Goal: Task Accomplishment & Management: Manage account settings

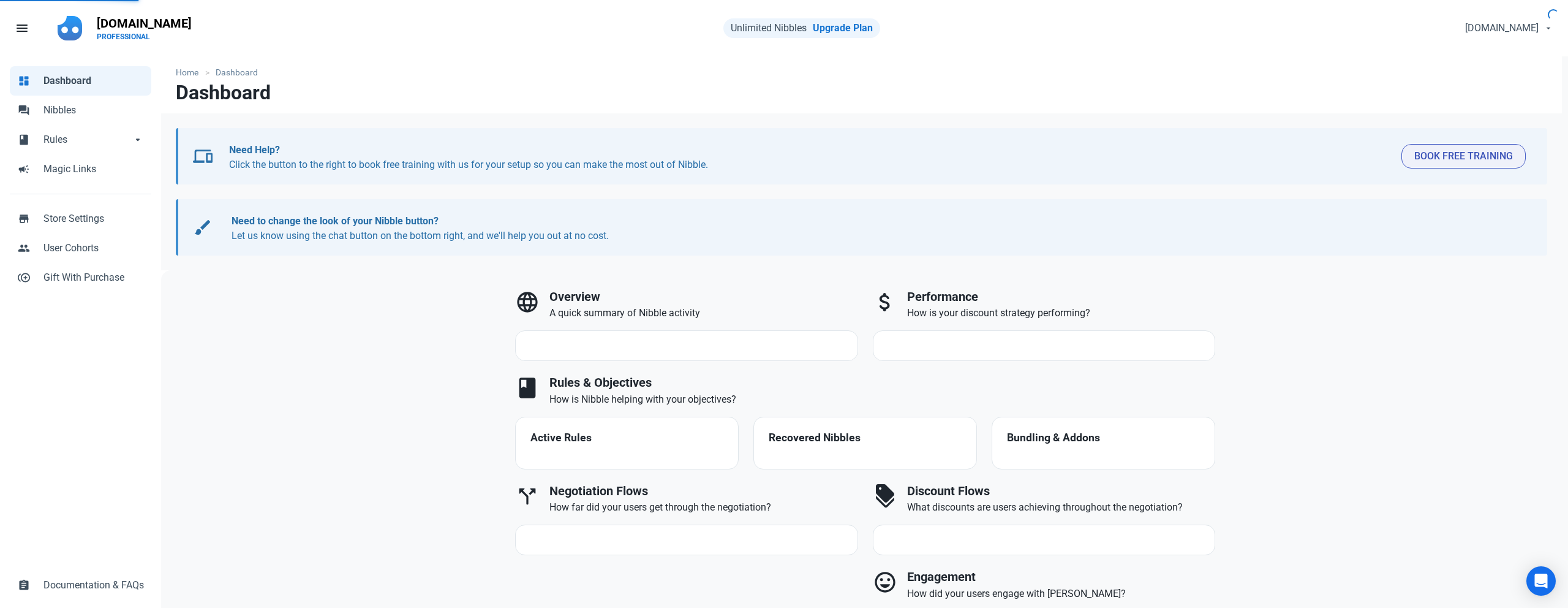
select select "7d"
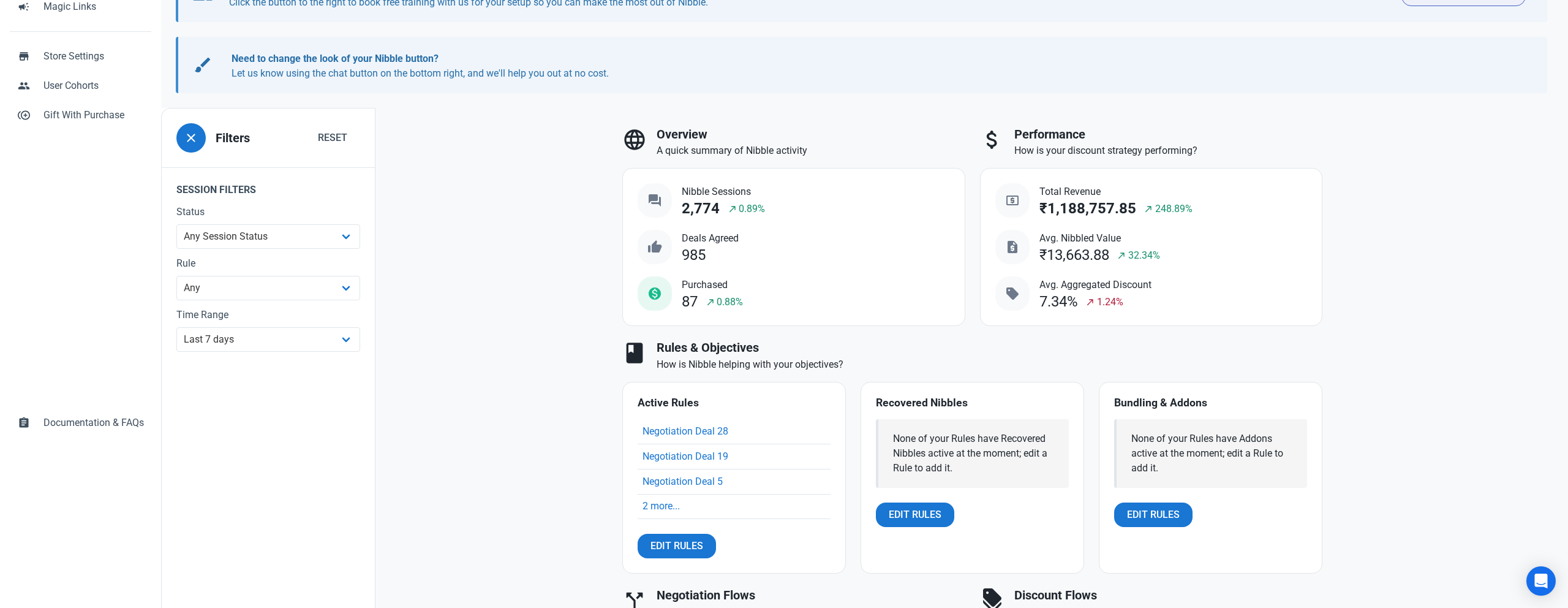
scroll to position [183, 0]
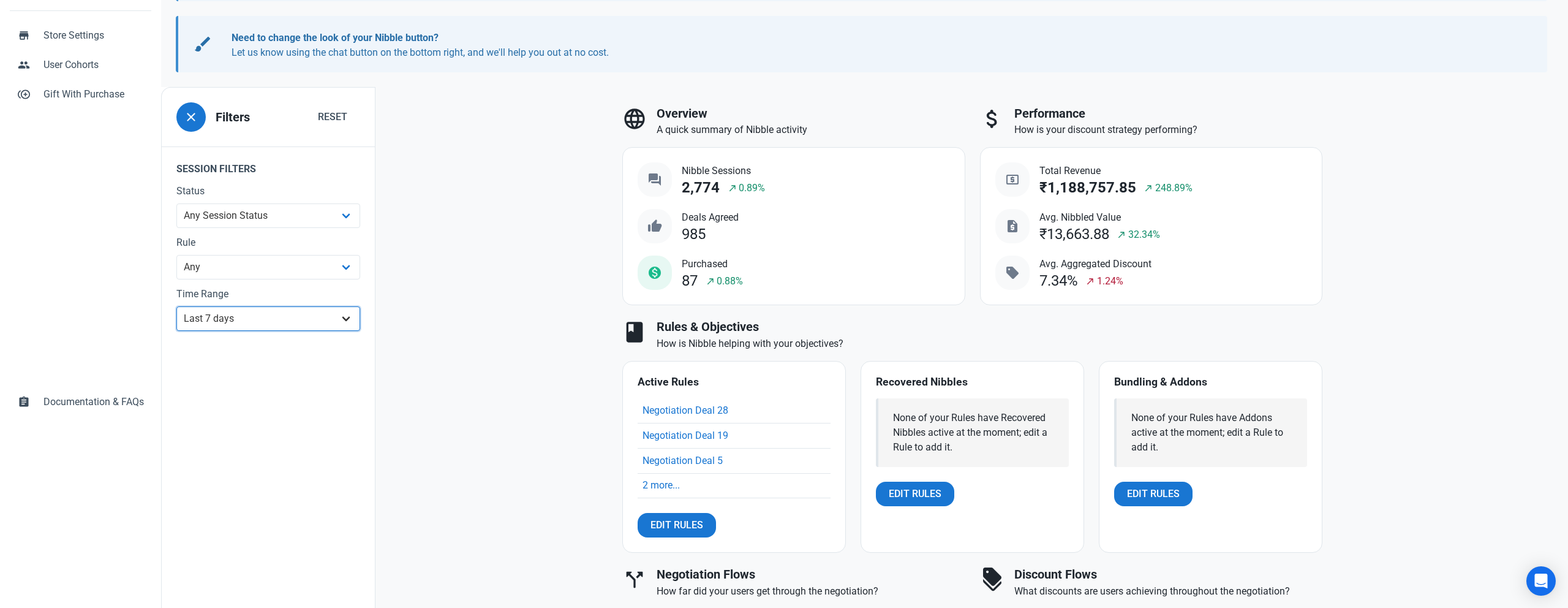
click at [320, 317] on select "All Time Last day Last 7 days Last 30 days Last 90 days Last 180 days Last 365 …" at bounding box center [268, 318] width 184 height 24
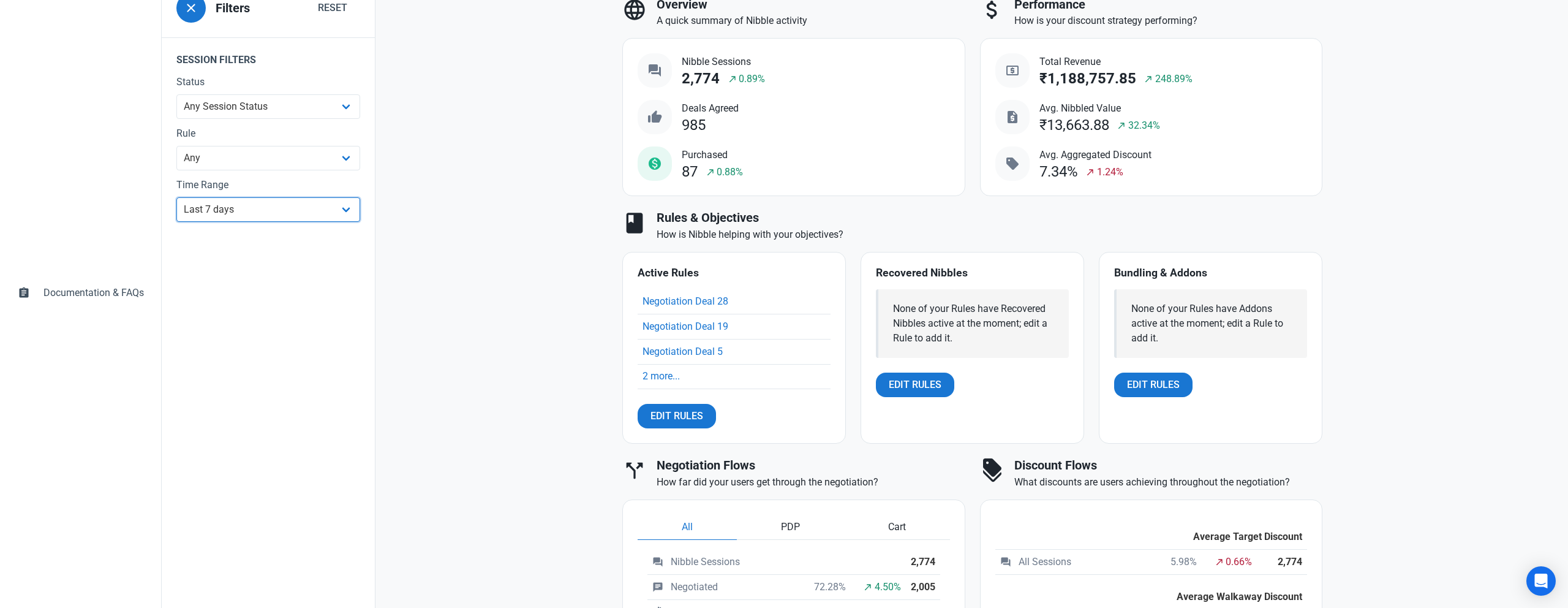
scroll to position [294, 0]
click at [661, 375] on link "2 more..." at bounding box center [661, 374] width 37 height 12
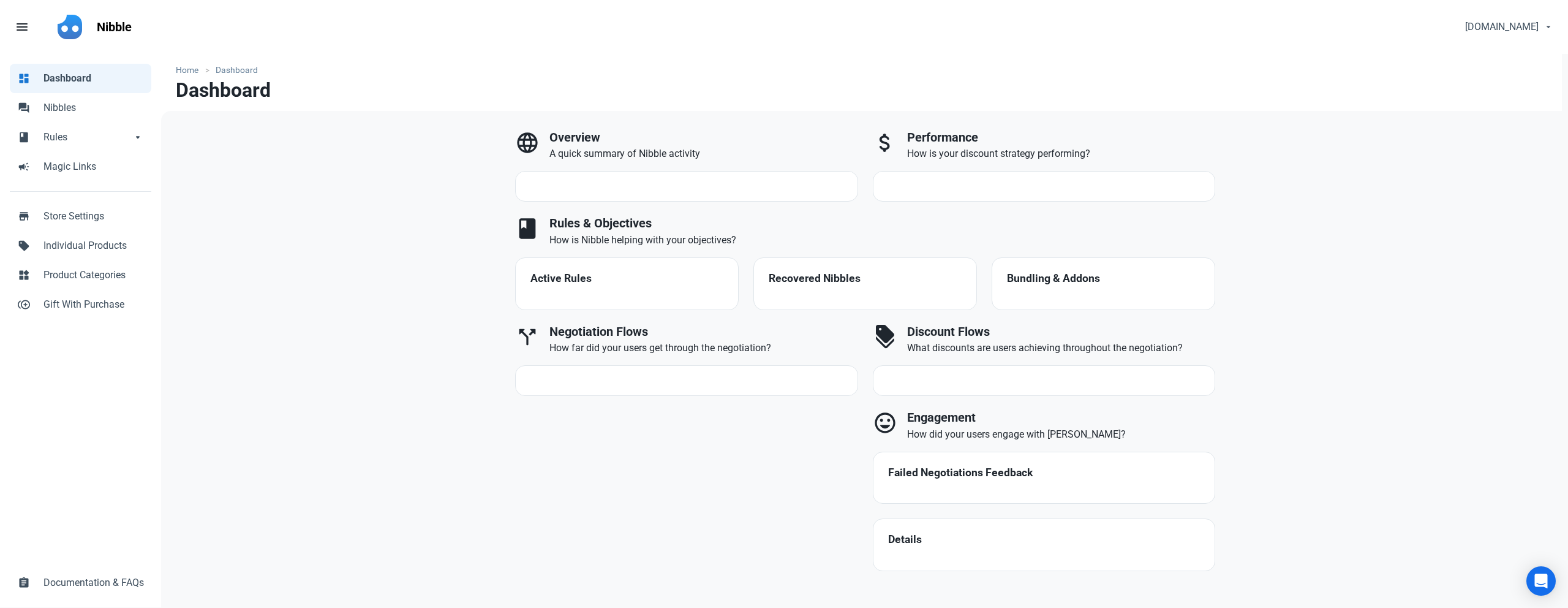
select select "7d"
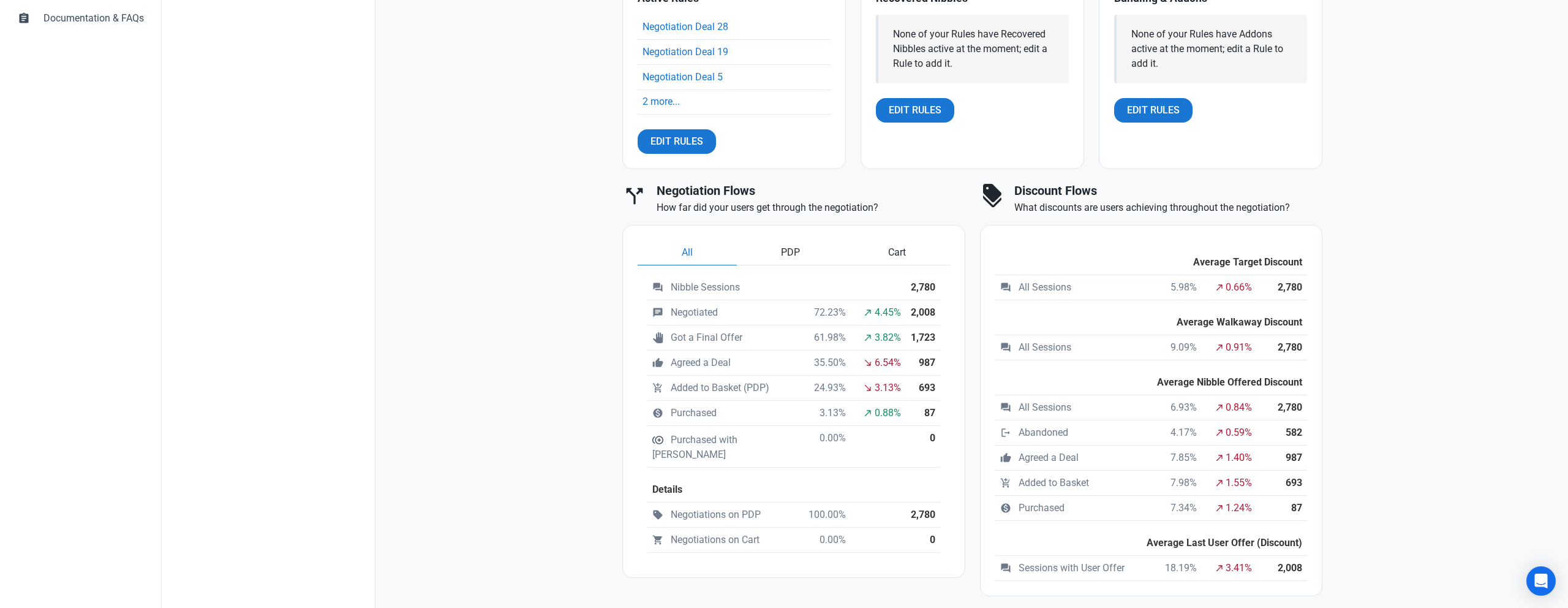
scroll to position [598, 0]
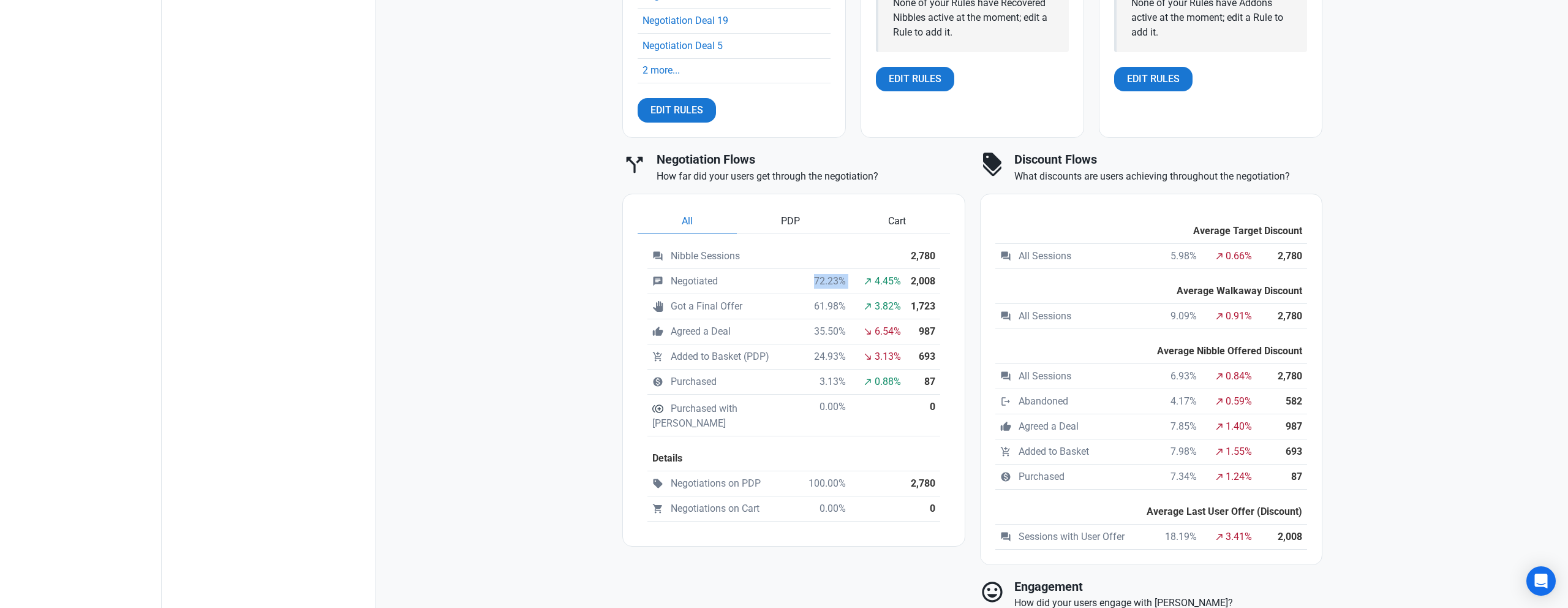
drag, startPoint x: 810, startPoint y: 280, endPoint x: 843, endPoint y: 283, distance: 33.1
click at [843, 283] on tr "chat Negotiated 72.23% north_east 4.45% 2,008" at bounding box center [794, 280] width 293 height 25
click at [914, 282] on th "2,008" at bounding box center [923, 280] width 34 height 25
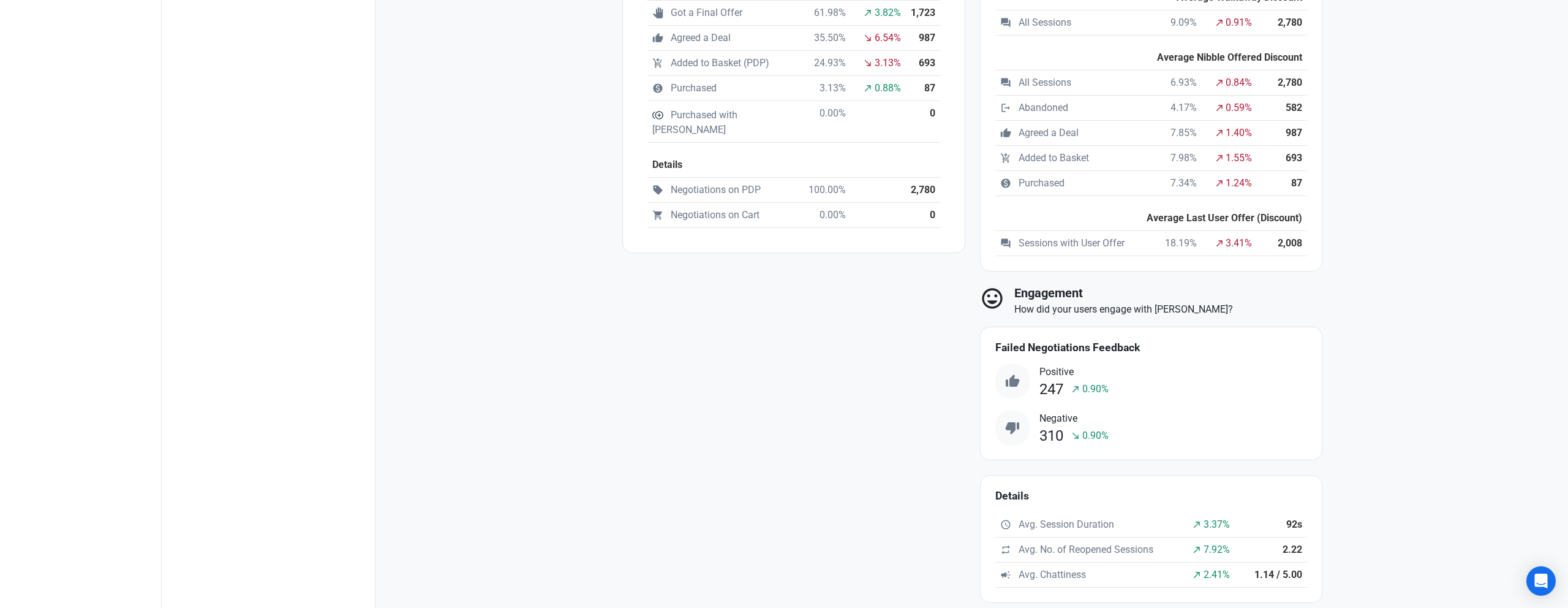
scroll to position [899, 0]
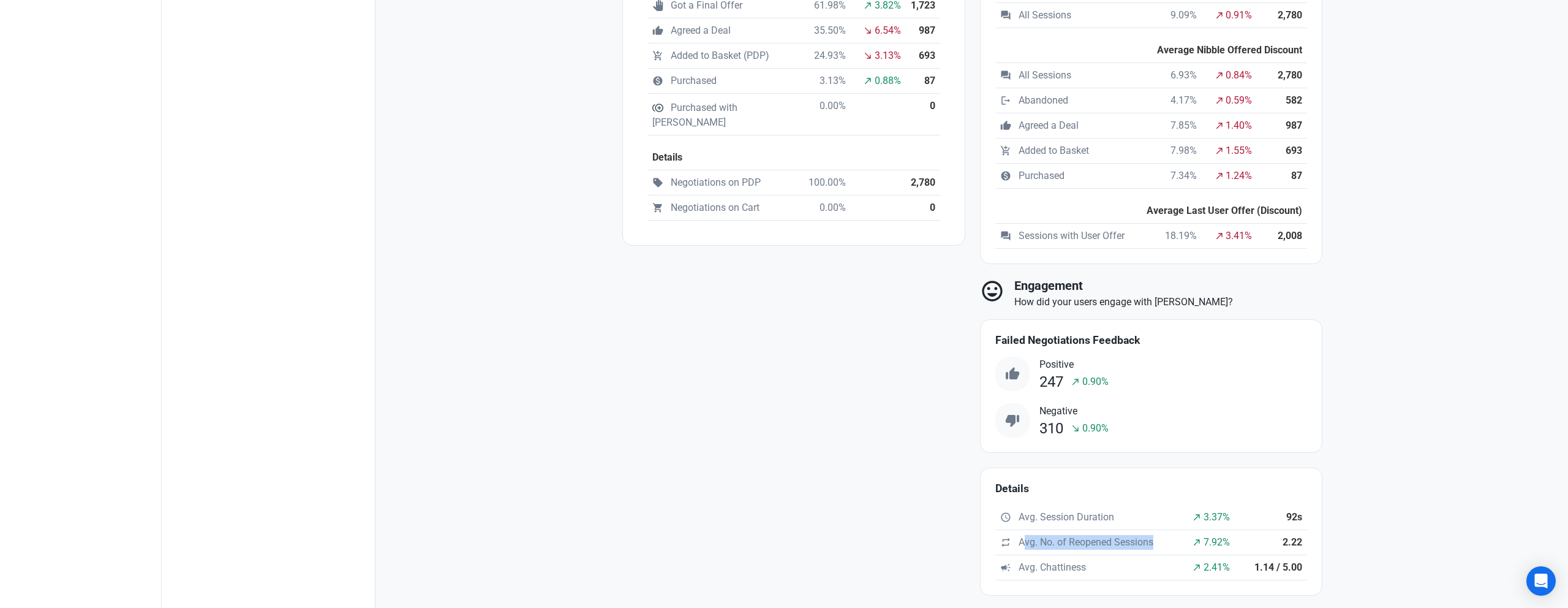
drag, startPoint x: 1023, startPoint y: 545, endPoint x: 1152, endPoint y: 544, distance: 129.0
click at [1152, 544] on td "repeat Avg. No. of Reopened Sessions" at bounding box center [1088, 542] width 184 height 25
click at [808, 512] on div "call_split Negotiation Flows How far did your users get through the negotiation…" at bounding box center [793, 224] width 358 height 758
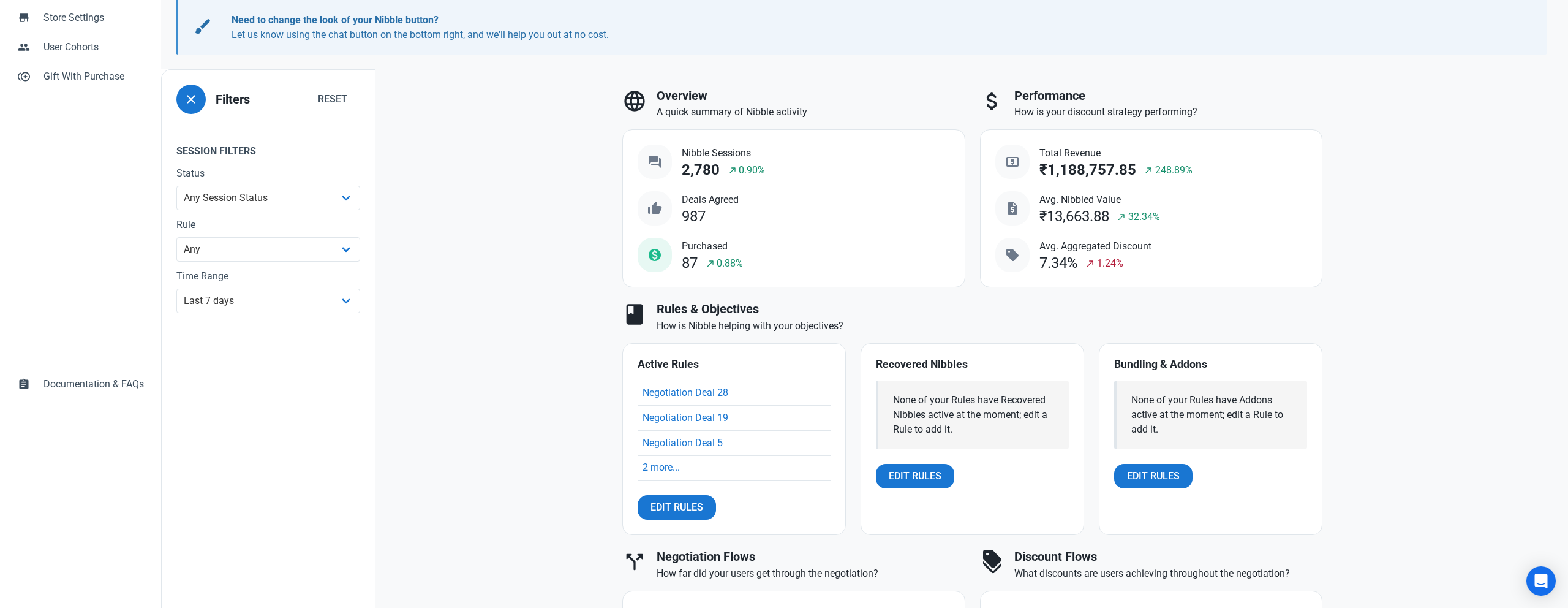
scroll to position [197, 0]
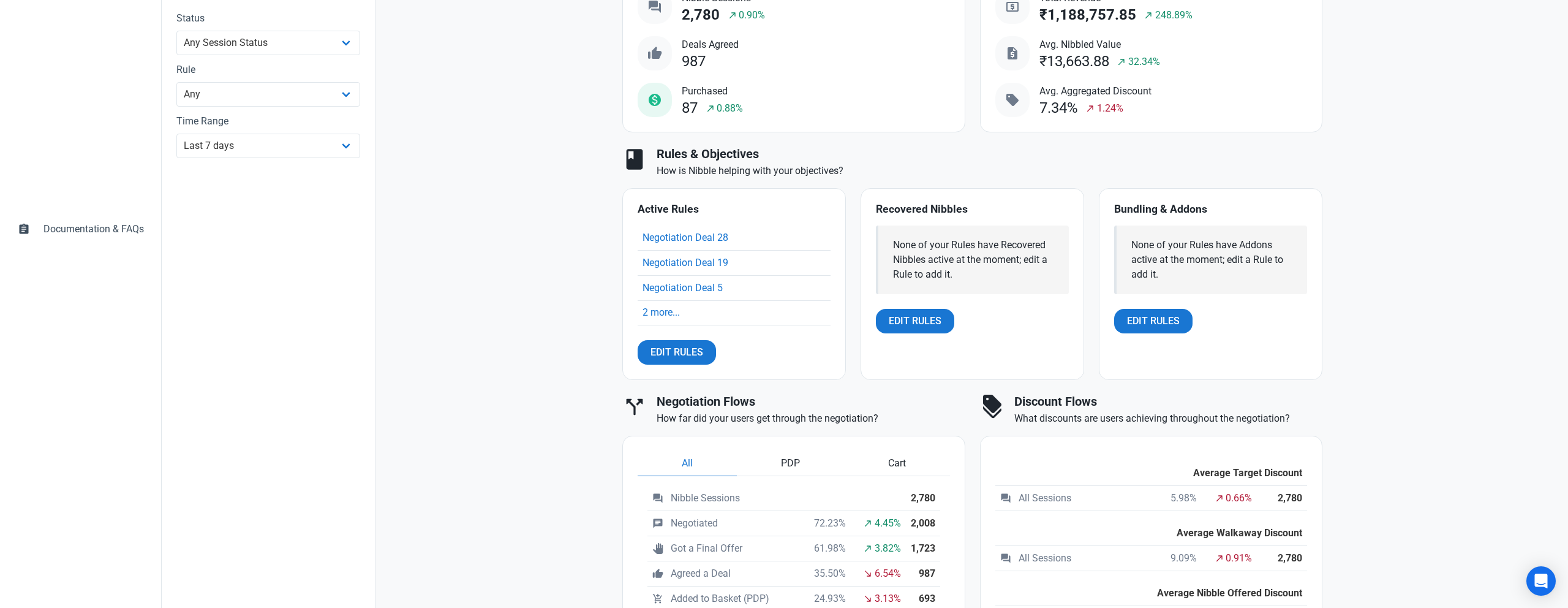
scroll to position [370, 0]
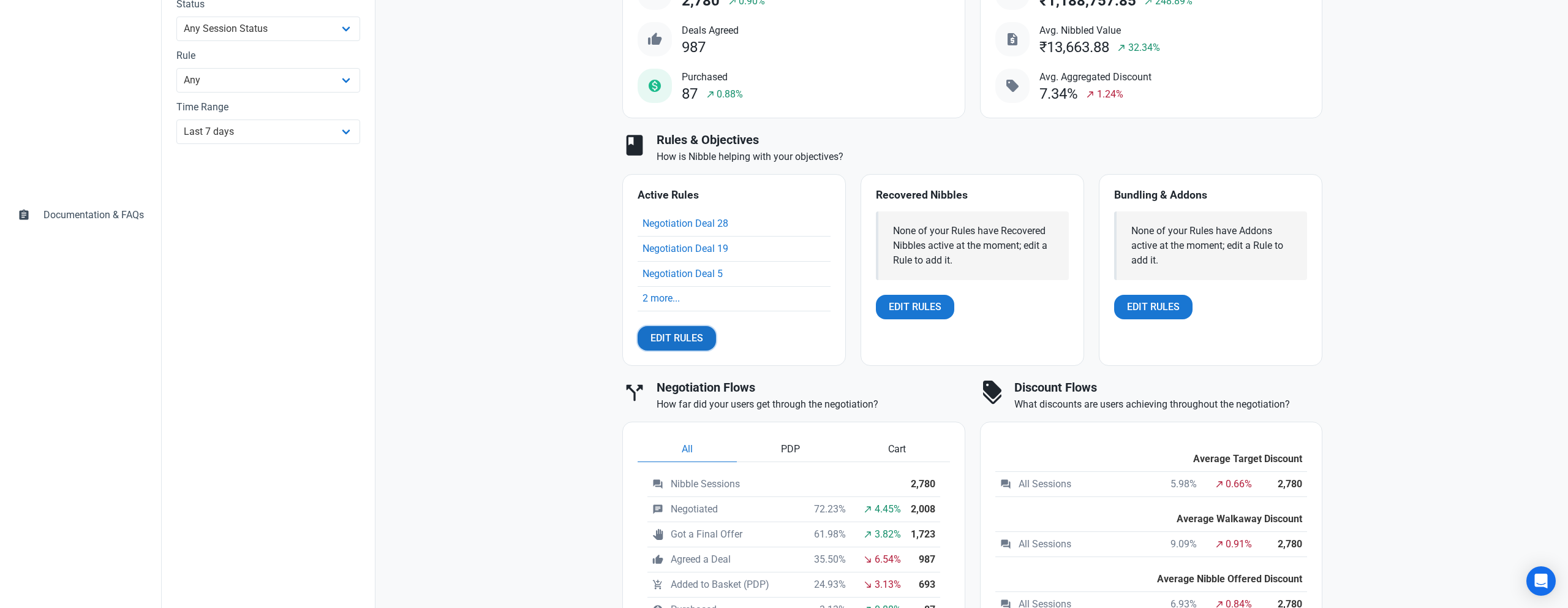
click at [679, 341] on span "Edit Rules" at bounding box center [676, 338] width 53 height 14
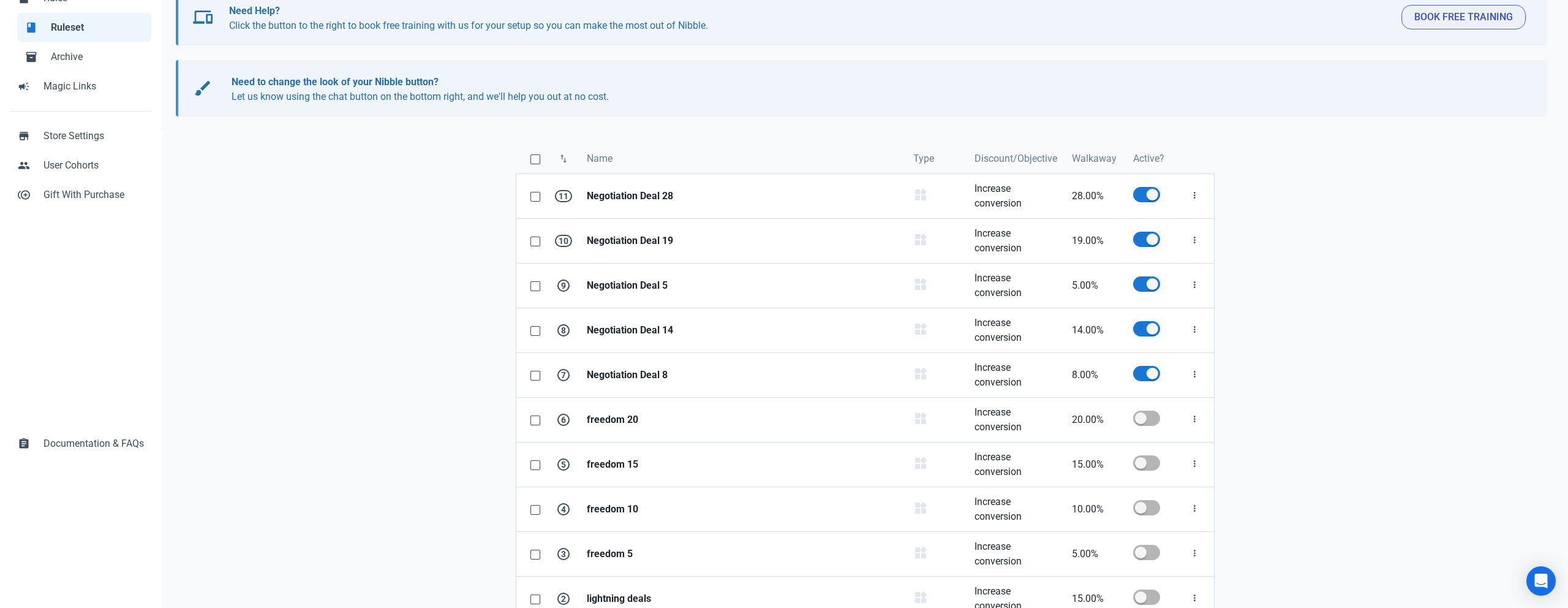
scroll to position [135, 0]
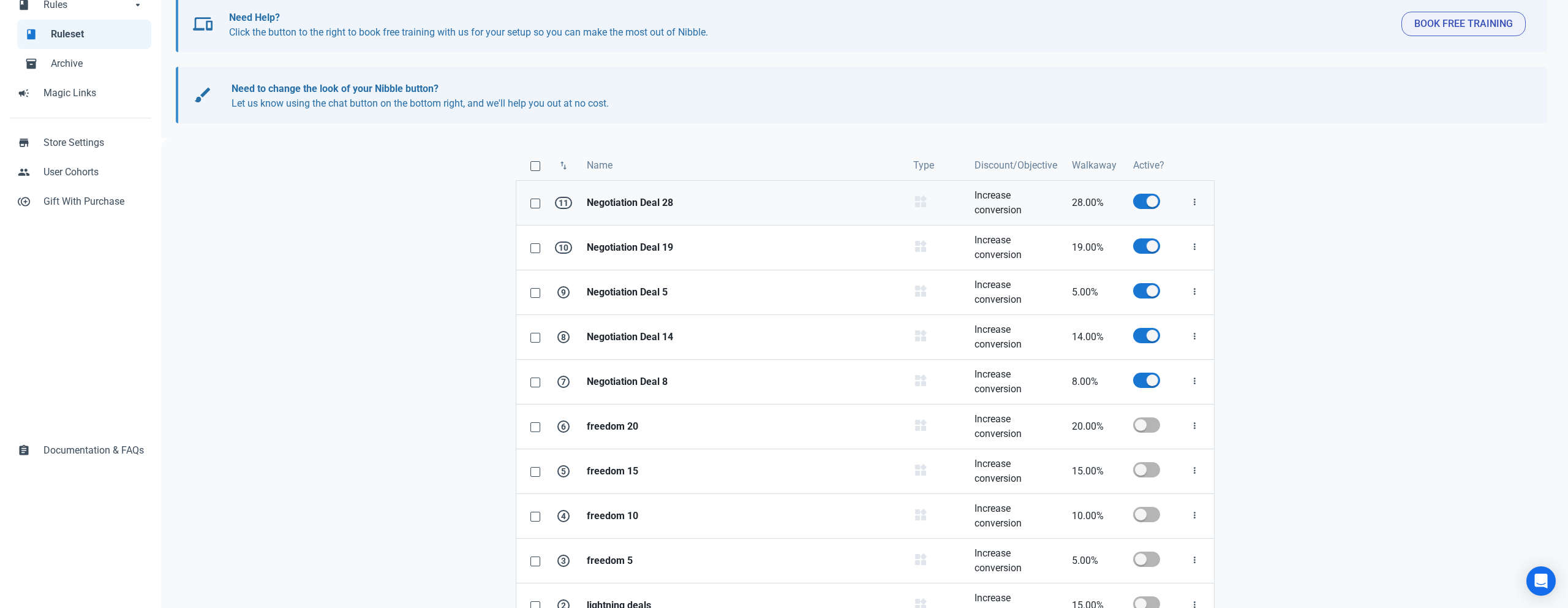
click at [624, 205] on strong "Negotiation Deal 28" at bounding box center [742, 203] width 312 height 14
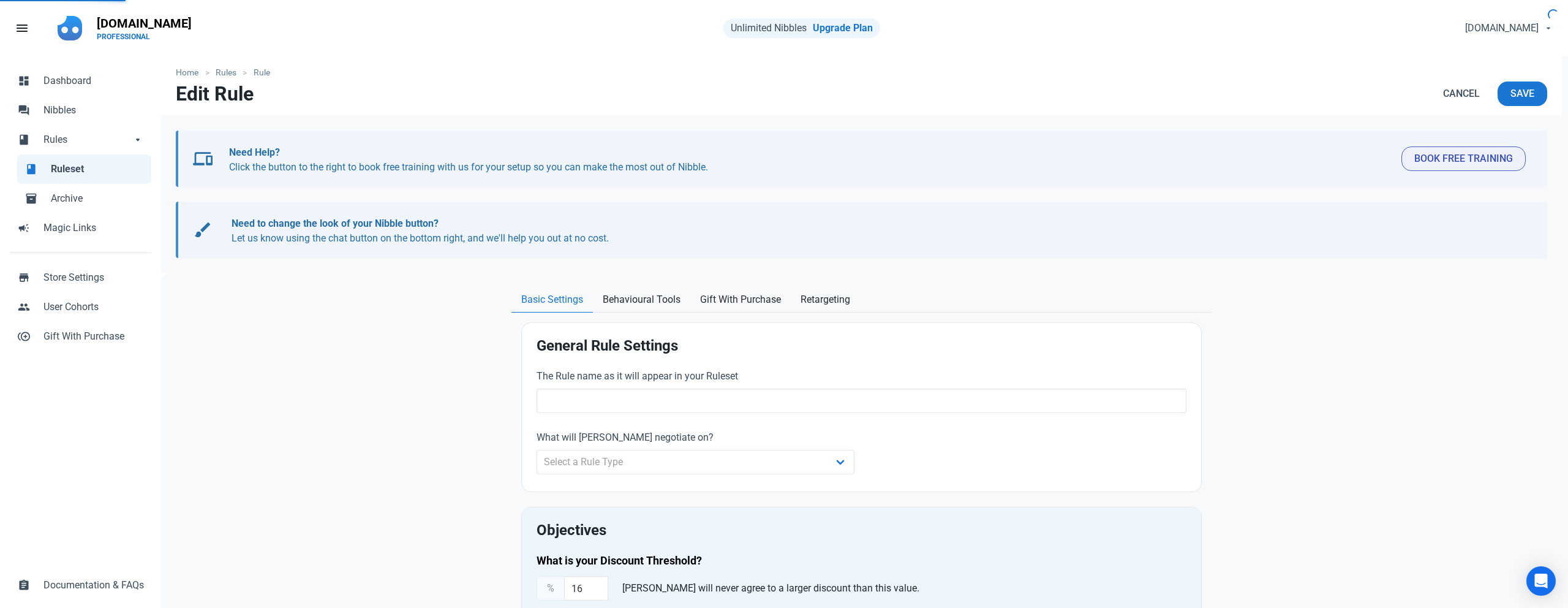
type input "Negotiation Deal 28"
select select "product_category"
type input "28.00"
radio input "true"
radio input "false"
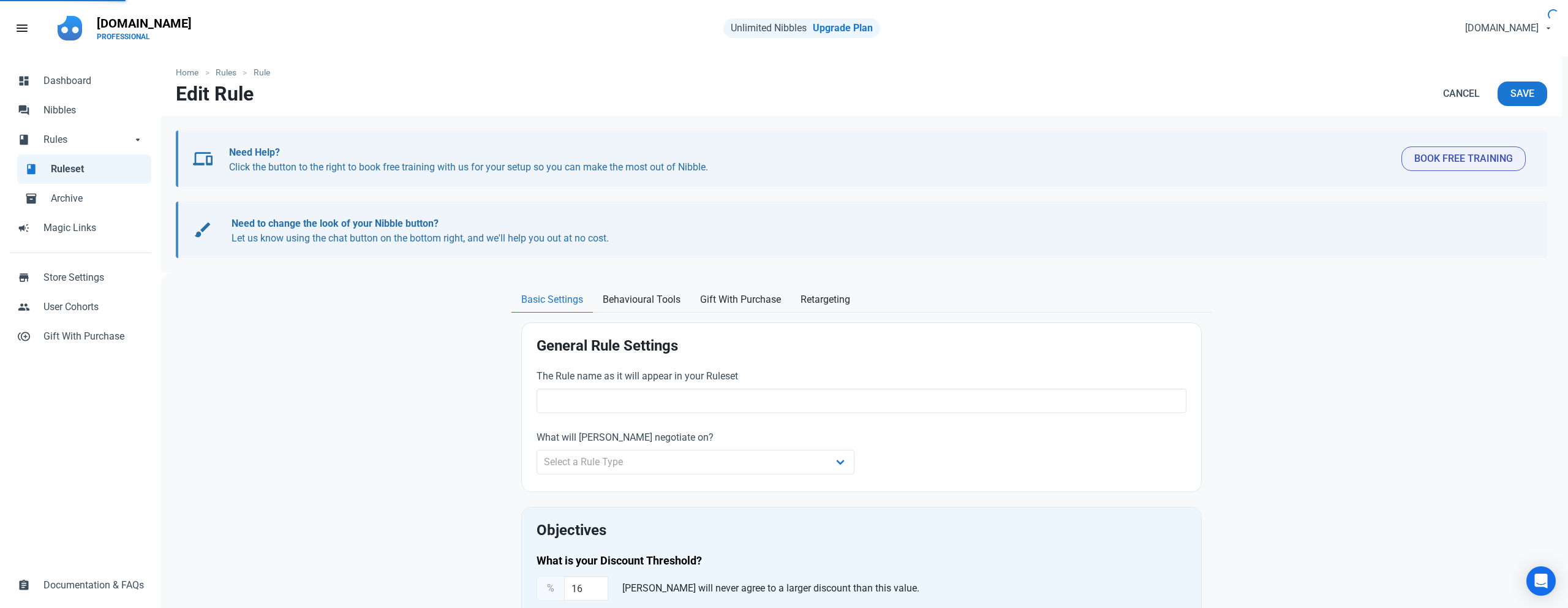
radio input "true"
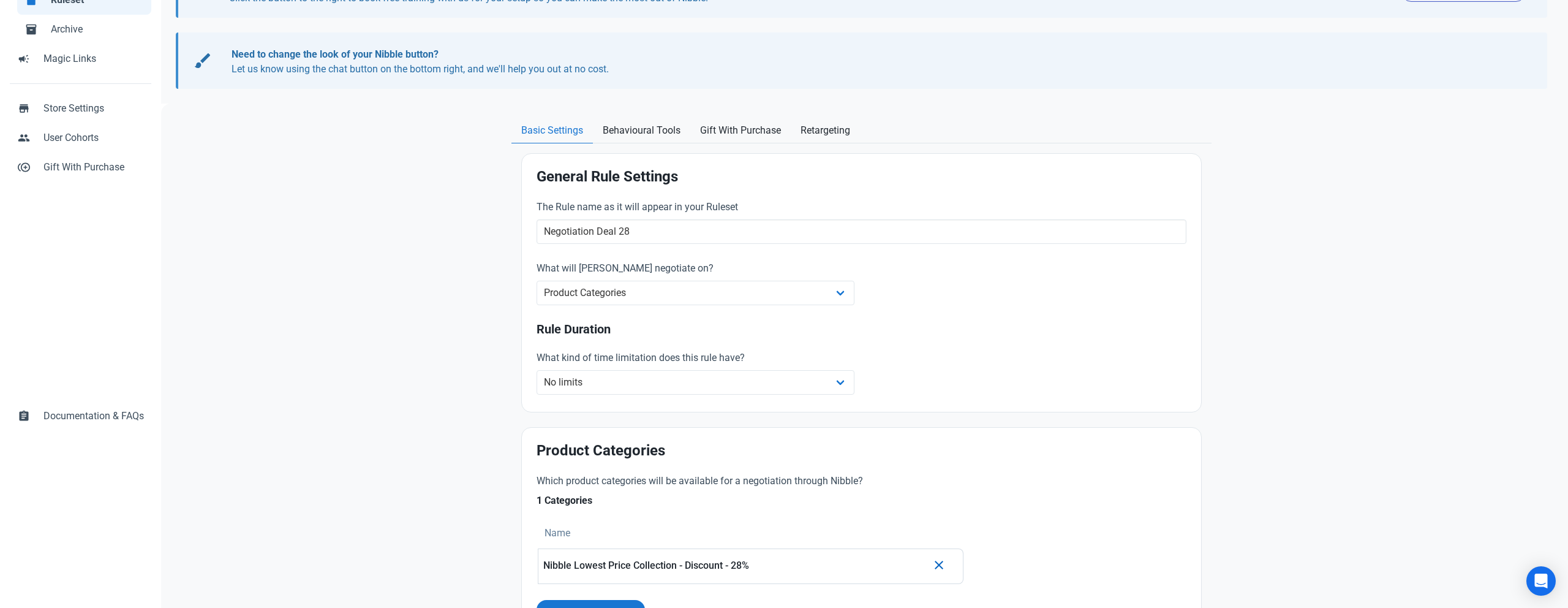
scroll to position [158, 0]
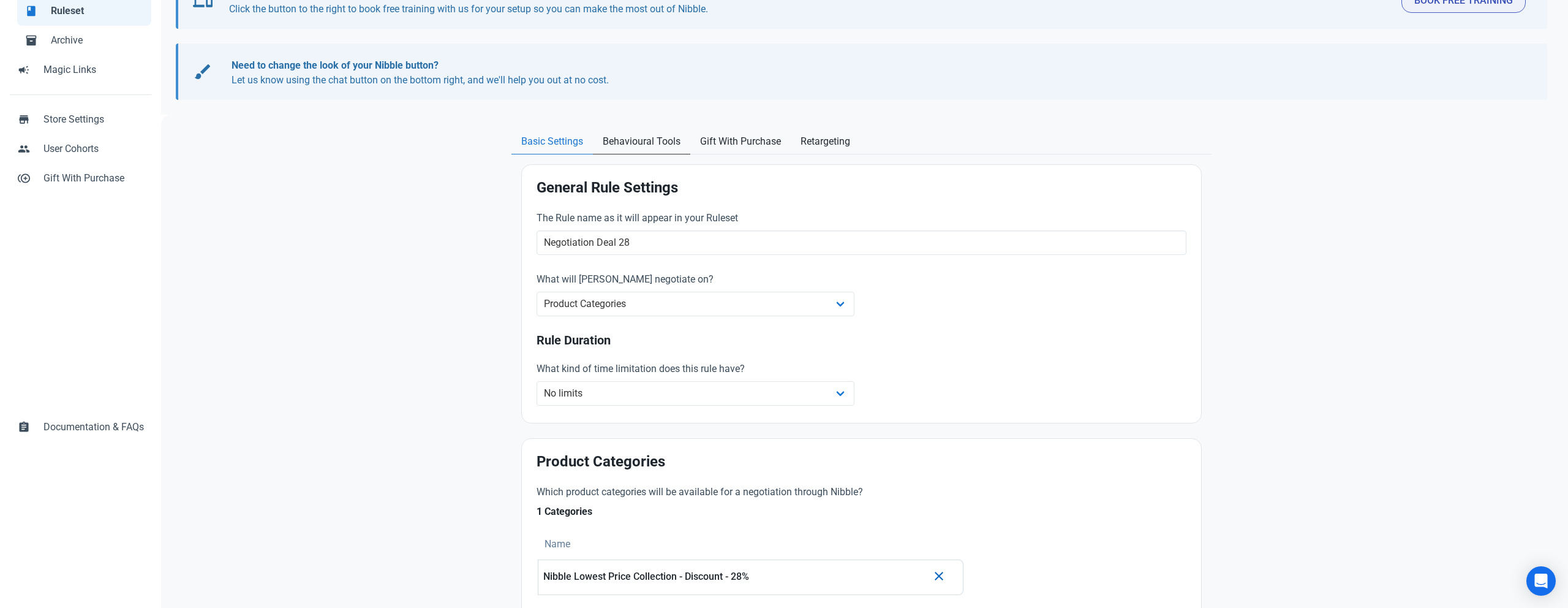
click at [666, 137] on span "Behavioural Tools" at bounding box center [641, 141] width 78 height 14
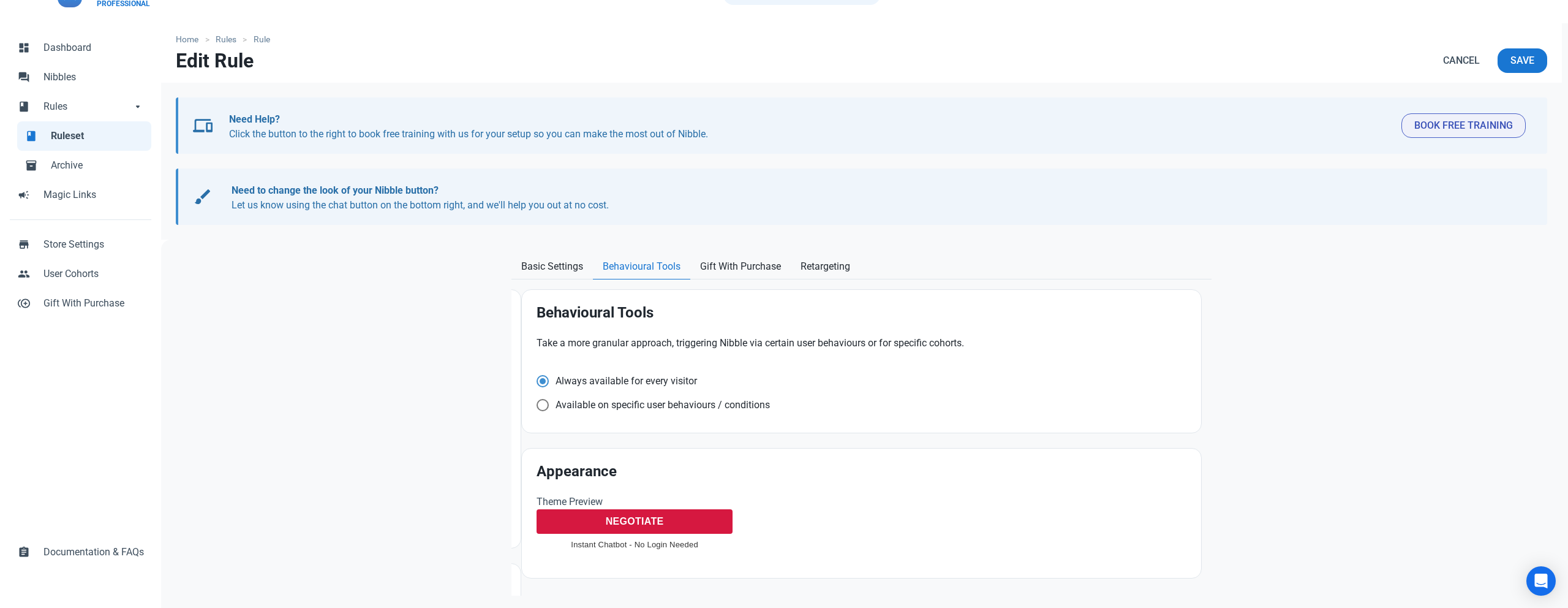
scroll to position [33, 0]
drag, startPoint x: 539, startPoint y: 343, endPoint x: 709, endPoint y: 343, distance: 170.0
click at [709, 343] on p "Take a more granular approach, triggering Nibble via certain user behaviours or…" at bounding box center [861, 343] width 650 height 14
click at [826, 271] on span "Retargeting" at bounding box center [826, 266] width 50 height 14
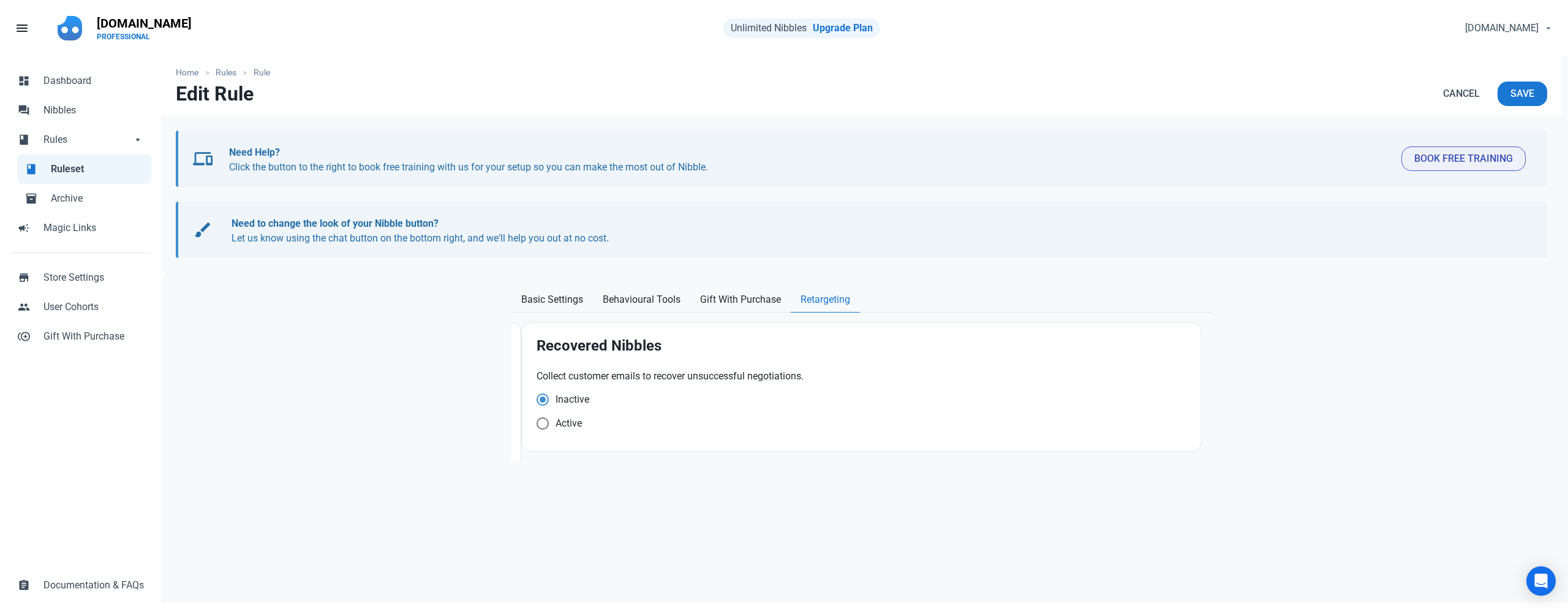
scroll to position [0, 0]
drag, startPoint x: 542, startPoint y: 378, endPoint x: 791, endPoint y: 398, distance: 249.8
click at [804, 381] on p "Collect customer emails to recover unsuccessful negotiations." at bounding box center [861, 376] width 650 height 14
drag, startPoint x: 790, startPoint y: 399, endPoint x: 746, endPoint y: 415, distance: 46.8
click at [790, 399] on div "Inactive" at bounding box center [861, 401] width 650 height 16
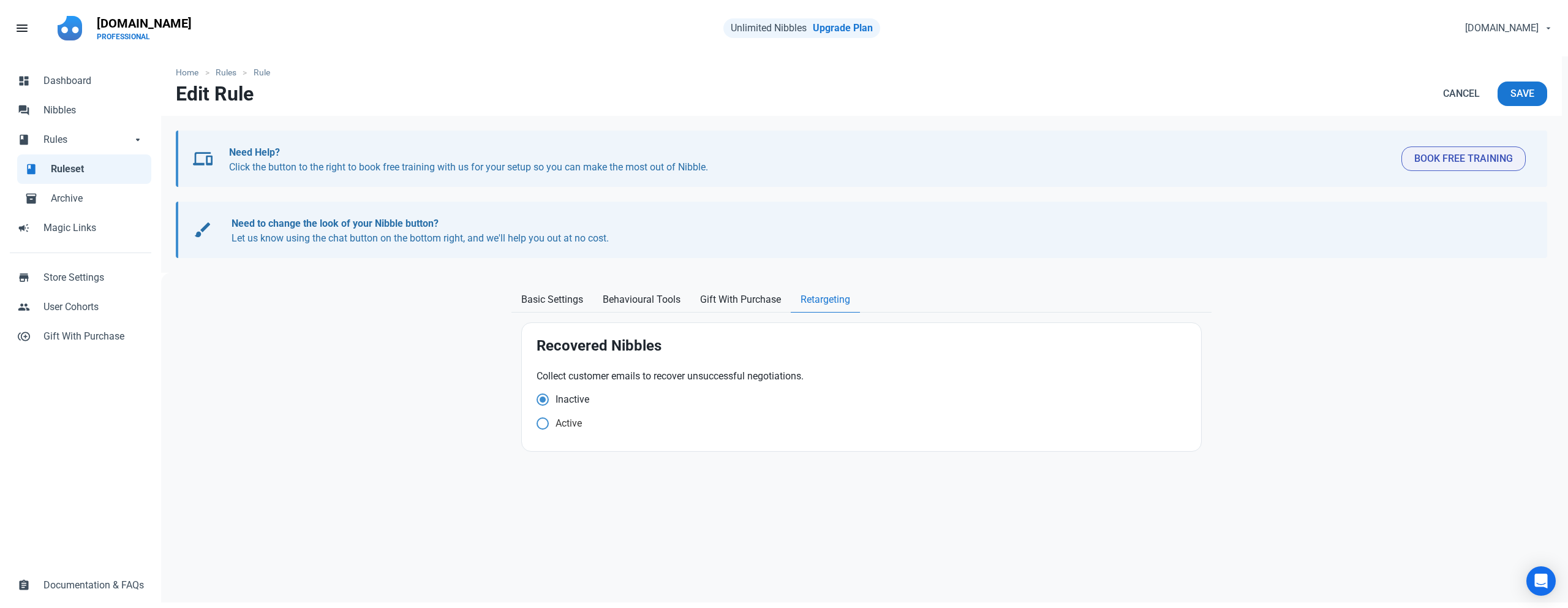
click at [546, 425] on span at bounding box center [542, 423] width 12 height 12
click at [544, 425] on input "Active" at bounding box center [541, 423] width 8 height 8
radio input "true"
radio input "false"
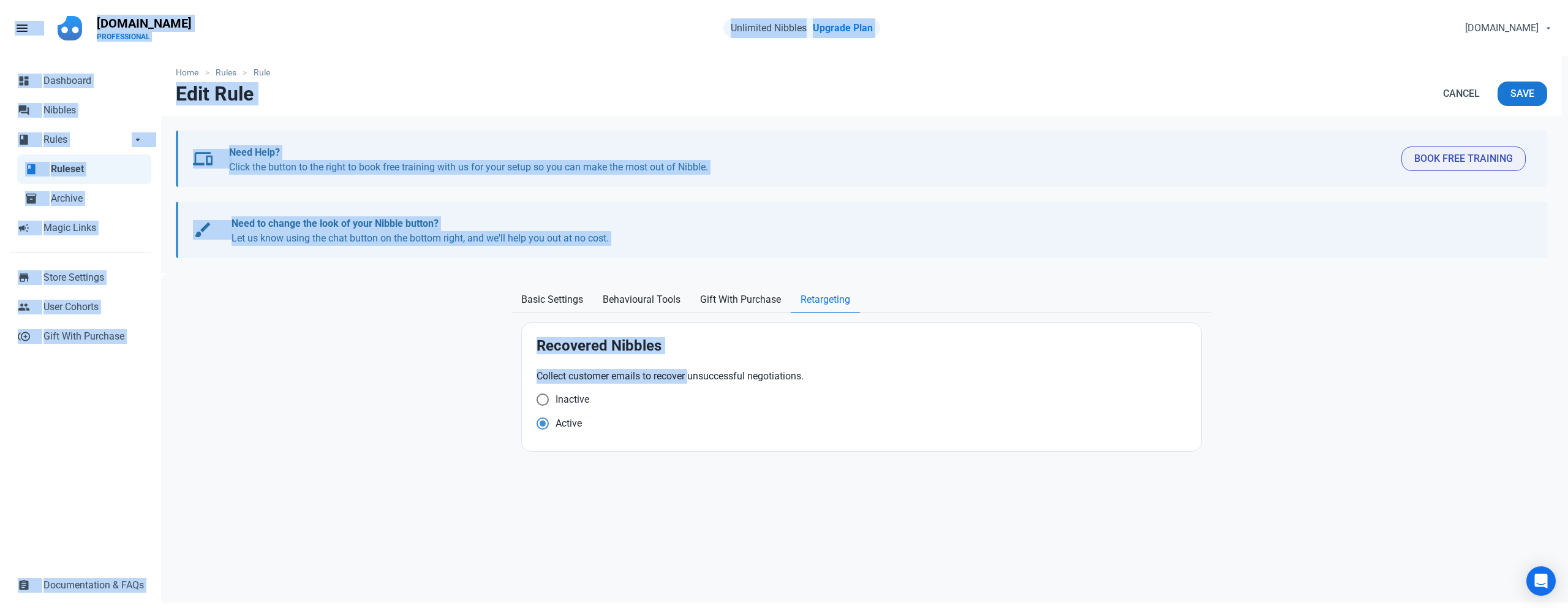
drag, startPoint x: 692, startPoint y: 375, endPoint x: 822, endPoint y: 387, distance: 130.6
click at [835, 385] on div "Collect customer emails to recover unsuccessful negotiations. Inactive Active" at bounding box center [861, 403] width 665 height 82
click at [372, 437] on div "Home Rules Rule Edit Rule Cancel Save devices Need Help? Click the button to th…" at bounding box center [861, 333] width 1401 height 553
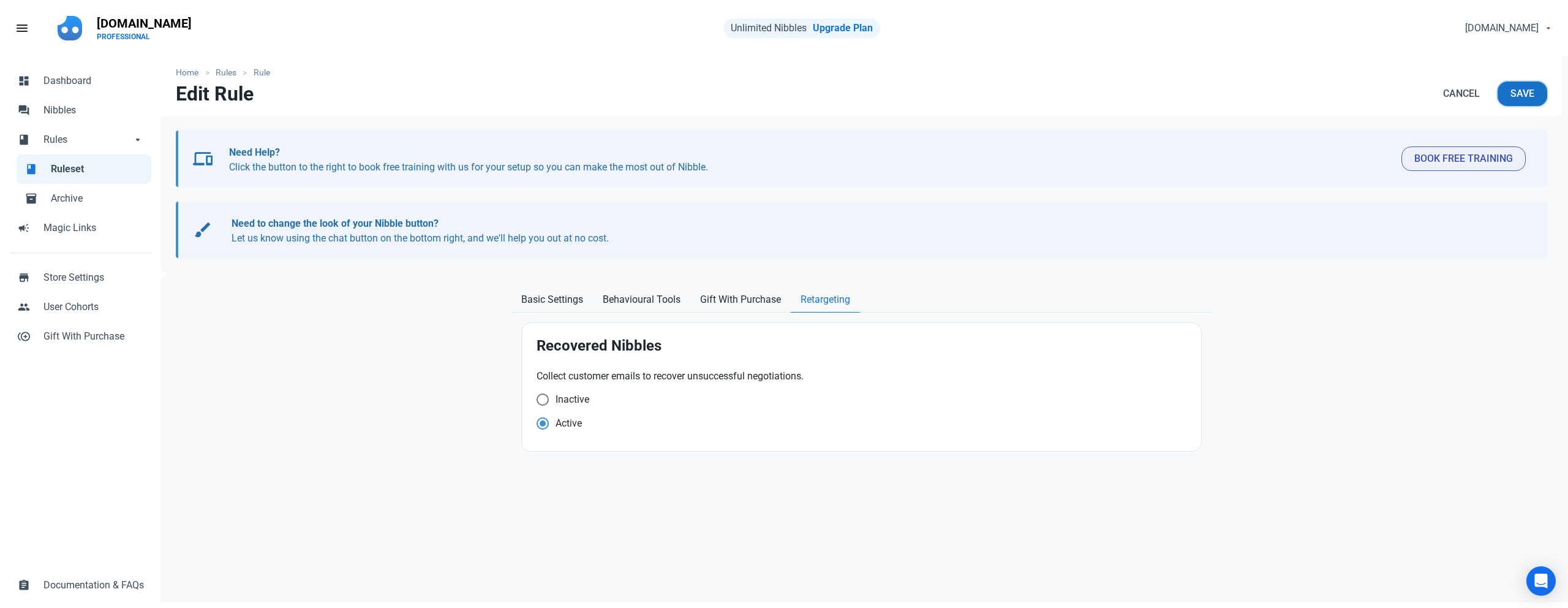
click at [1518, 97] on span "Save" at bounding box center [1522, 93] width 24 height 14
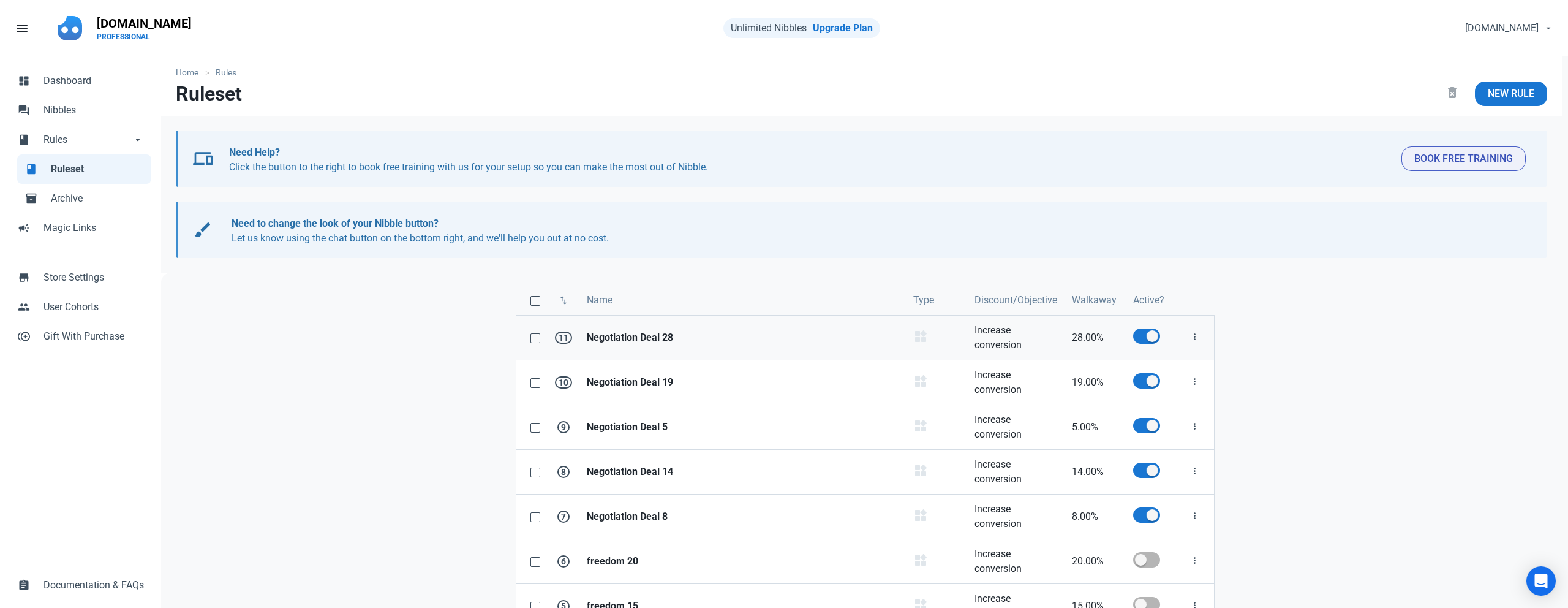
click at [615, 339] on strong "Negotiation Deal 28" at bounding box center [742, 337] width 312 height 14
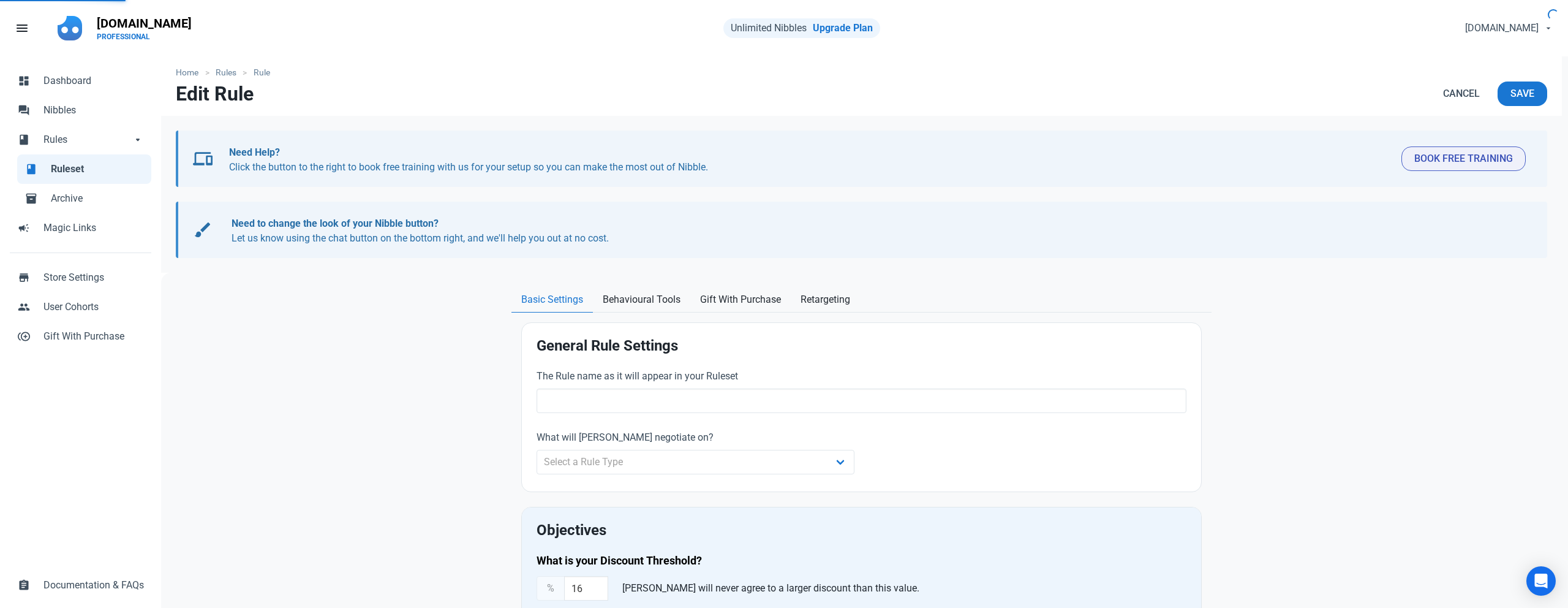
type input "Negotiation Deal 28"
select select "product_category"
type input "28.00"
radio input "true"
radio input "false"
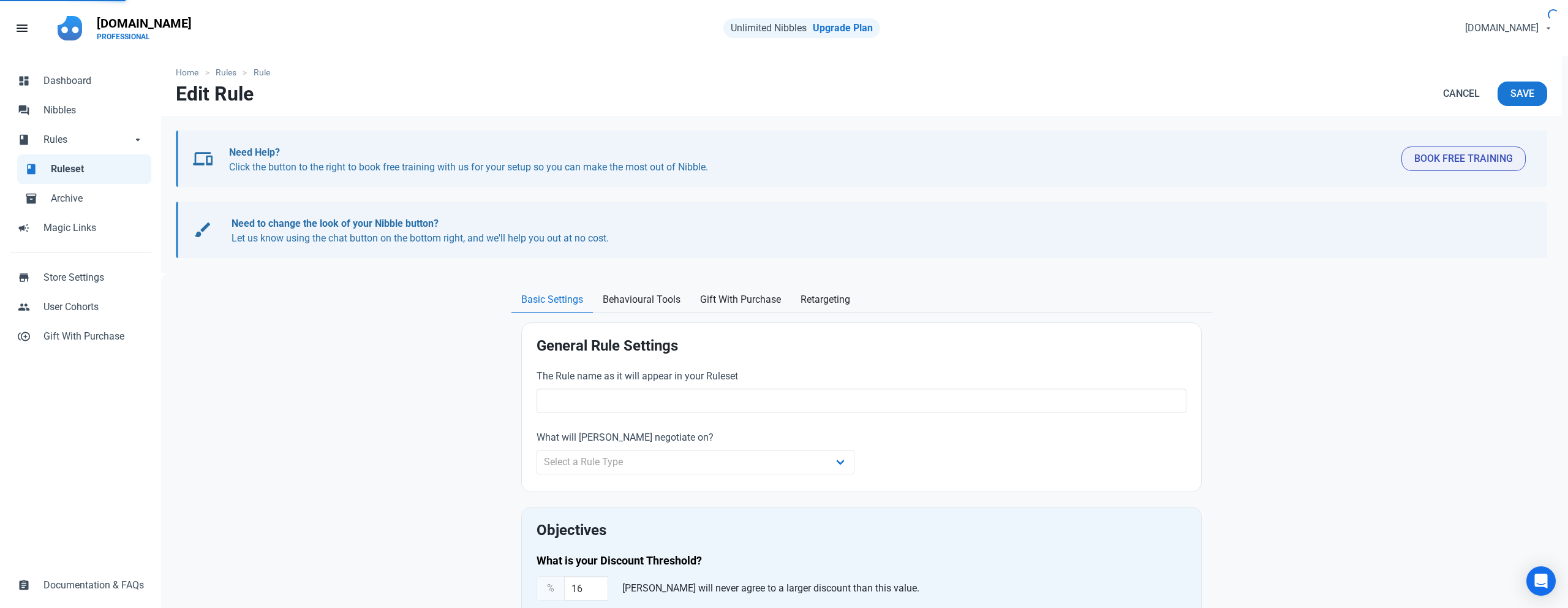
radio input "true"
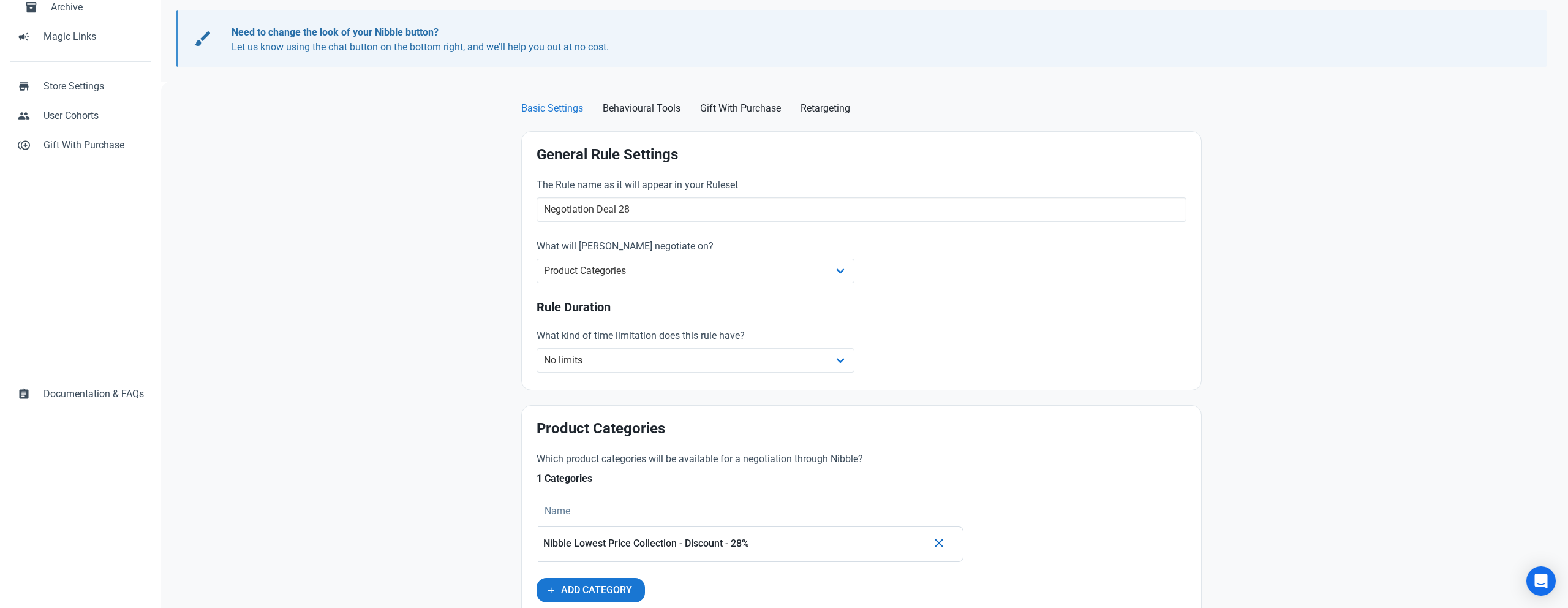
scroll to position [192, 0]
click at [631, 271] on select "Whole Store Individual Products Product Categories Cart" at bounding box center [695, 269] width 318 height 24
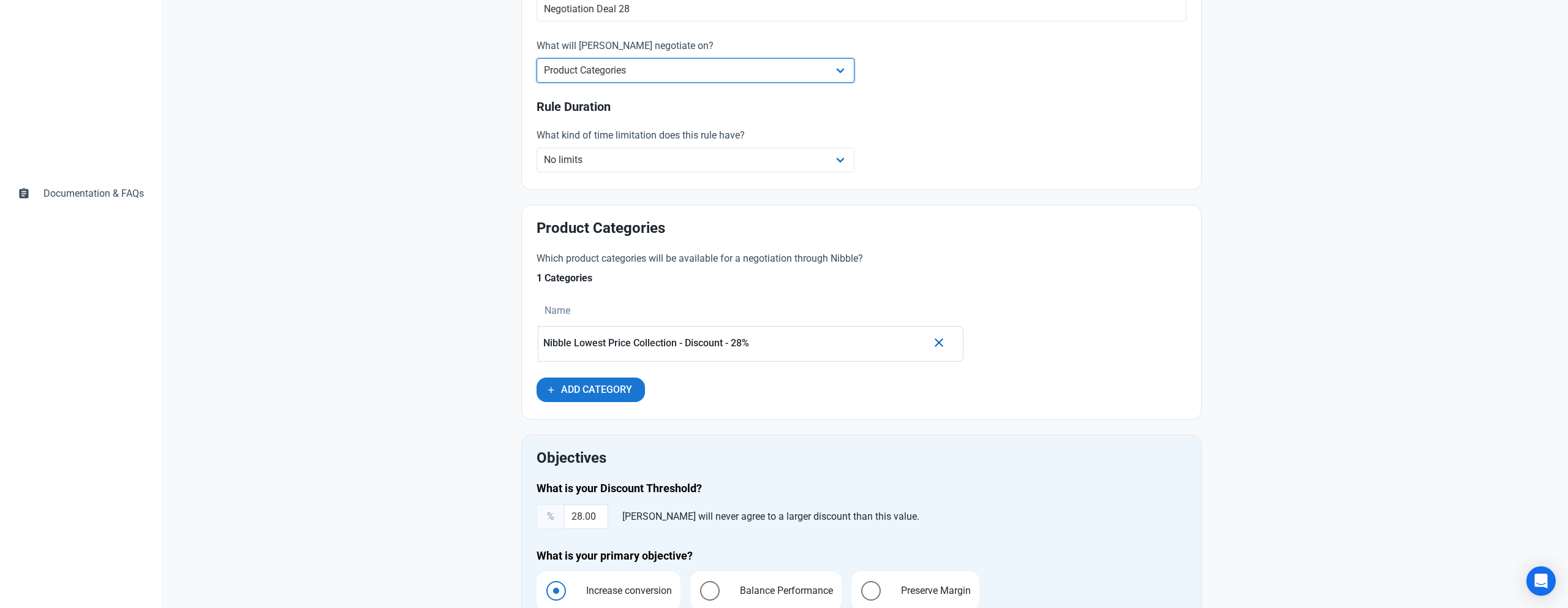
scroll to position [438, 0]
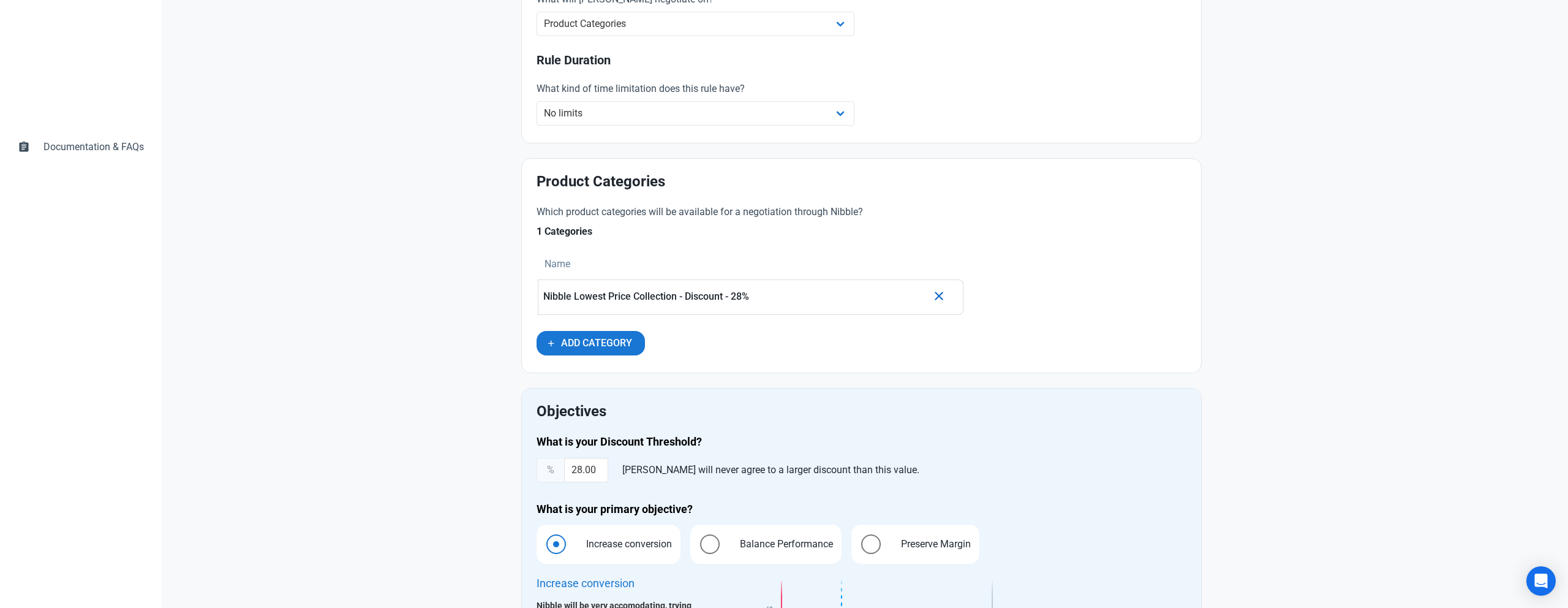
click at [700, 297] on p "Nibble Lowest Price Collection - Discount - 28%" at bounding box center [735, 296] width 384 height 11
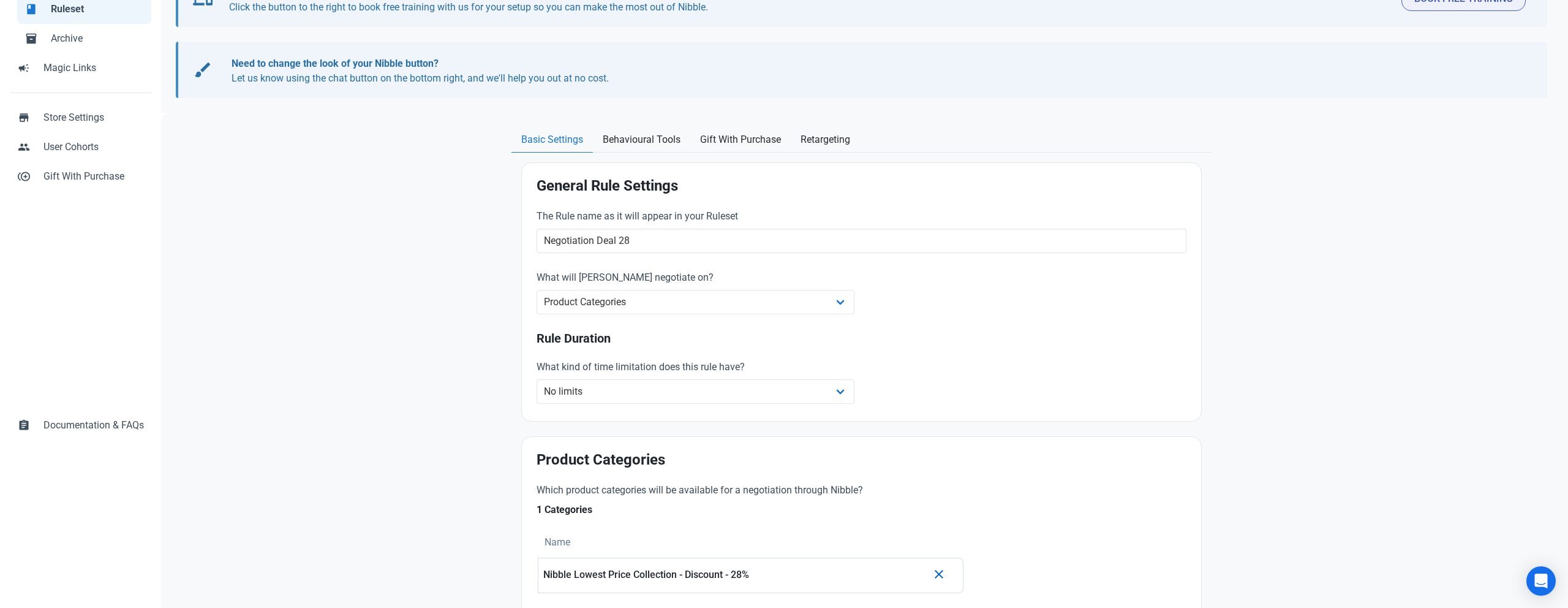
scroll to position [147, 0]
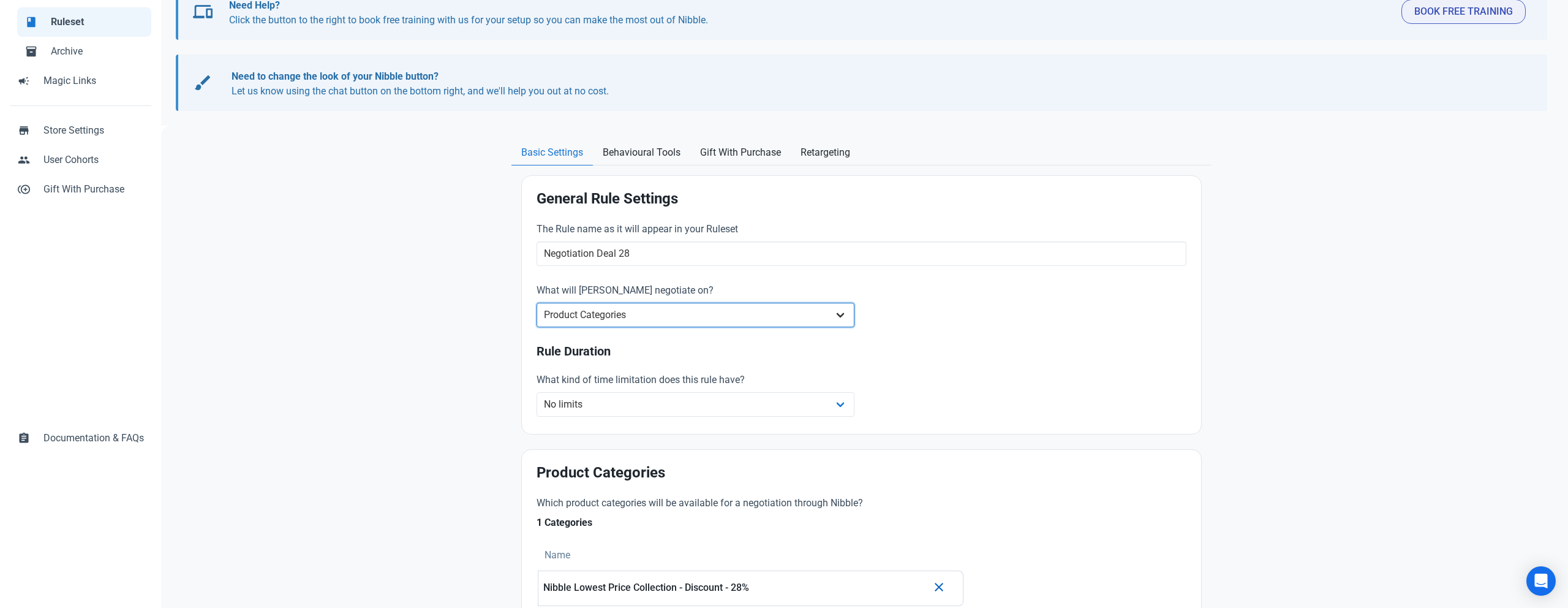
click at [726, 316] on select "Whole Store Individual Products Product Categories Cart" at bounding box center [695, 314] width 318 height 24
click at [587, 317] on select "Whole Store Individual Products Product Categories Cart" at bounding box center [695, 314] width 318 height 24
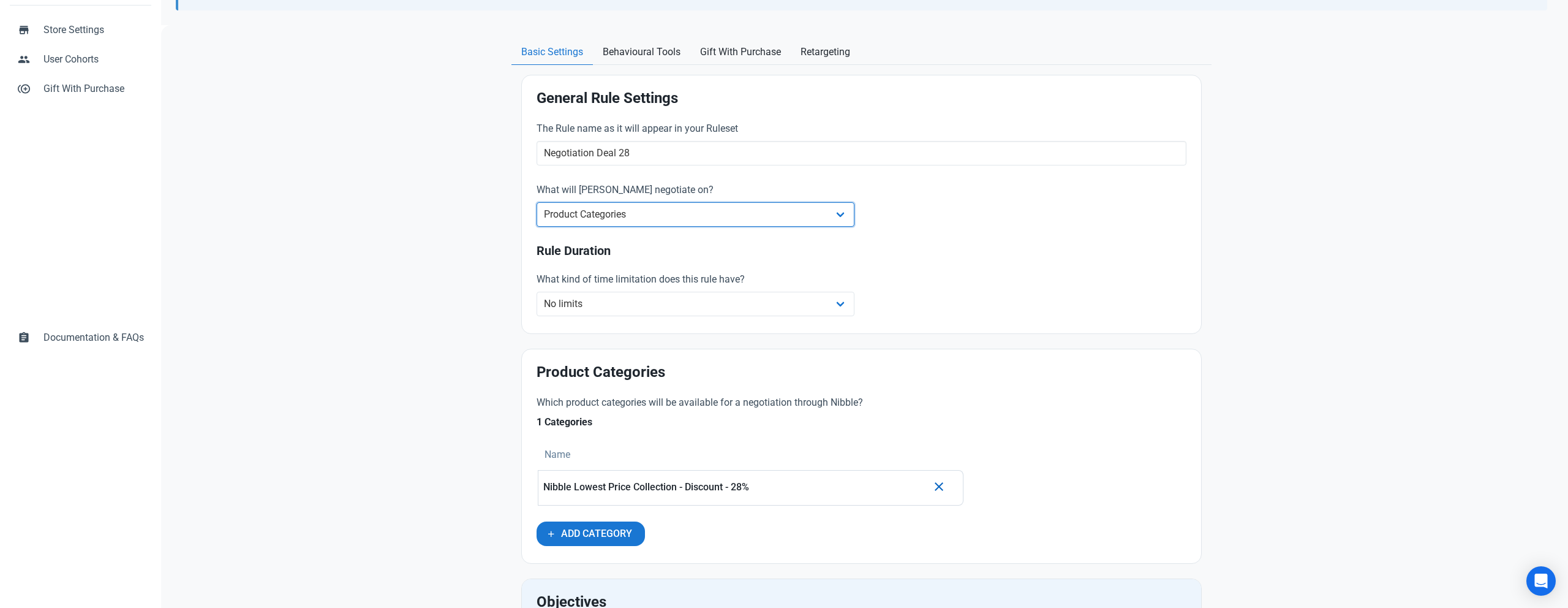
scroll to position [250, 0]
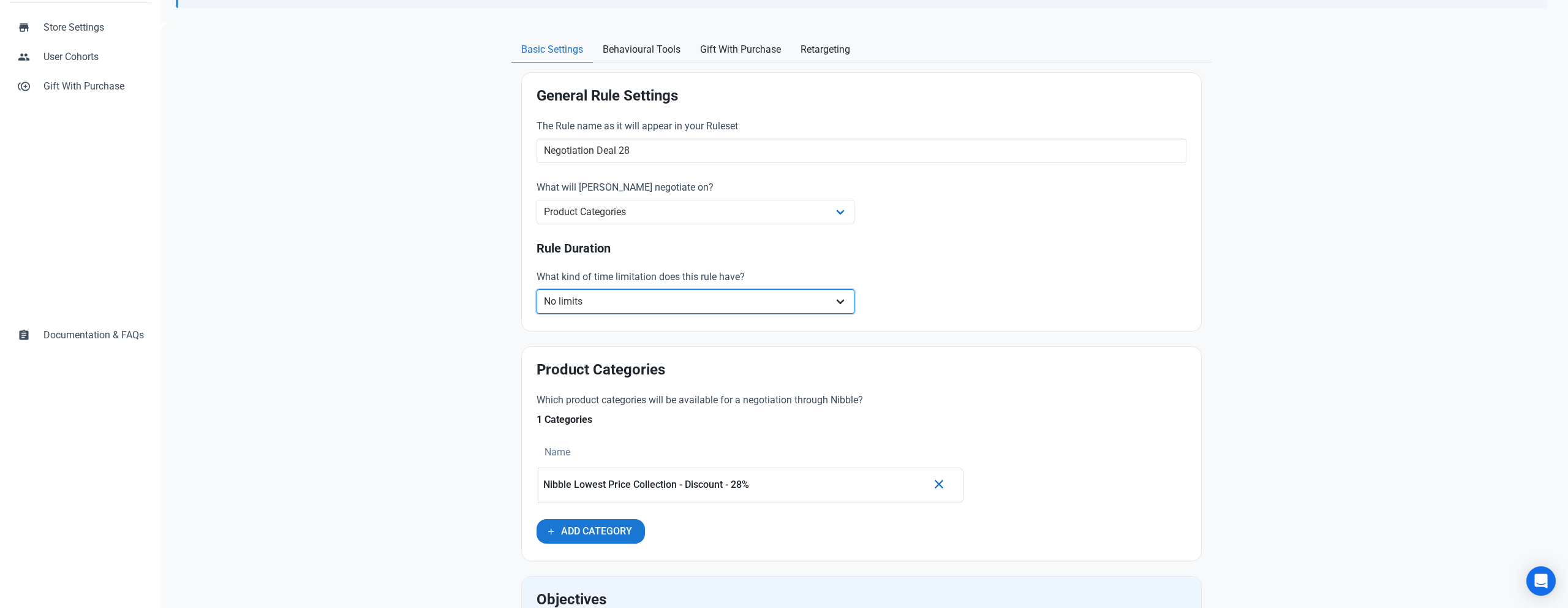
click at [690, 297] on select "No limits Date range Recurring date/time" at bounding box center [695, 301] width 318 height 24
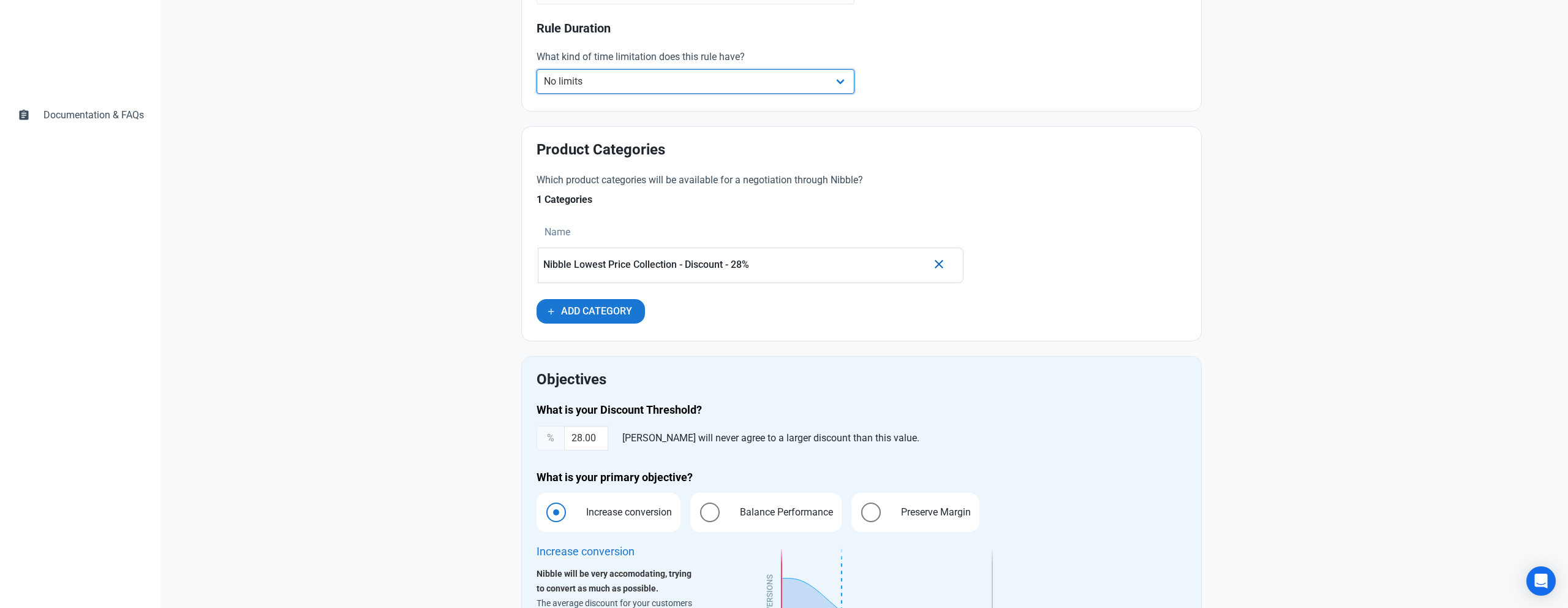
scroll to position [471, 0]
click at [698, 269] on p "Nibble Lowest Price Collection - Discount - 28%" at bounding box center [735, 263] width 384 height 11
click at [871, 277] on div "Nibble Lowest Price Collection - Discount - 28%" at bounding box center [735, 264] width 384 height 27
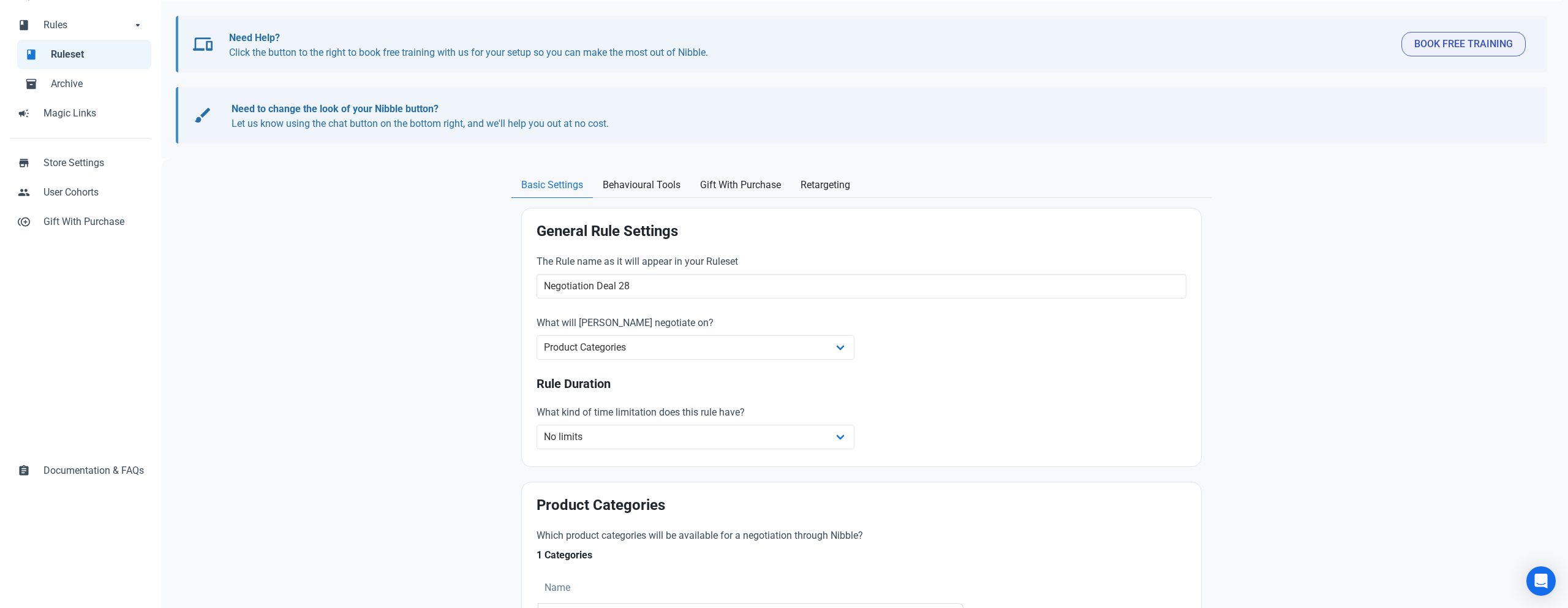
scroll to position [73, 0]
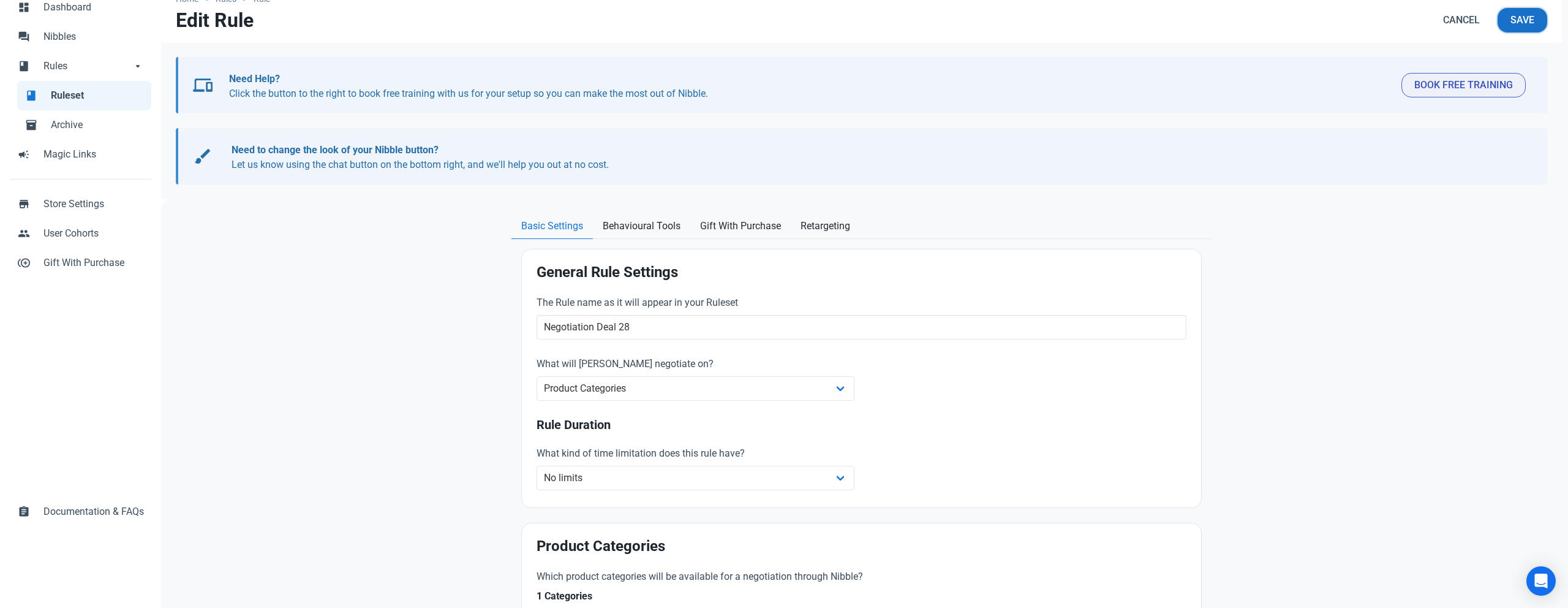
click at [1518, 21] on span "Save" at bounding box center [1522, 20] width 24 height 14
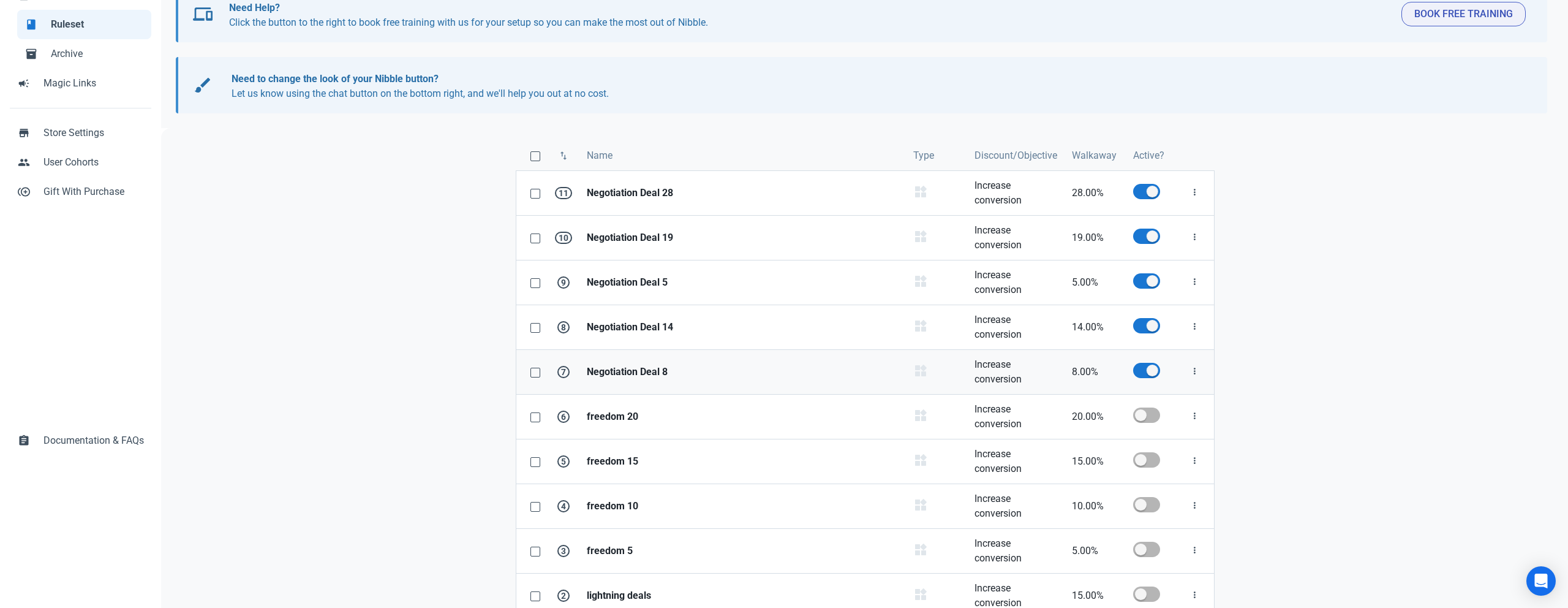
scroll to position [146, 0]
click at [612, 281] on strong "Negotiation Deal 5" at bounding box center [742, 281] width 312 height 14
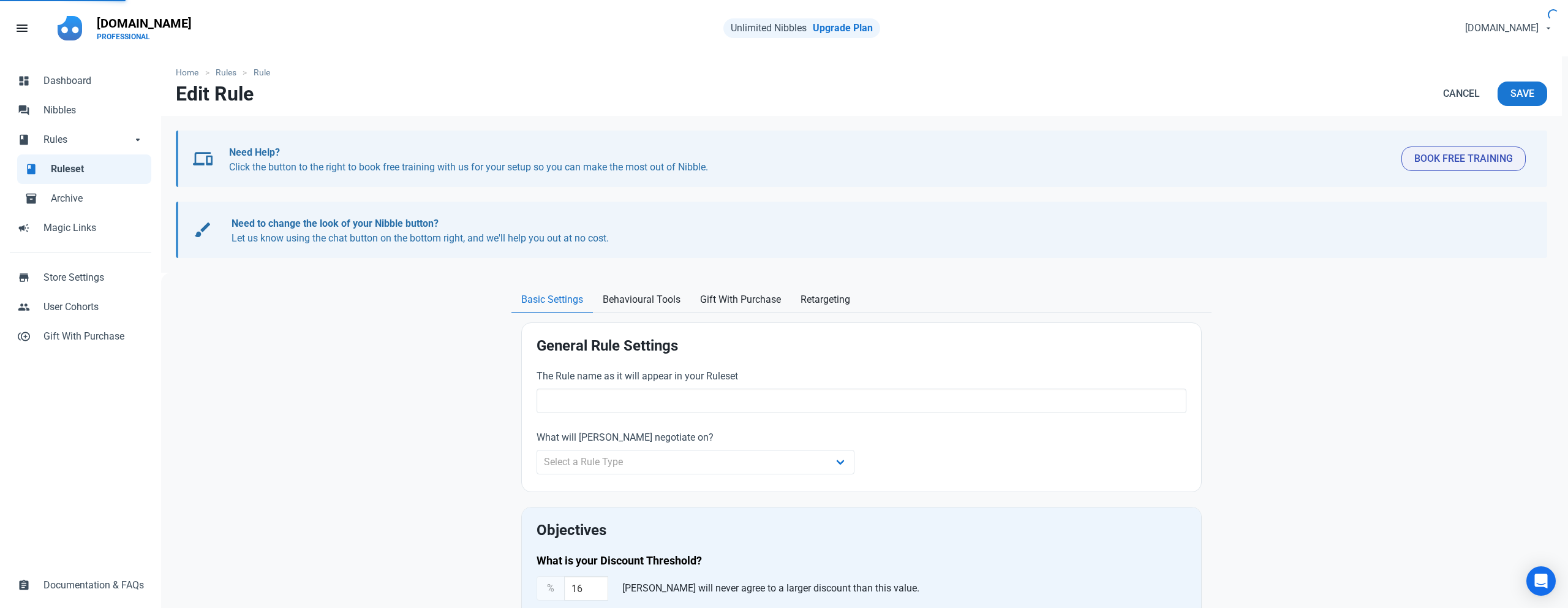
type input "Negotiation Deal 5"
select select "product_category"
type input "5.00"
radio input "true"
radio input "false"
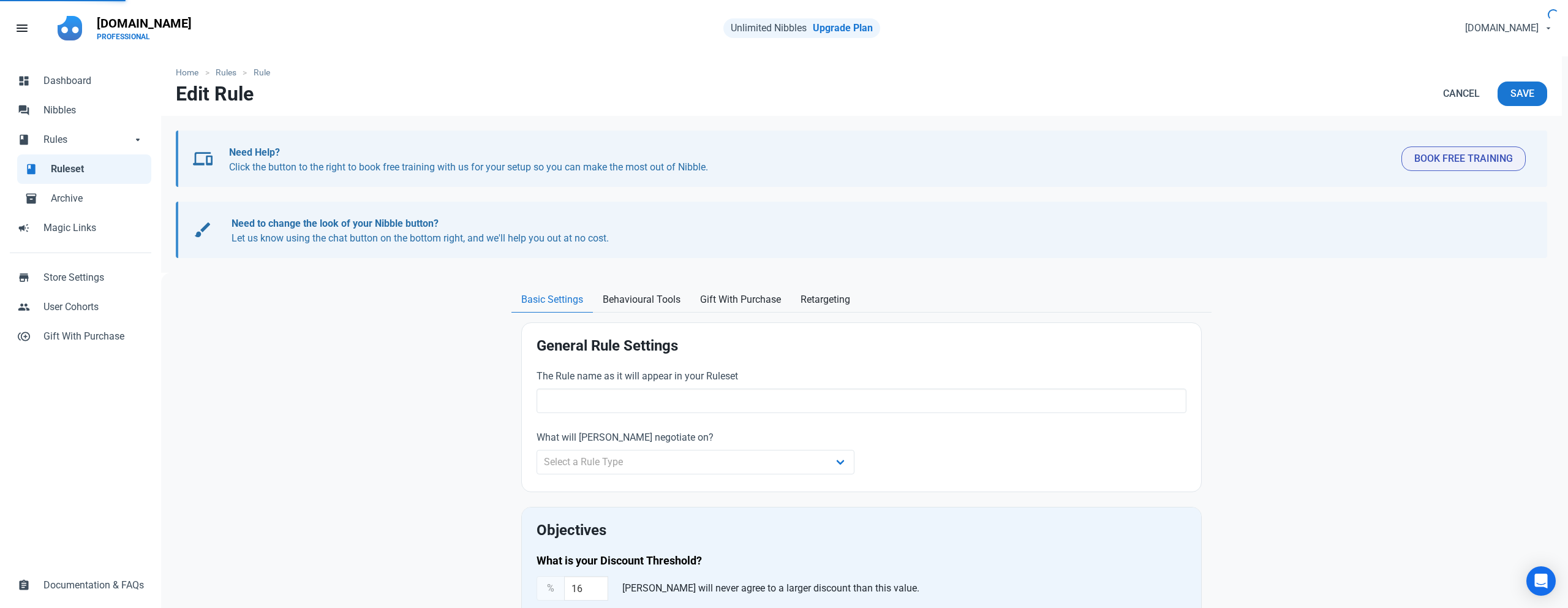
radio input "true"
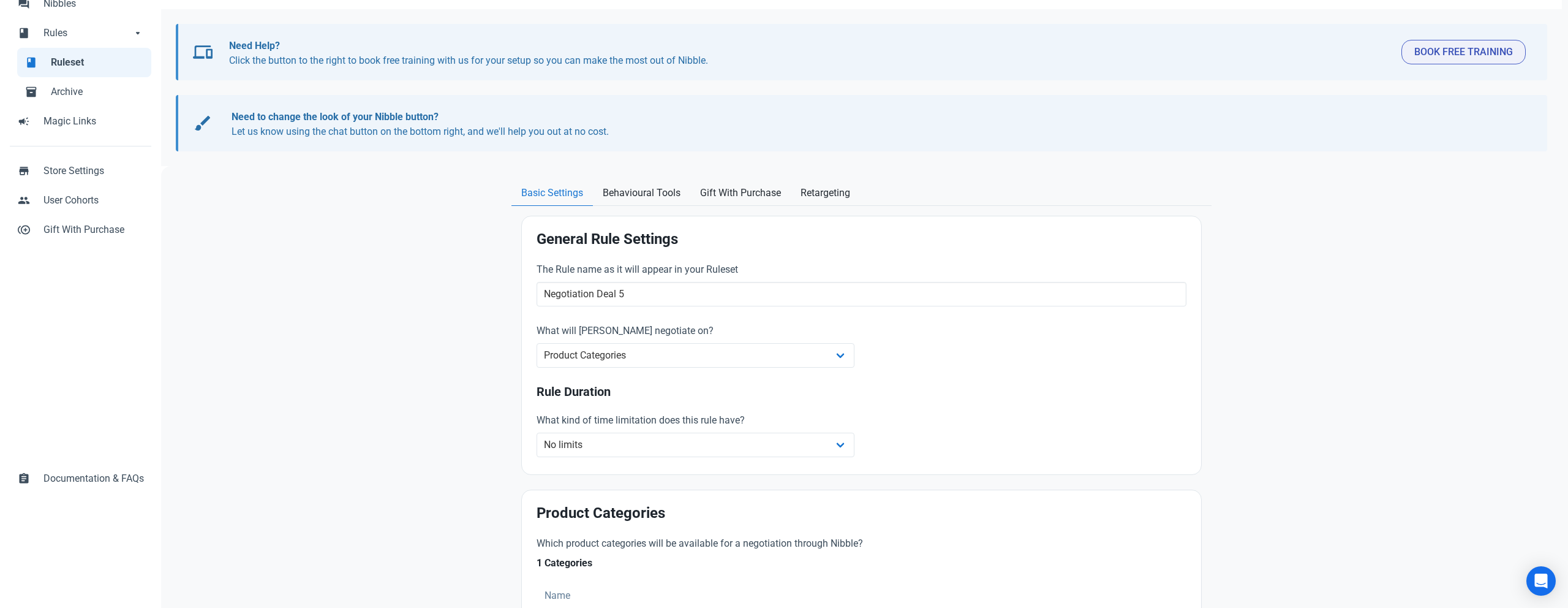
scroll to position [109, 0]
click at [830, 193] on span "Retargeting" at bounding box center [826, 191] width 50 height 14
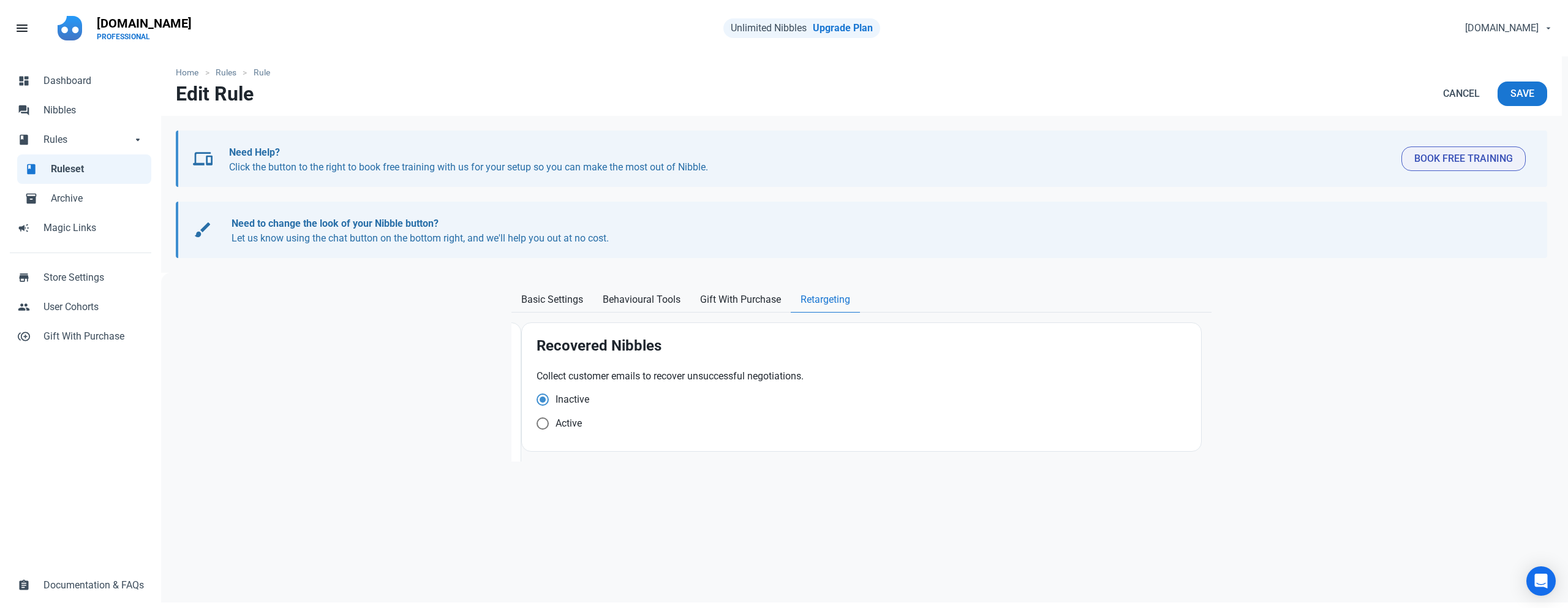
scroll to position [0, 0]
click at [541, 426] on span at bounding box center [542, 423] width 12 height 12
click at [541, 426] on input "Active" at bounding box center [541, 423] width 8 height 8
radio input "true"
radio input "false"
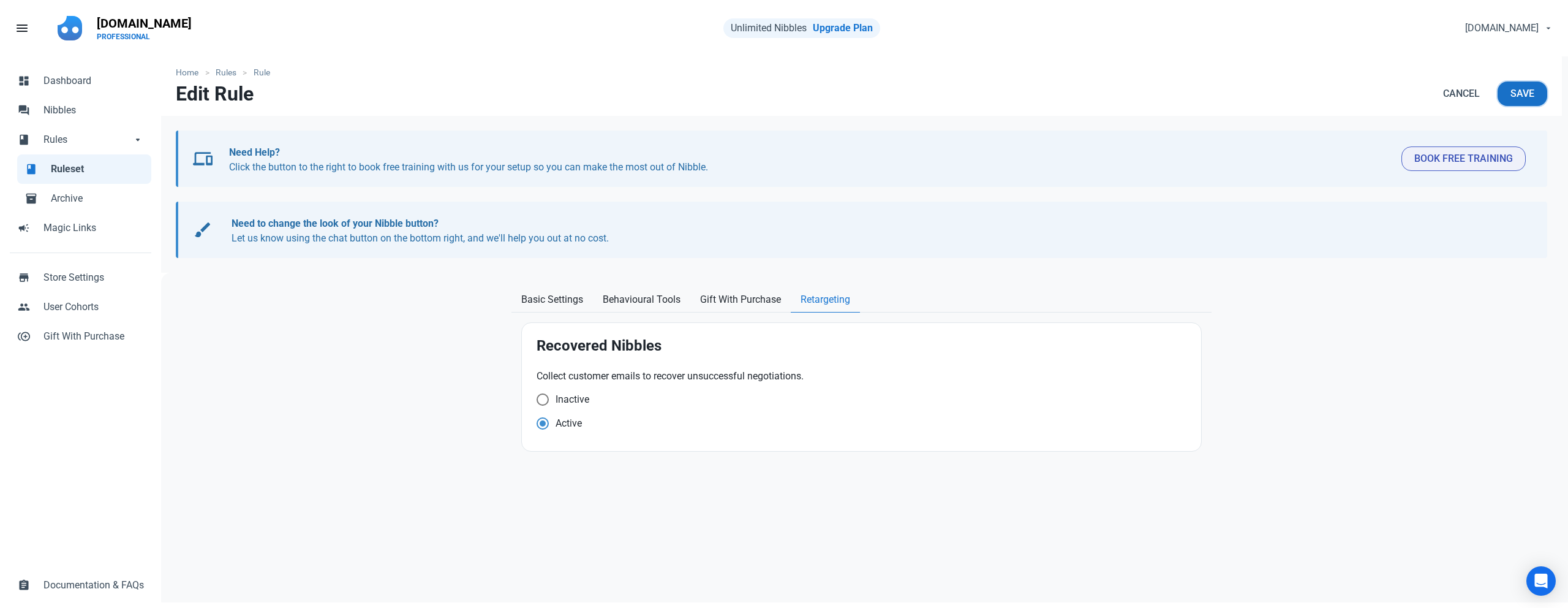
click at [1515, 92] on span "Save" at bounding box center [1522, 93] width 24 height 14
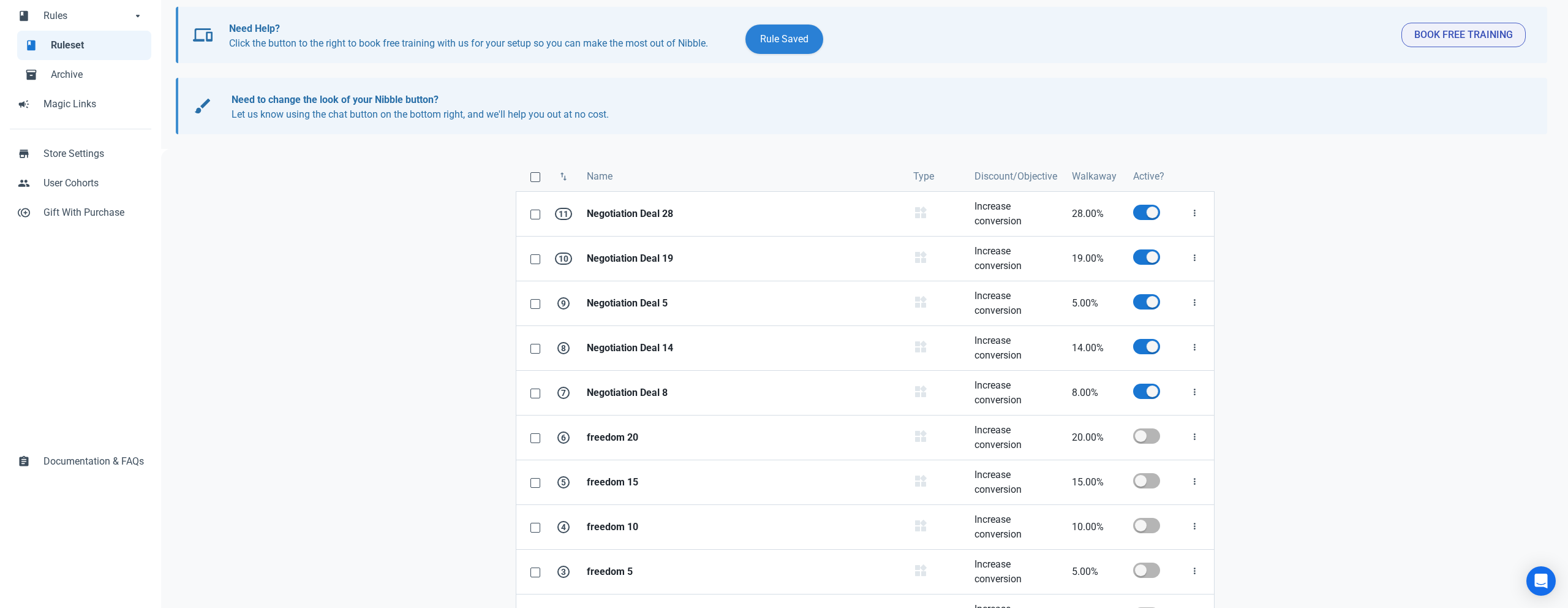
scroll to position [137, 0]
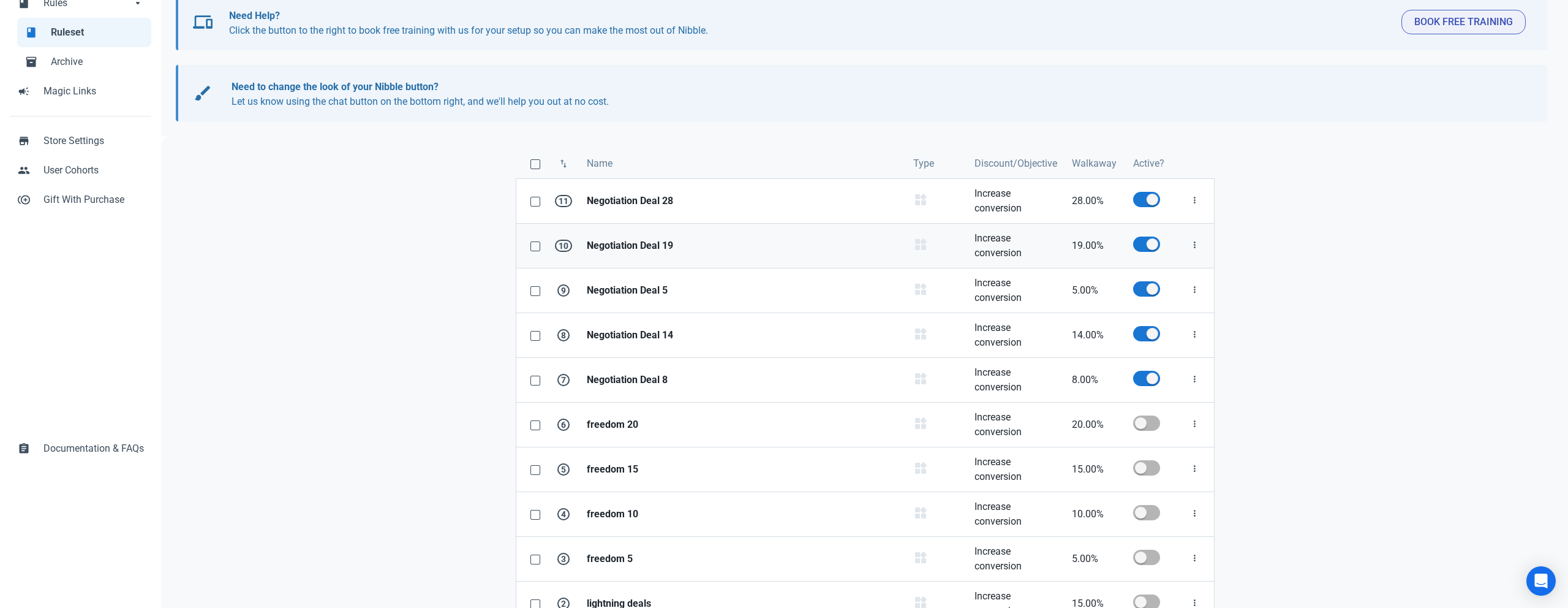
click at [621, 248] on strong "Negotiation Deal 19" at bounding box center [742, 246] width 312 height 14
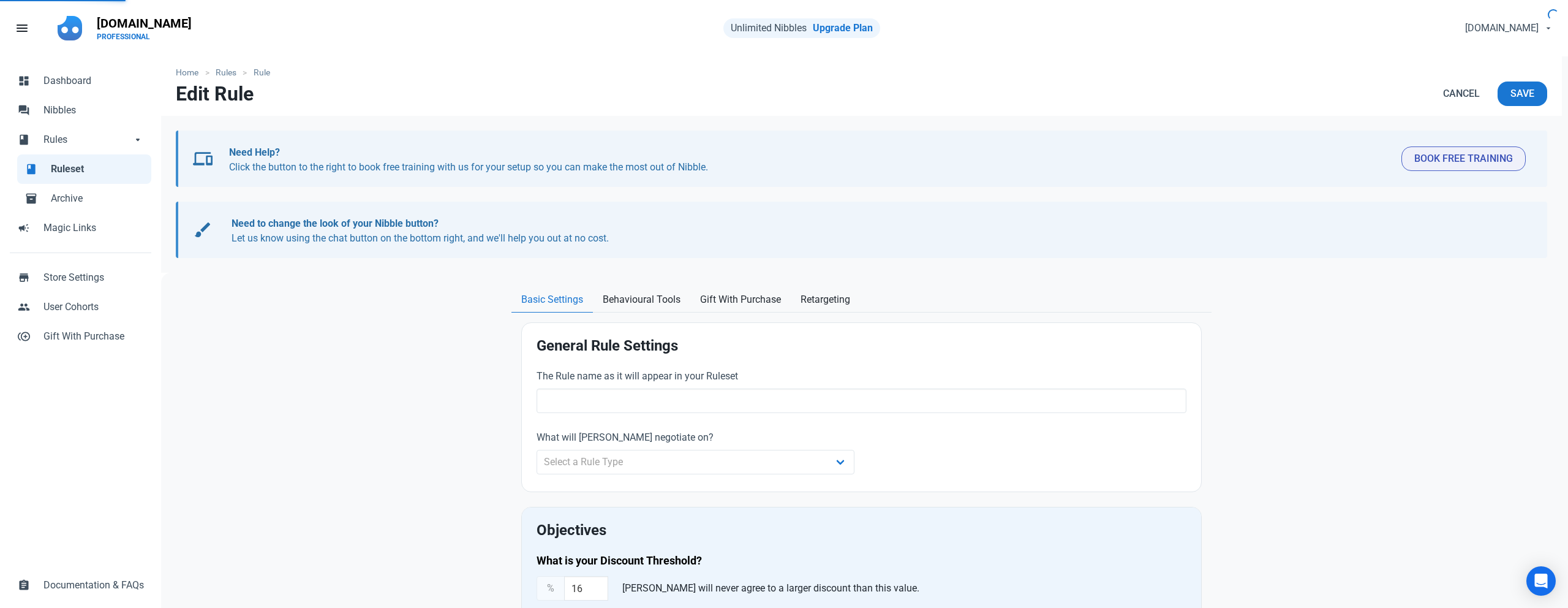
type input "Negotiation Deal 19"
select select "product_category"
type input "19.00"
radio input "true"
radio input "false"
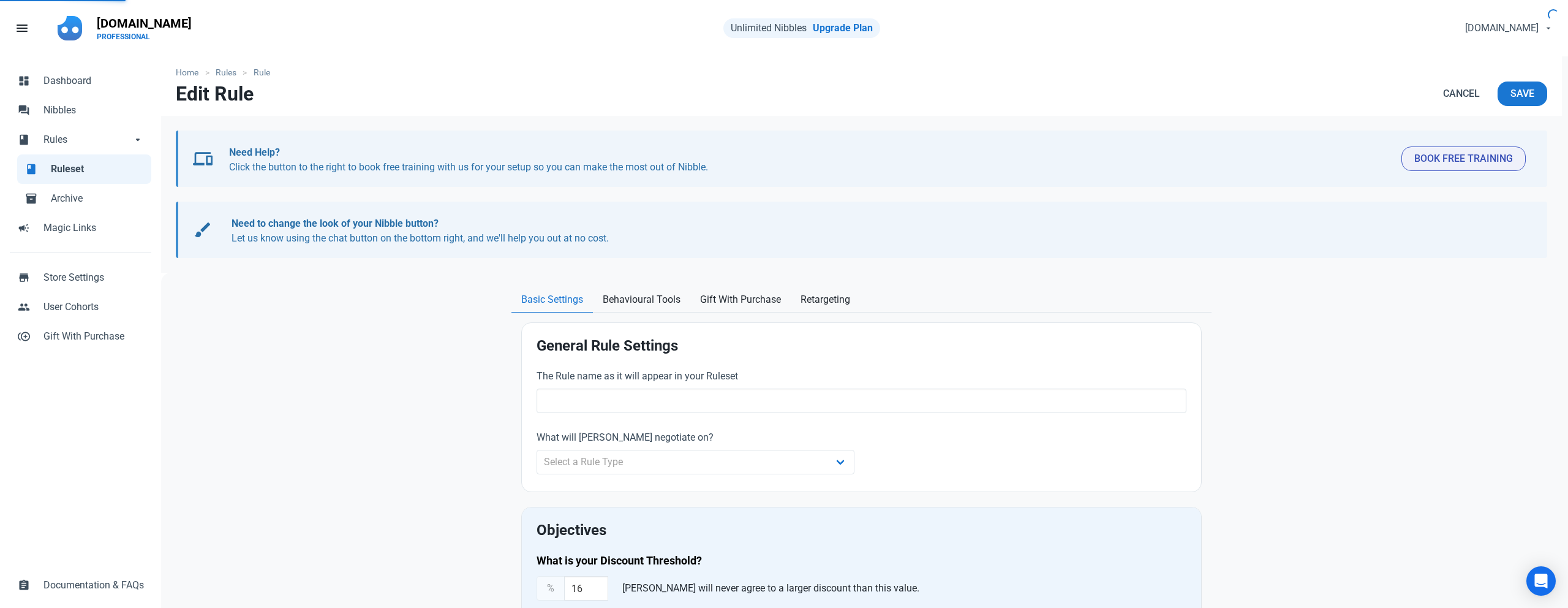
radio input "true"
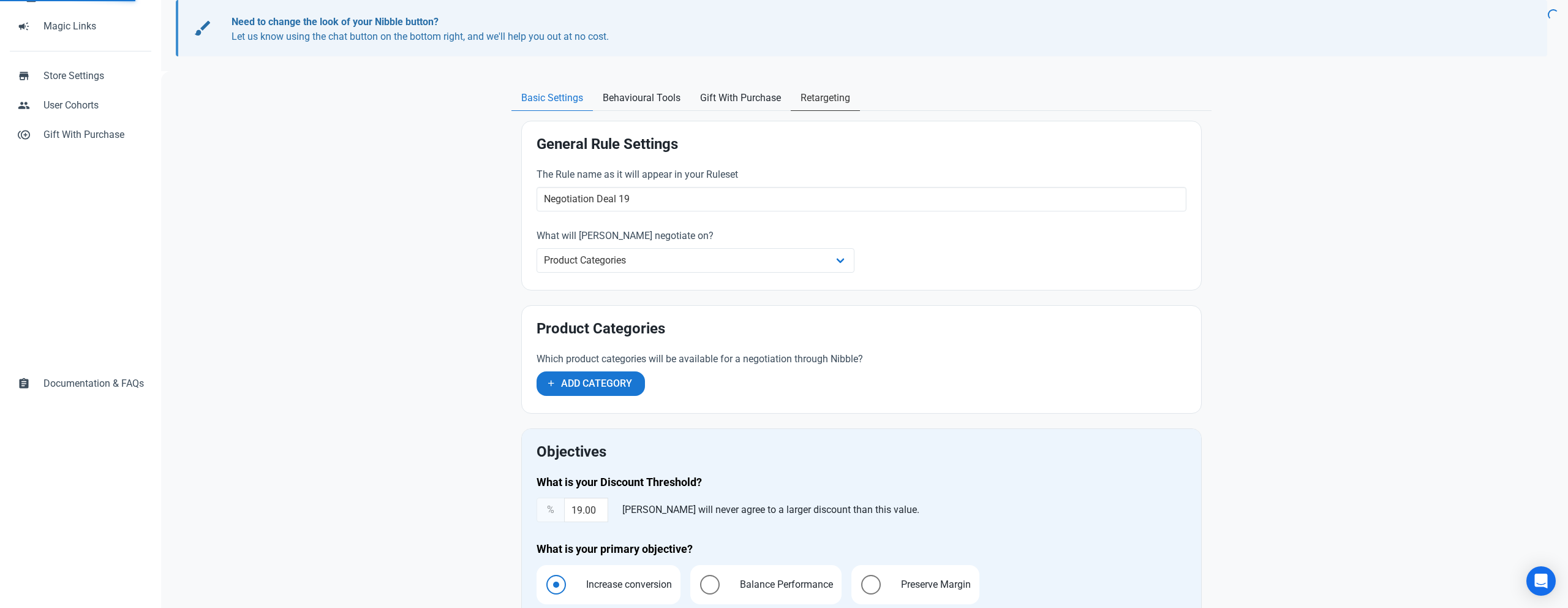
scroll to position [207, 0]
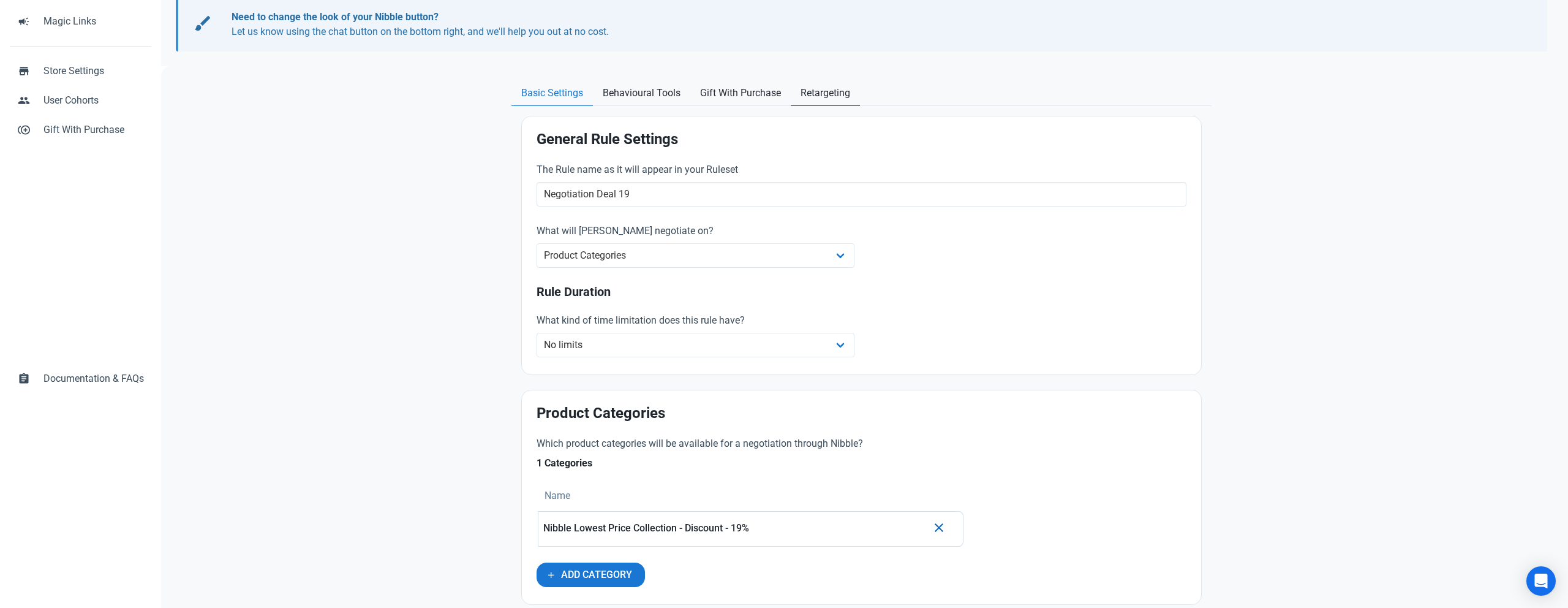
click at [817, 94] on span "Retargeting" at bounding box center [826, 93] width 50 height 14
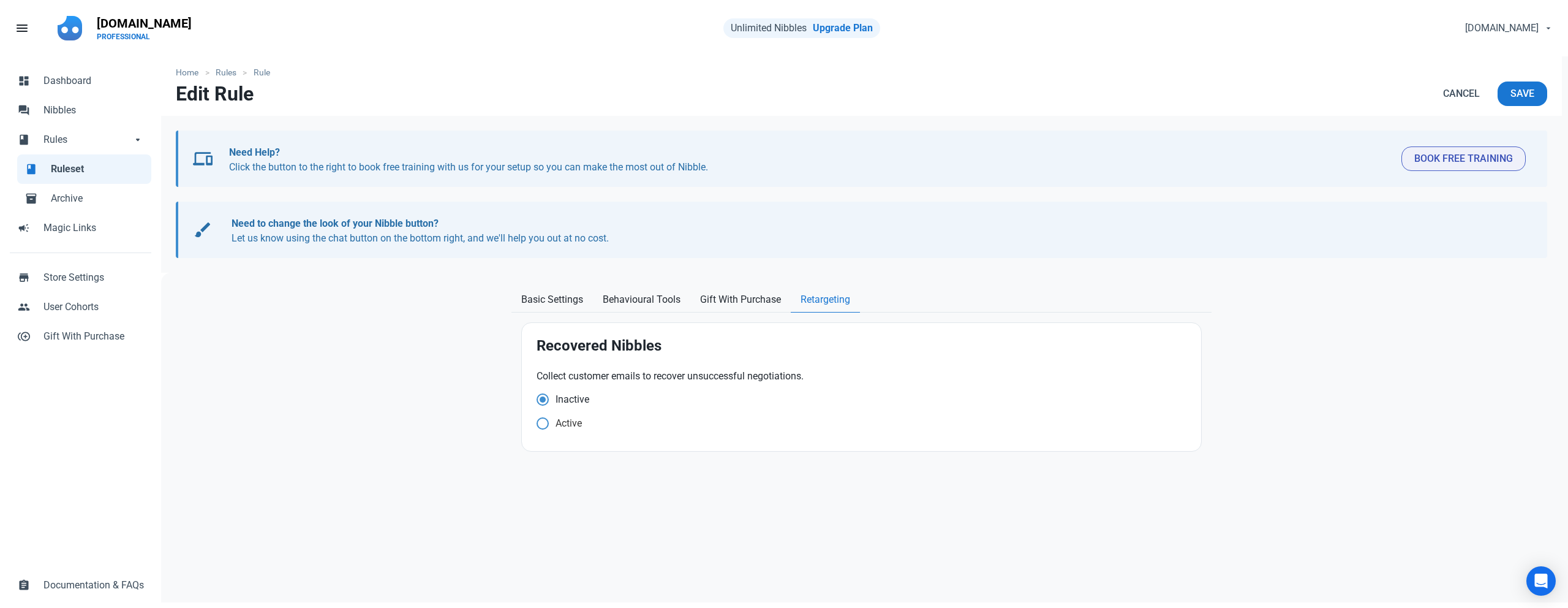
click at [537, 422] on span at bounding box center [542, 423] width 12 height 12
click at [537, 422] on input "Active" at bounding box center [541, 423] width 8 height 8
radio input "true"
radio input "false"
click at [1522, 97] on span "Save" at bounding box center [1522, 93] width 24 height 14
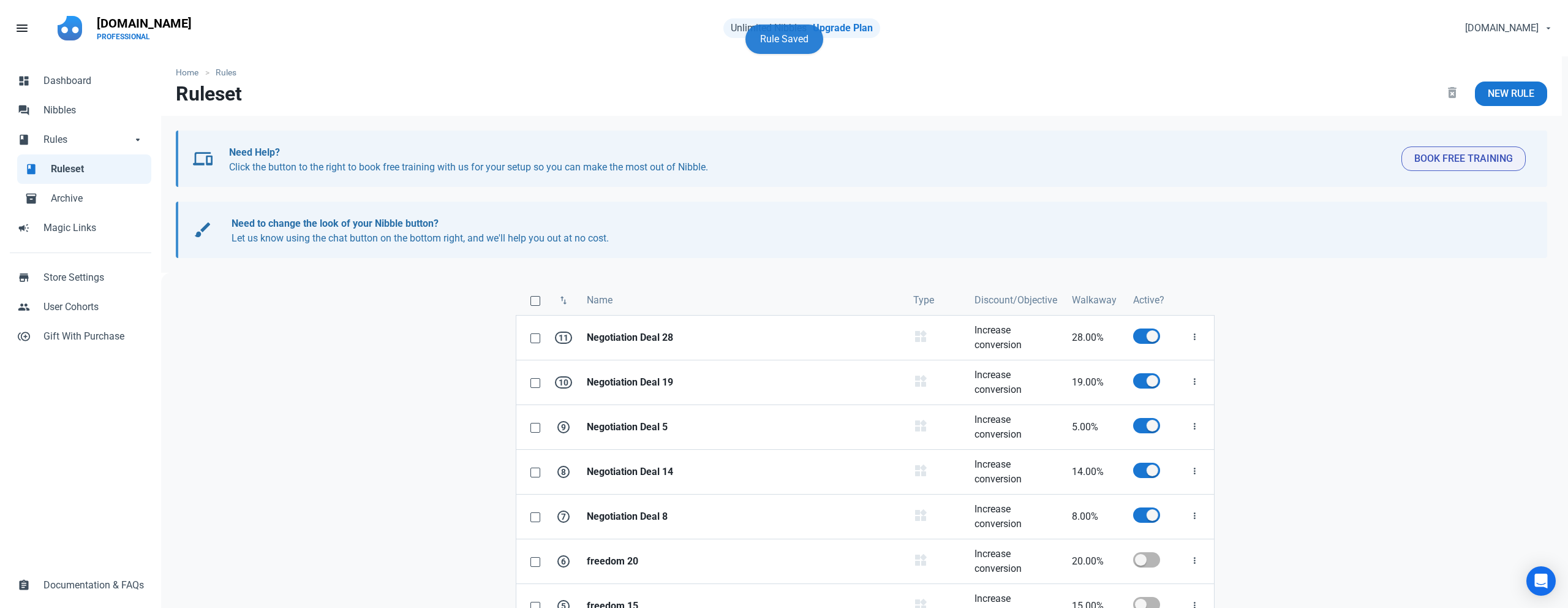
scroll to position [17, 0]
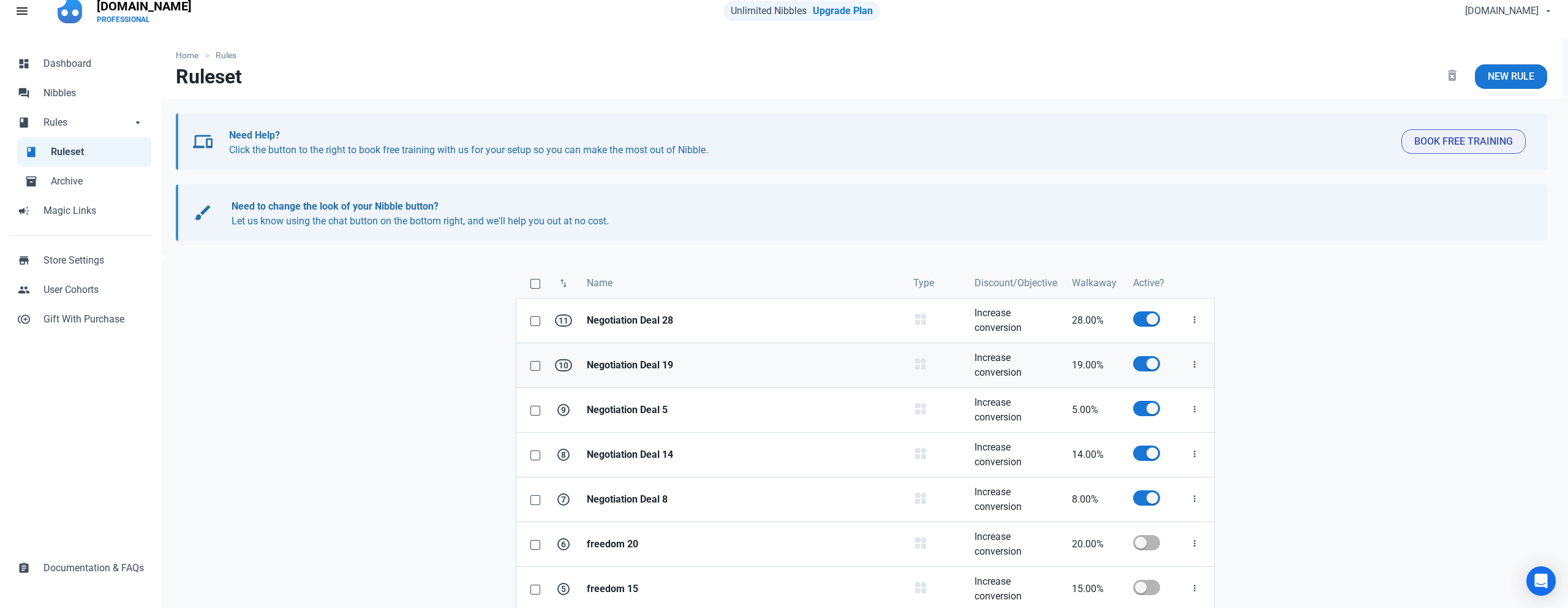
click at [625, 365] on strong "Negotiation Deal 19" at bounding box center [742, 365] width 312 height 14
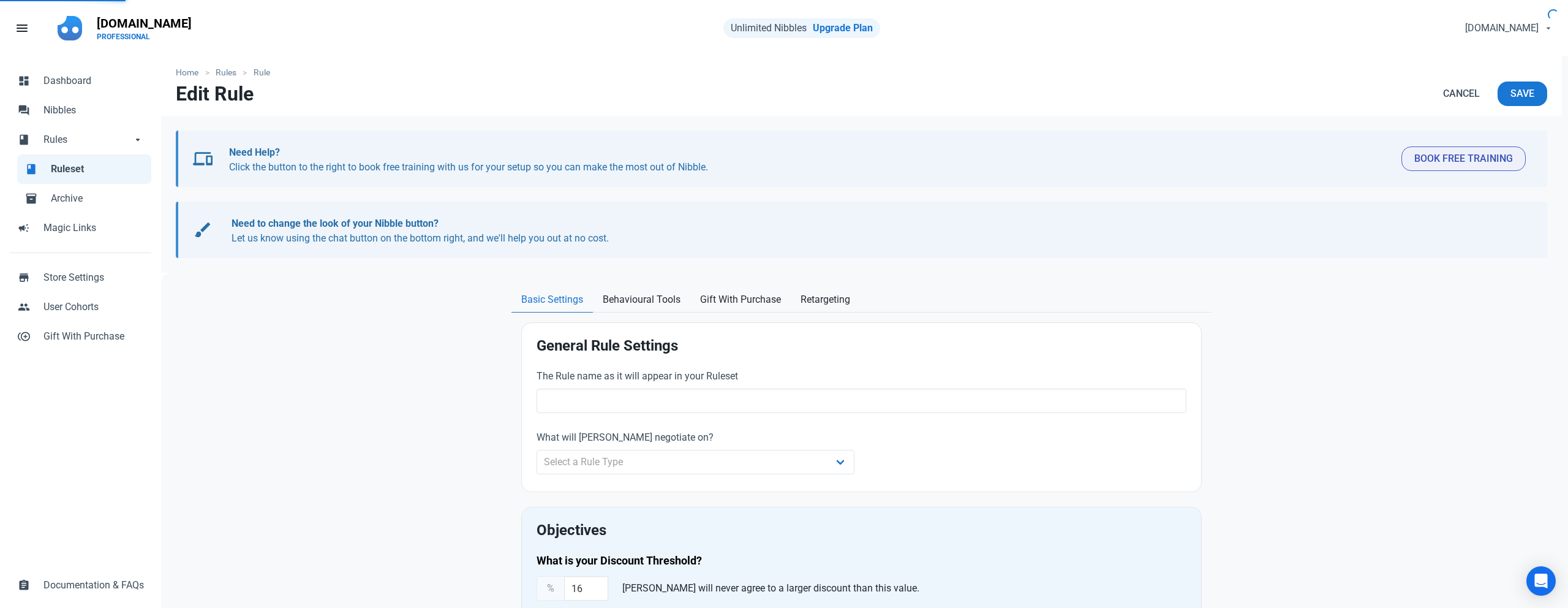
type input "Negotiation Deal 19"
select select "product_category"
type input "19.00"
radio input "true"
radio input "false"
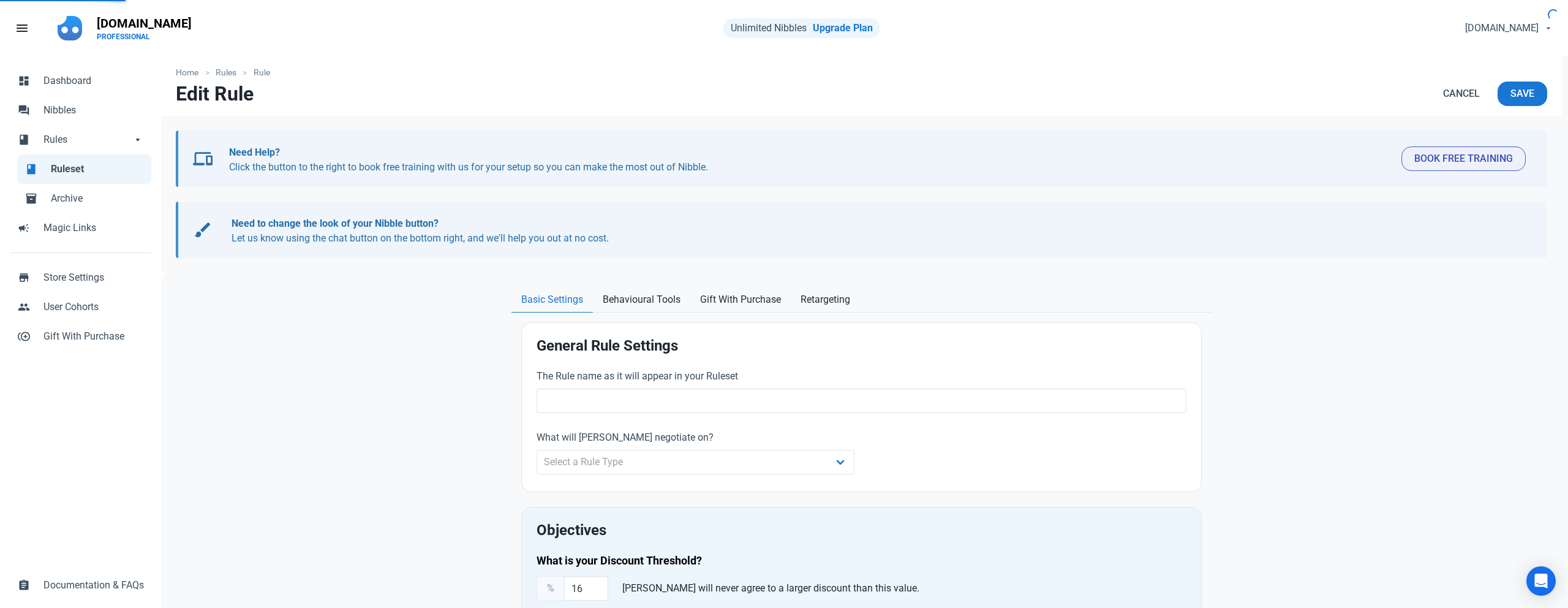
radio input "true"
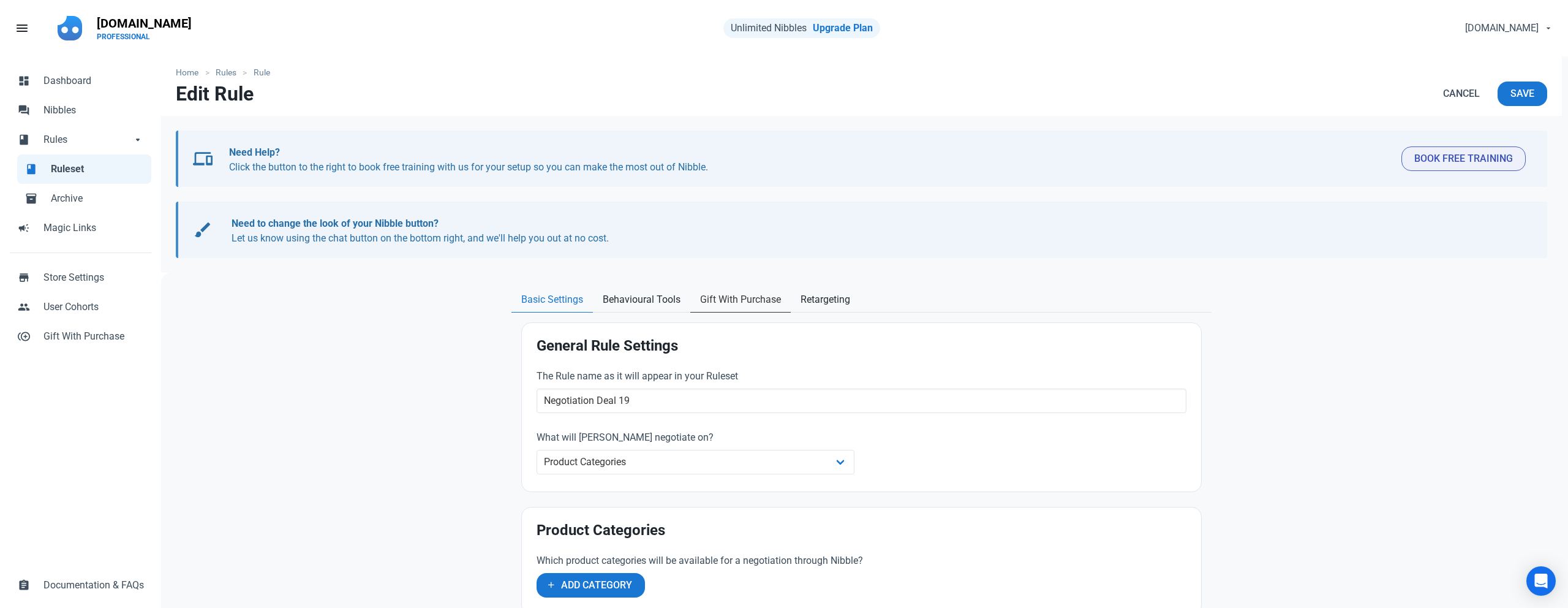
click at [738, 294] on span "Gift With Purchase" at bounding box center [741, 299] width 81 height 14
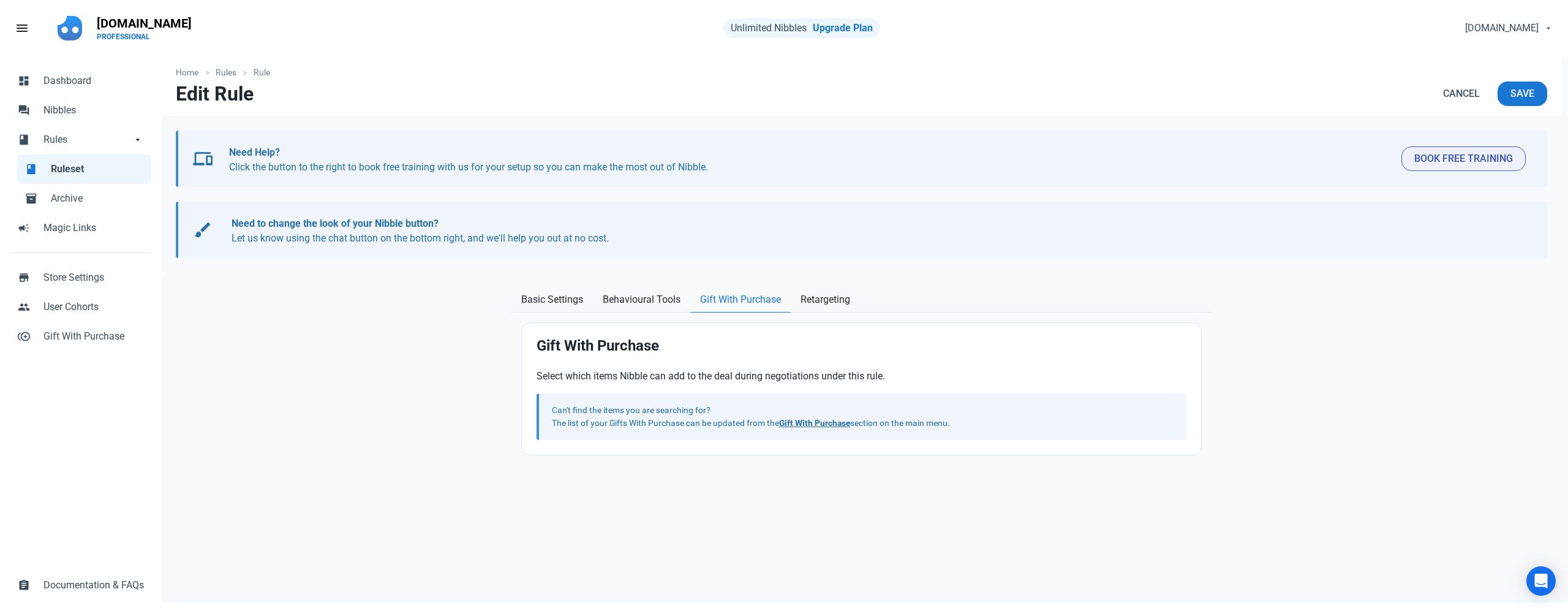
drag, startPoint x: 567, startPoint y: 424, endPoint x: 784, endPoint y: 431, distance: 217.1
click at [764, 430] on section "Can't find the items you are searching for? The list of your Gifts With Purchas…" at bounding box center [861, 416] width 650 height 46
drag, startPoint x: 856, startPoint y: 439, endPoint x: 865, endPoint y: 438, distance: 9.1
click at [856, 439] on section "Can't find the items you are searching for? The list of your Gifts With Purchas…" at bounding box center [861, 416] width 650 height 46
drag, startPoint x: 882, startPoint y: 423, endPoint x: 968, endPoint y: 426, distance: 86.1
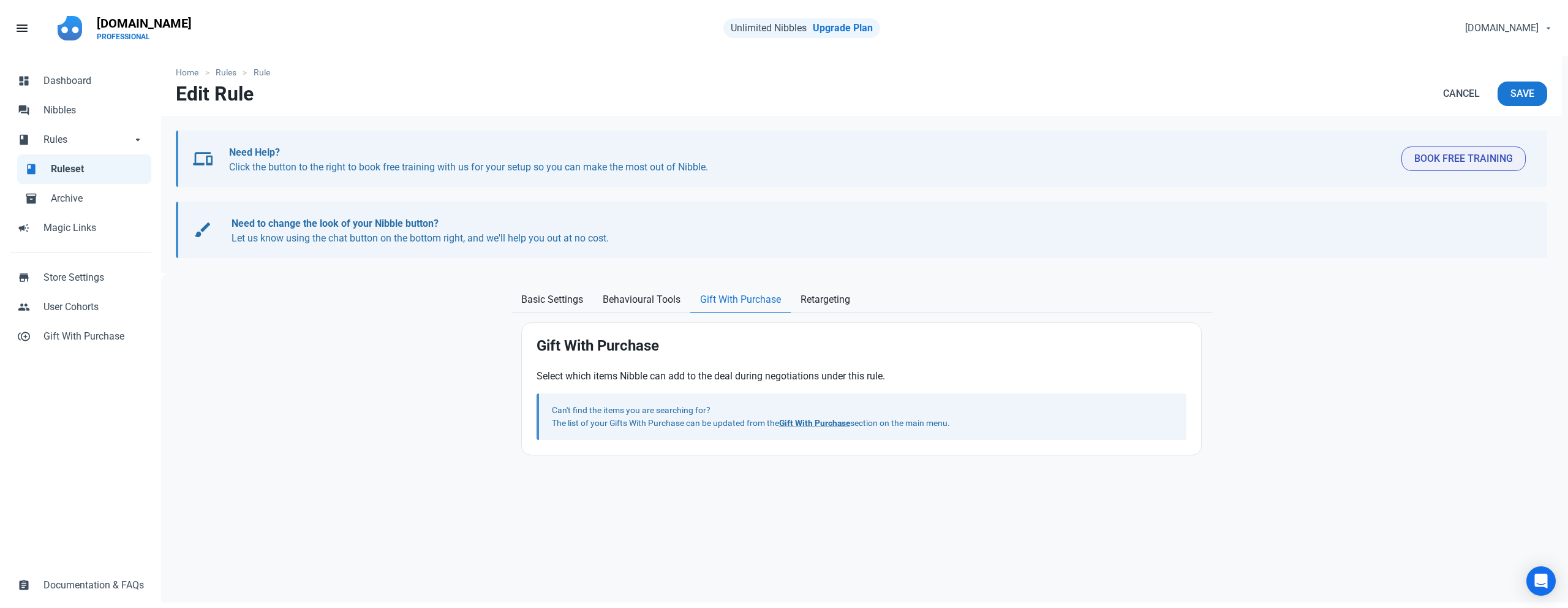
click at [968, 426] on div "Can't find the items you are searching for? The list of your Gifts With Purchas…" at bounding box center [863, 416] width 622 height 25
click at [544, 299] on span "Basic Settings" at bounding box center [552, 299] width 62 height 14
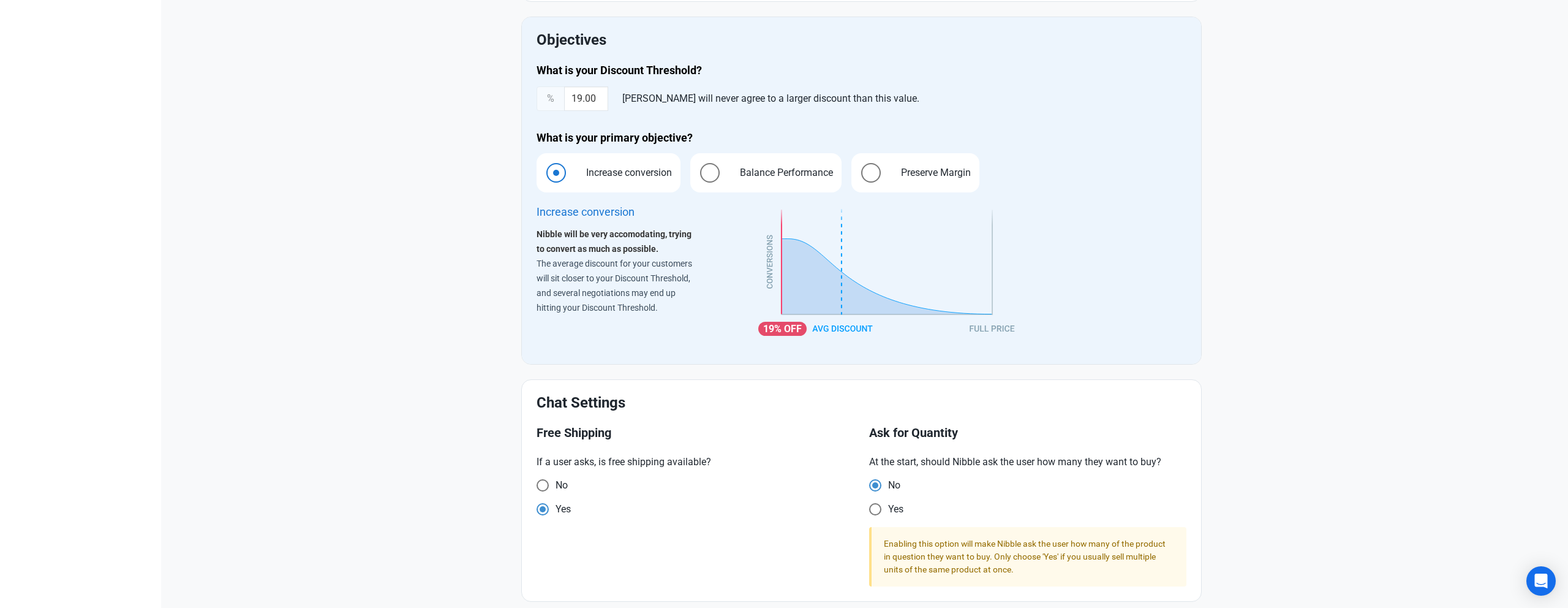
scroll to position [825, 0]
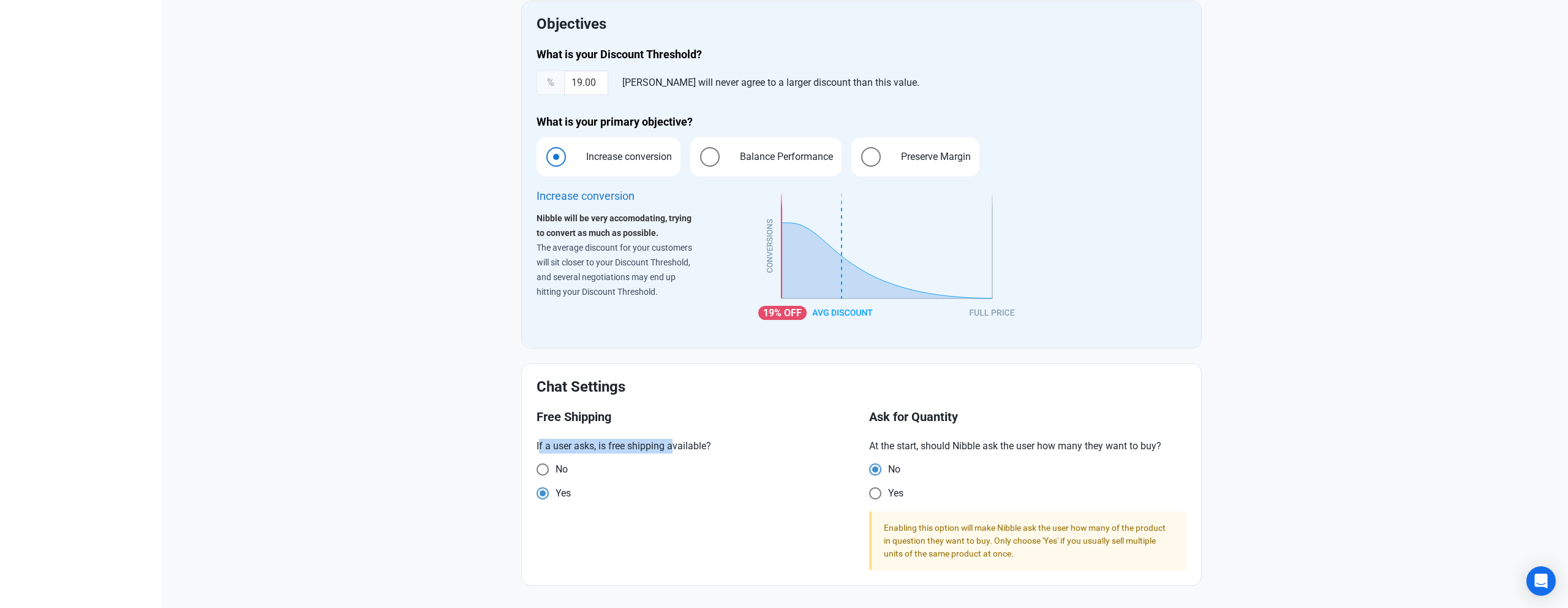
drag, startPoint x: 553, startPoint y: 448, endPoint x: 673, endPoint y: 450, distance: 120.0
click at [673, 450] on p "If a user asks, is free shipping available?" at bounding box center [695, 446] width 318 height 14
click at [685, 482] on span "If a user asks, is free shipping available? No Yes" at bounding box center [695, 471] width 318 height 65
drag, startPoint x: 930, startPoint y: 445, endPoint x: 1114, endPoint y: 452, distance: 184.1
click at [1129, 447] on p "At the start, should Nibble ask the user how many they want to buy?" at bounding box center [1028, 446] width 318 height 14
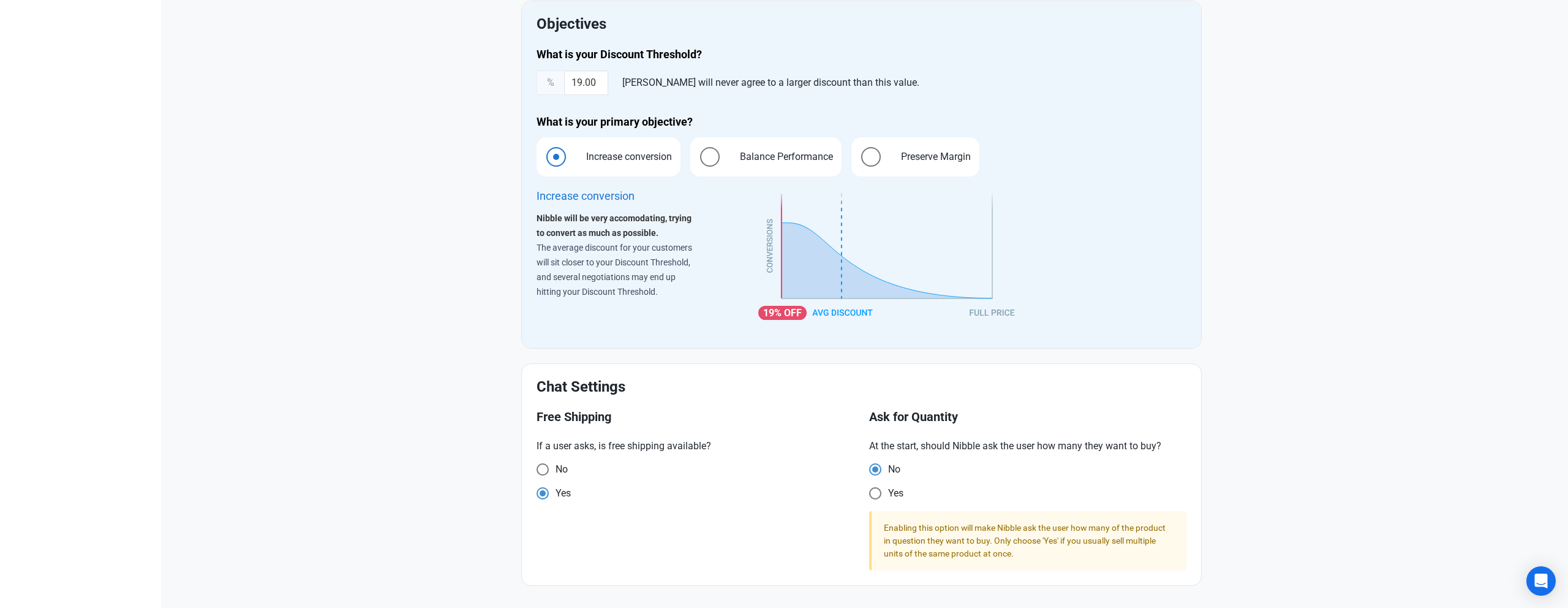
click at [943, 473] on div "No" at bounding box center [1028, 471] width 318 height 16
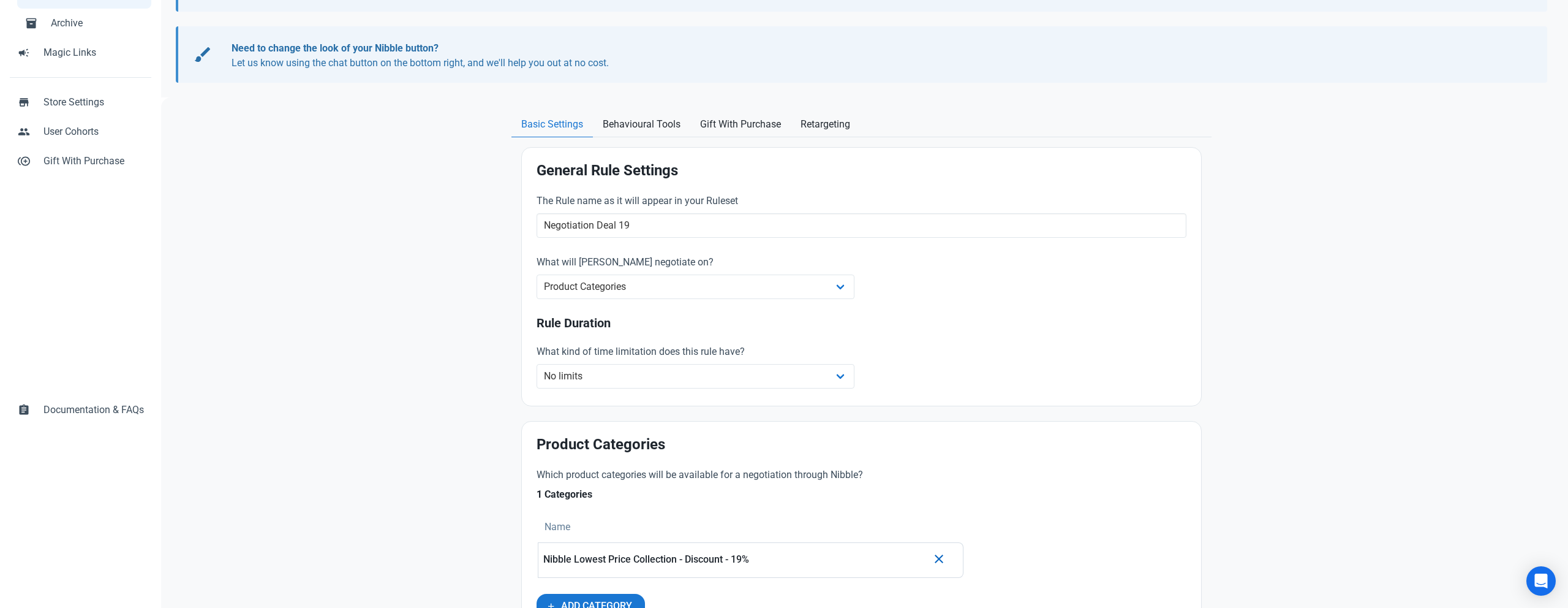
scroll to position [175, 0]
click at [633, 120] on span "Behavioural Tools" at bounding box center [641, 125] width 78 height 14
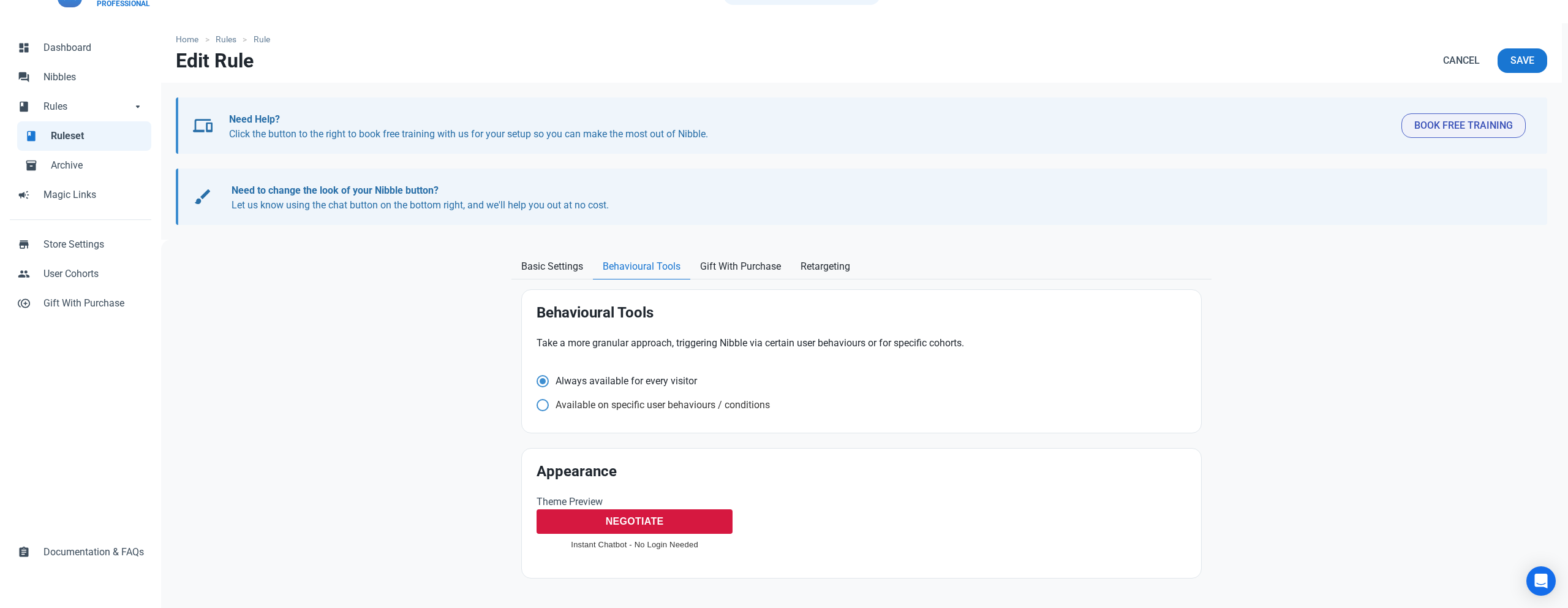
click at [570, 405] on span "Available on specific user behaviours / conditions" at bounding box center [659, 405] width 221 height 12
click at [544, 405] on input "Available on specific user behaviours / conditions" at bounding box center [541, 405] width 8 height 8
radio input "true"
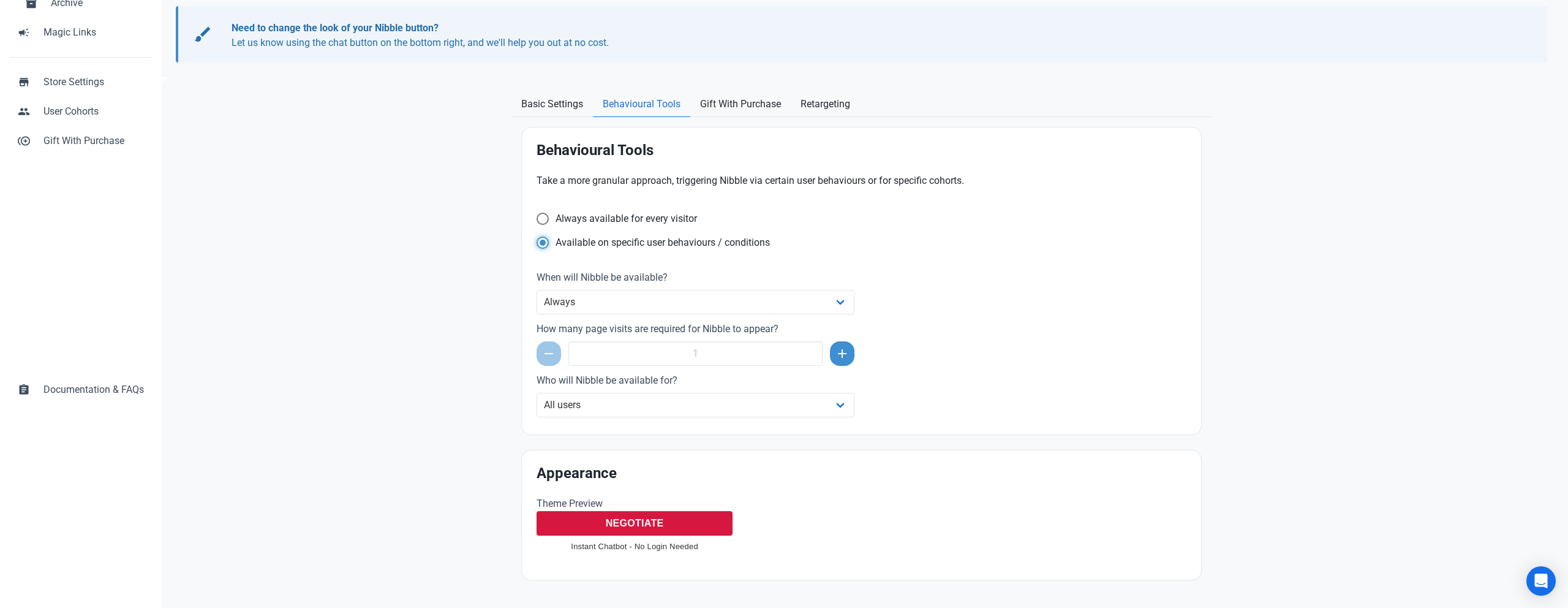
scroll to position [197, 0]
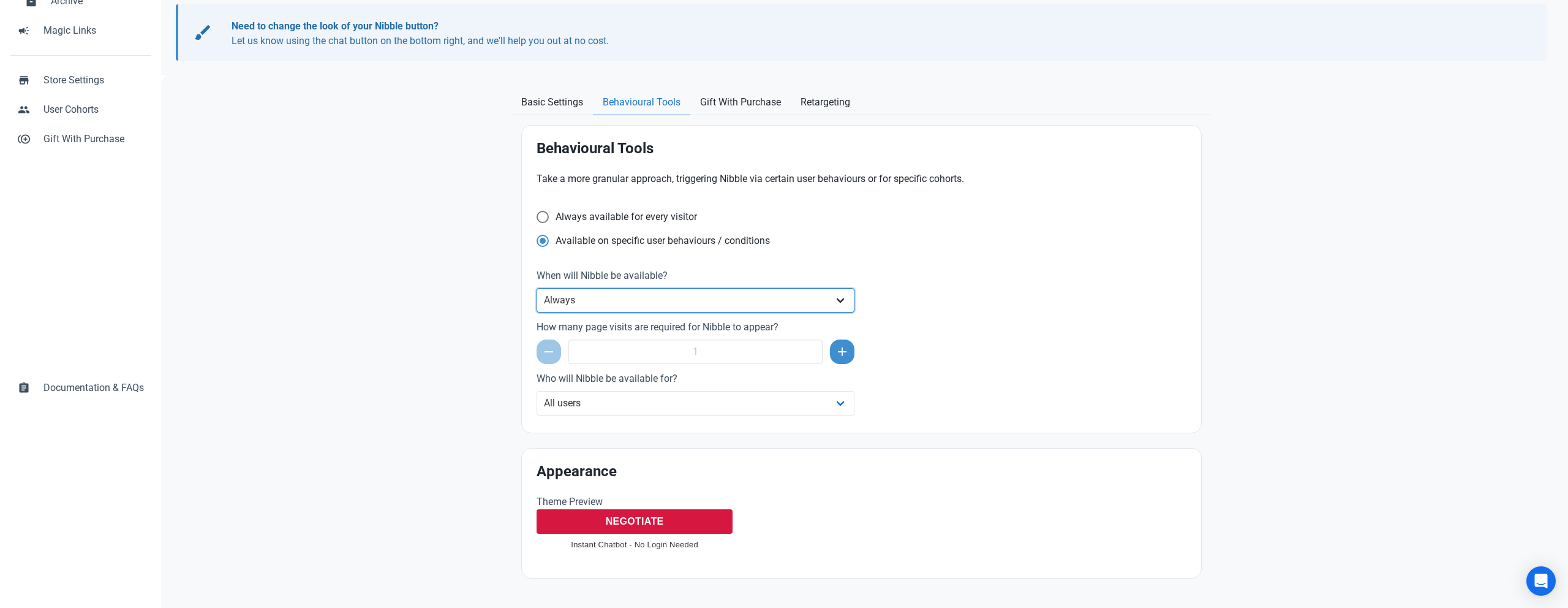
click at [676, 305] on select "Always After a set amount of time during a page visit Before the user leaves th…" at bounding box center [695, 299] width 318 height 24
click at [735, 404] on select "All users Specific user cohort(s)" at bounding box center [695, 403] width 318 height 24
click at [635, 296] on select "Always After a set amount of time during a page visit Before the user leaves th…" at bounding box center [695, 299] width 318 height 24
click at [550, 222] on div "Always available for every visitor" at bounding box center [861, 218] width 650 height 16
click at [544, 216] on span at bounding box center [542, 216] width 12 height 12
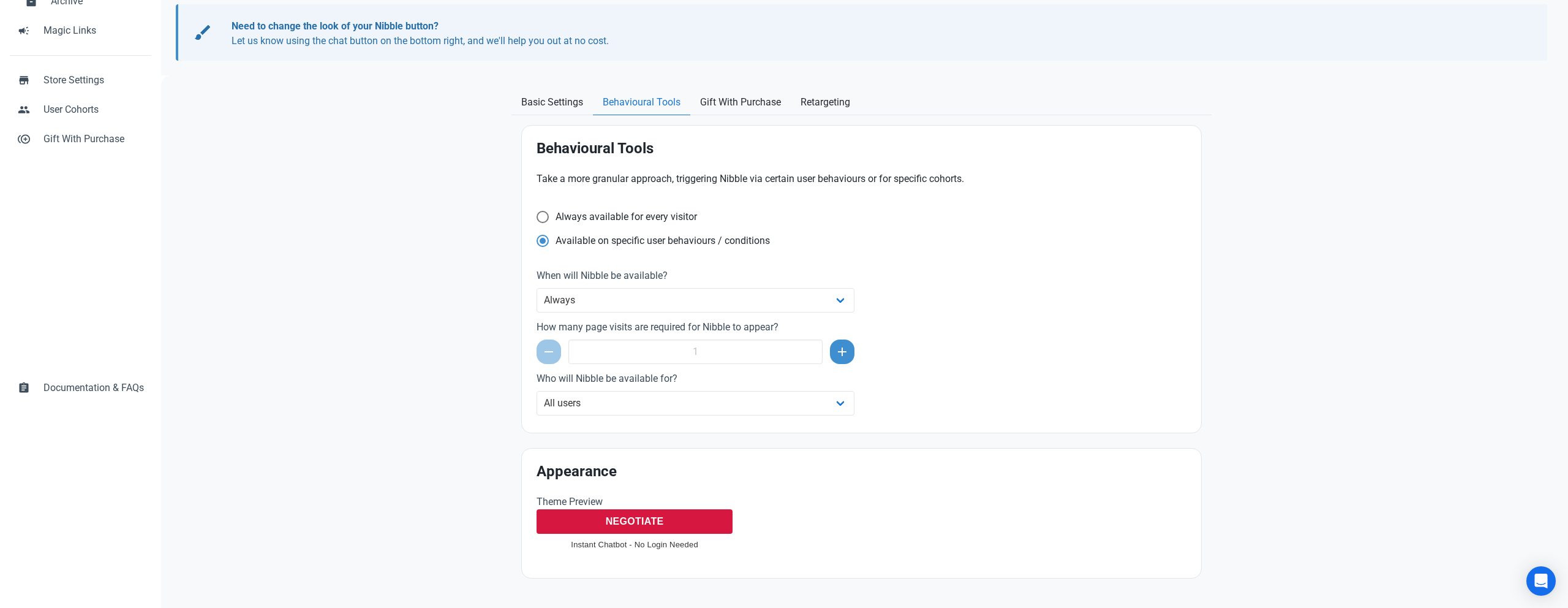
click at [544, 216] on input "Always available for every visitor" at bounding box center [541, 216] width 8 height 8
radio input "true"
radio input "false"
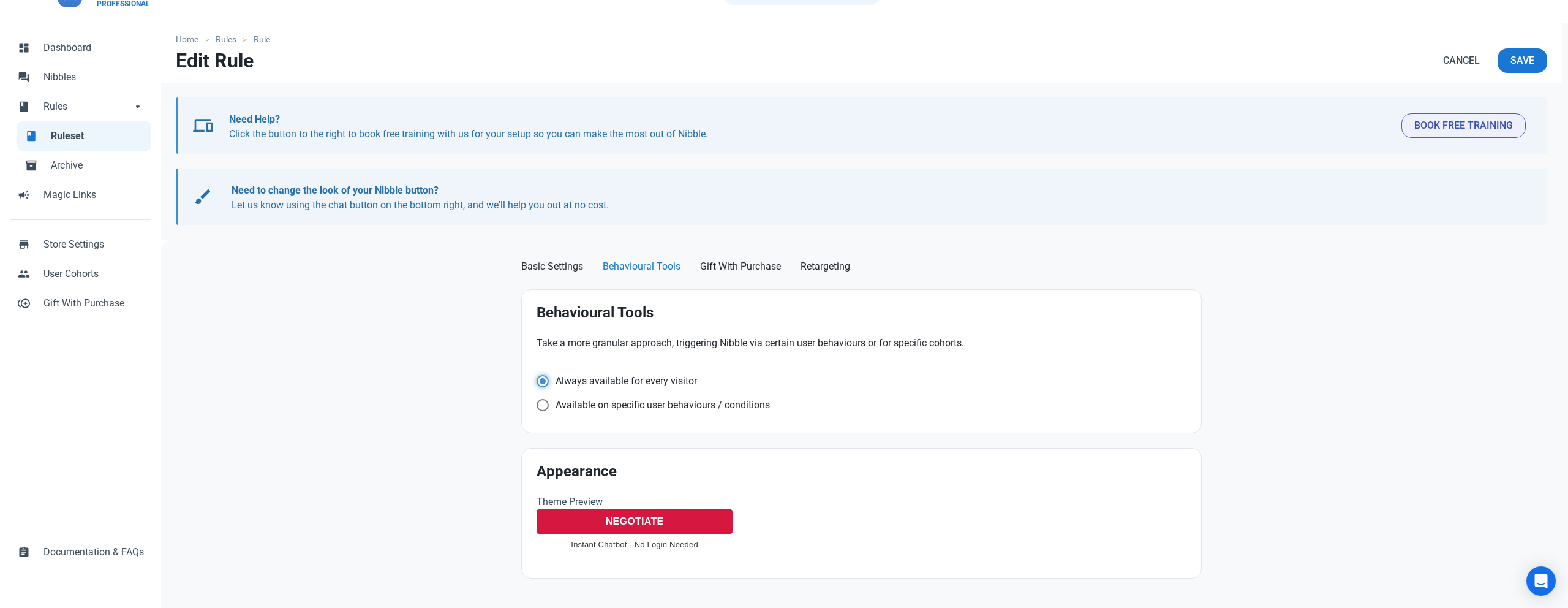
scroll to position [33, 0]
click at [684, 520] on button "Nibble Logo NEGOTIATE" at bounding box center [635, 521] width 196 height 24
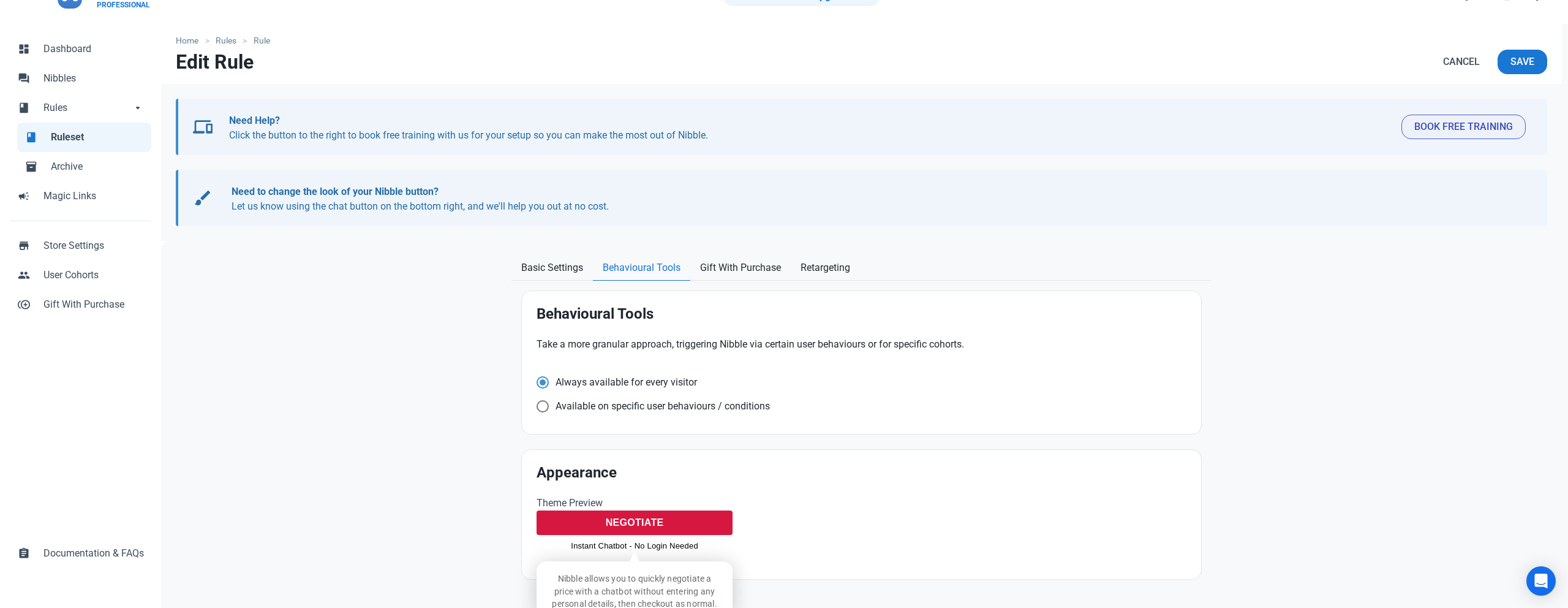
click at [633, 544] on div "Instant Chatbot - No Login Needed" at bounding box center [634, 546] width 127 height 12
click at [673, 547] on div "Instant Chatbot - No Login Needed" at bounding box center [634, 545] width 127 height 12
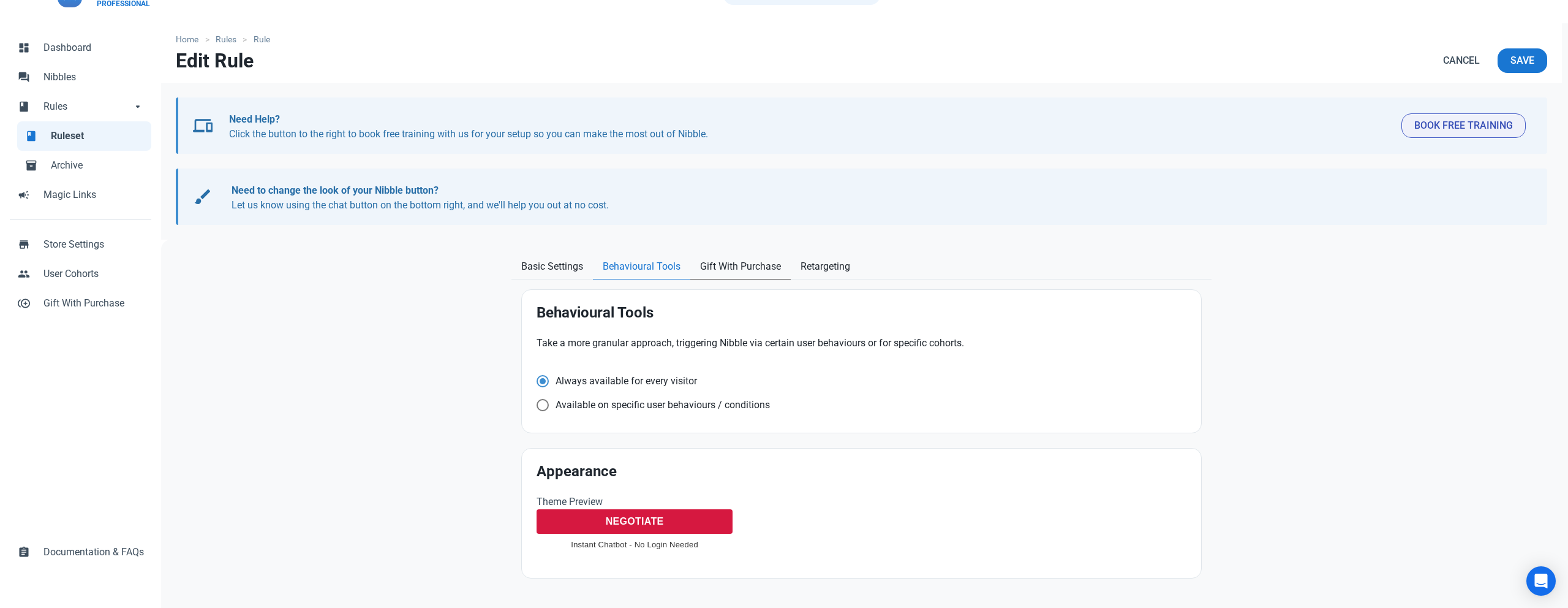
click at [737, 270] on span "Gift With Purchase" at bounding box center [741, 266] width 81 height 14
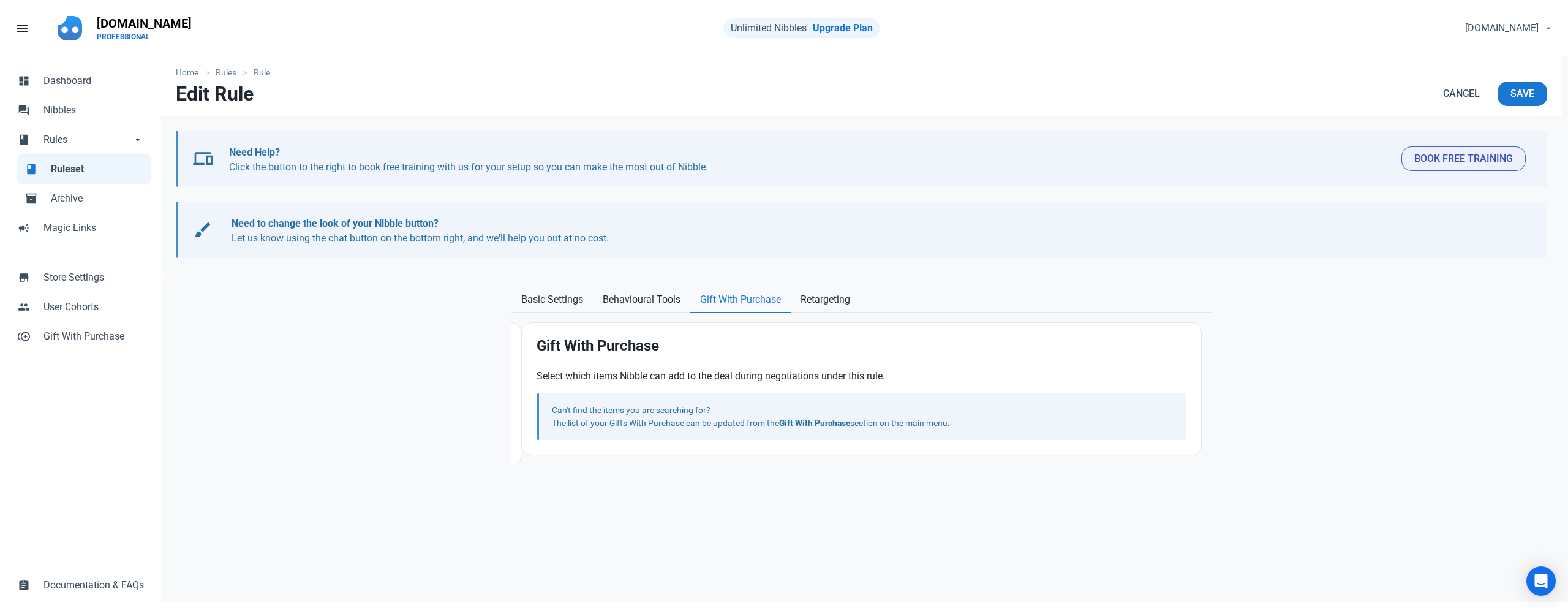
scroll to position [0, 0]
click at [824, 294] on span "Retargeting" at bounding box center [826, 299] width 50 height 14
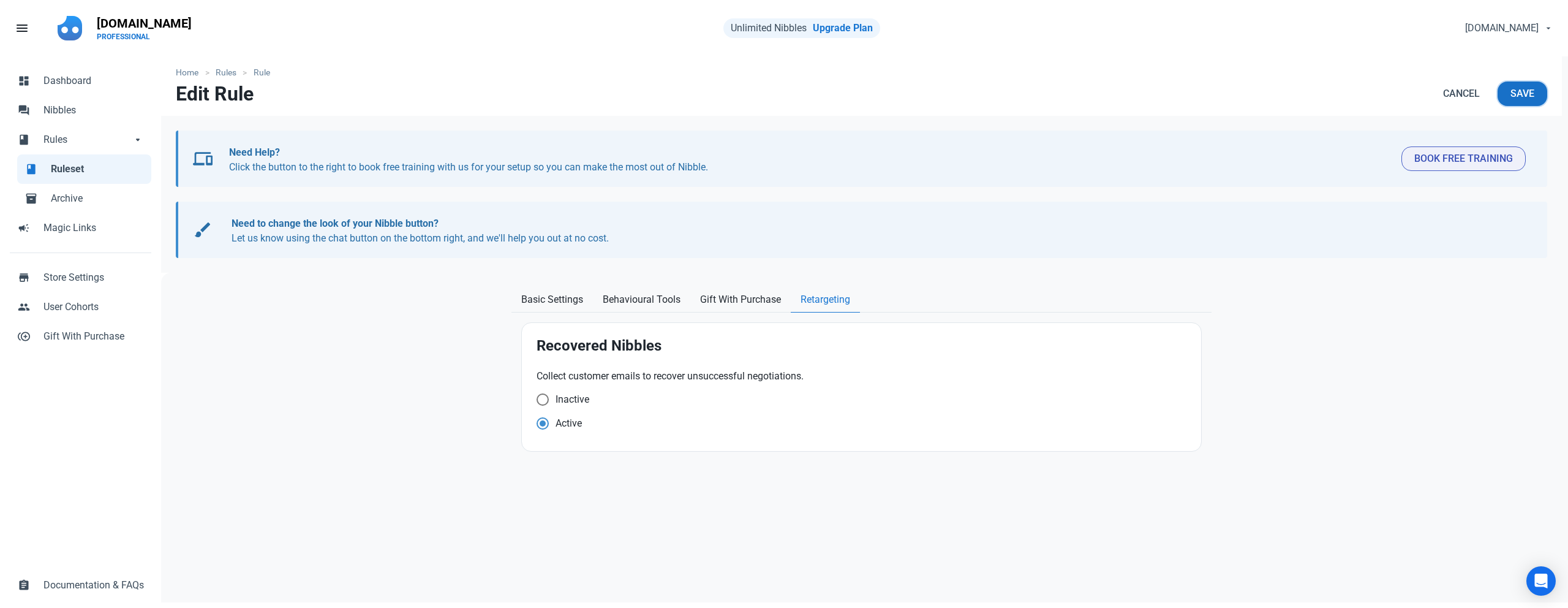
click at [1511, 95] on span "Save" at bounding box center [1522, 93] width 24 height 14
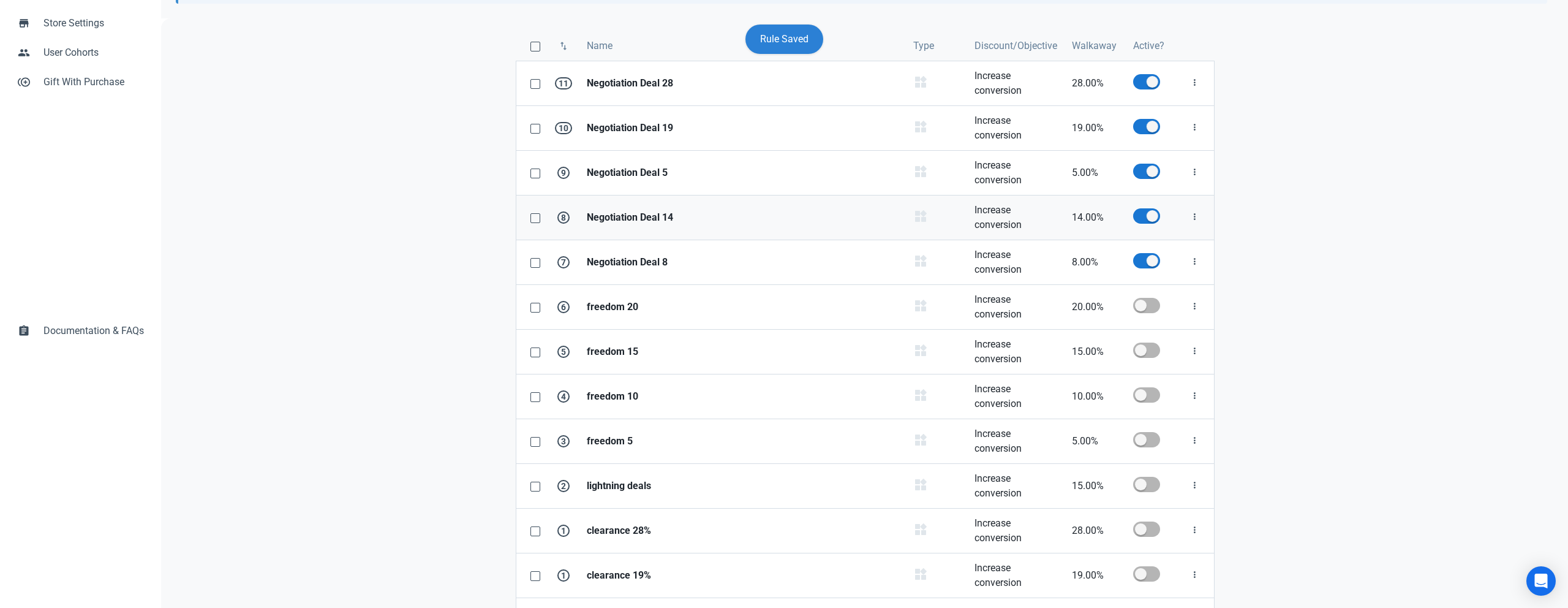
scroll to position [255, 0]
click at [612, 176] on strong "Negotiation Deal 5" at bounding box center [742, 172] width 312 height 14
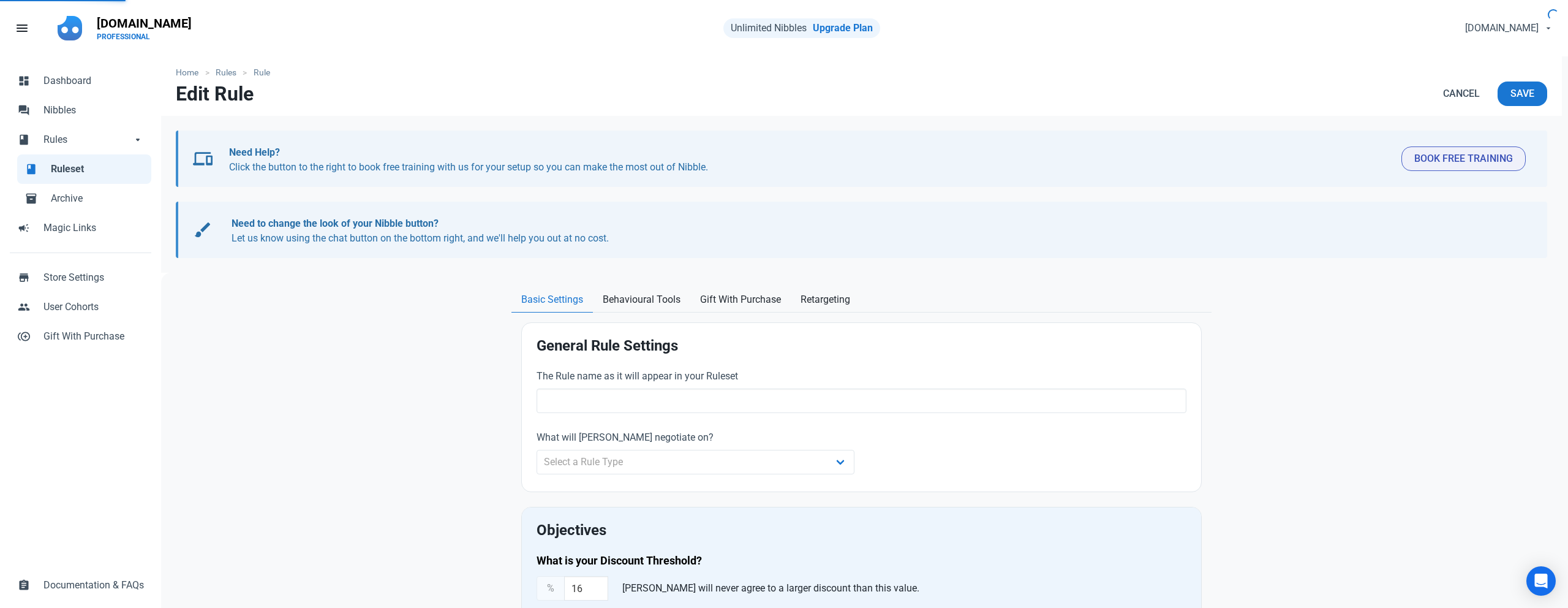
type input "Negotiation Deal 5"
select select "product_category"
type input "5.00"
radio input "true"
radio input "false"
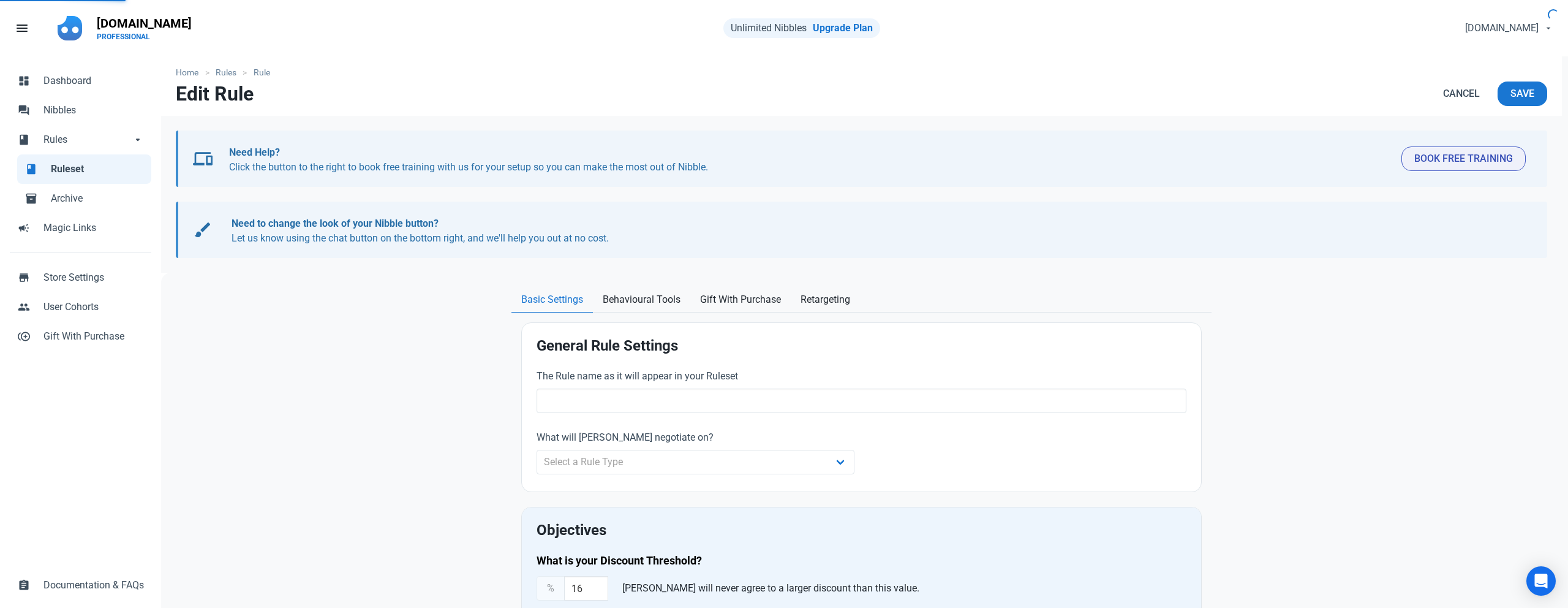
radio input "true"
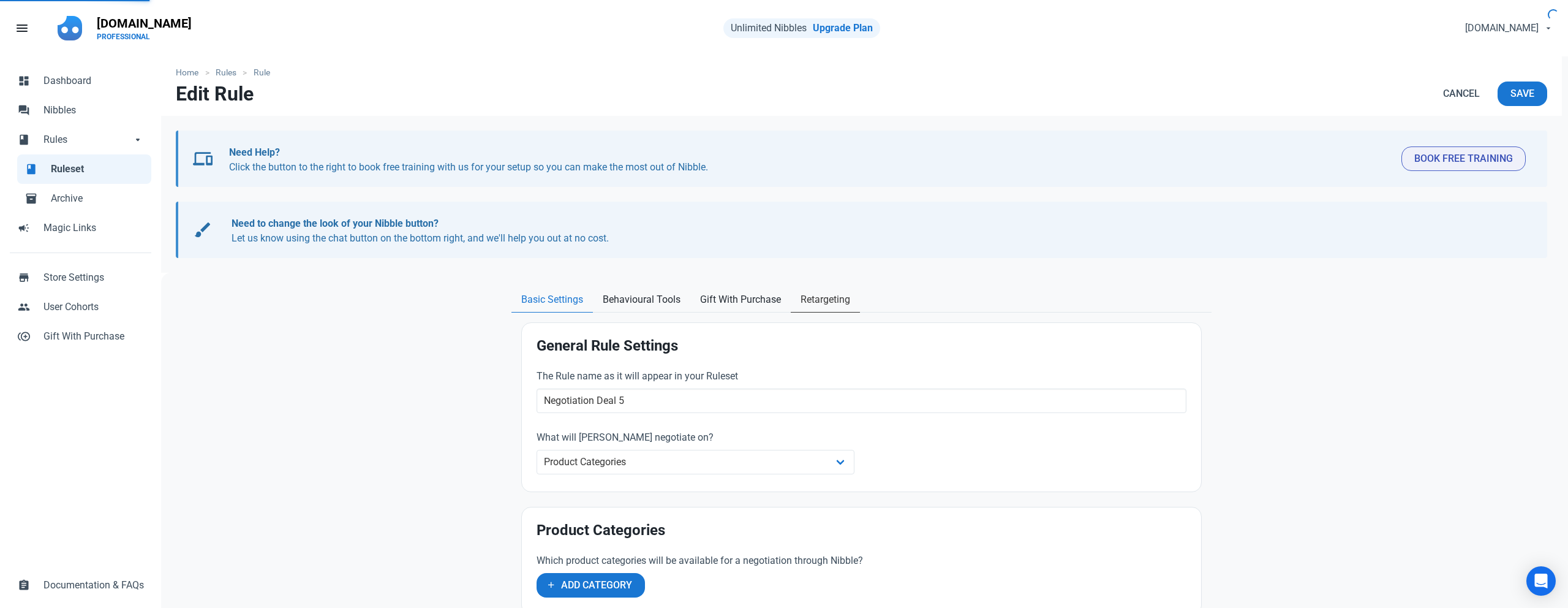
click at [818, 297] on span "Retargeting" at bounding box center [826, 299] width 50 height 14
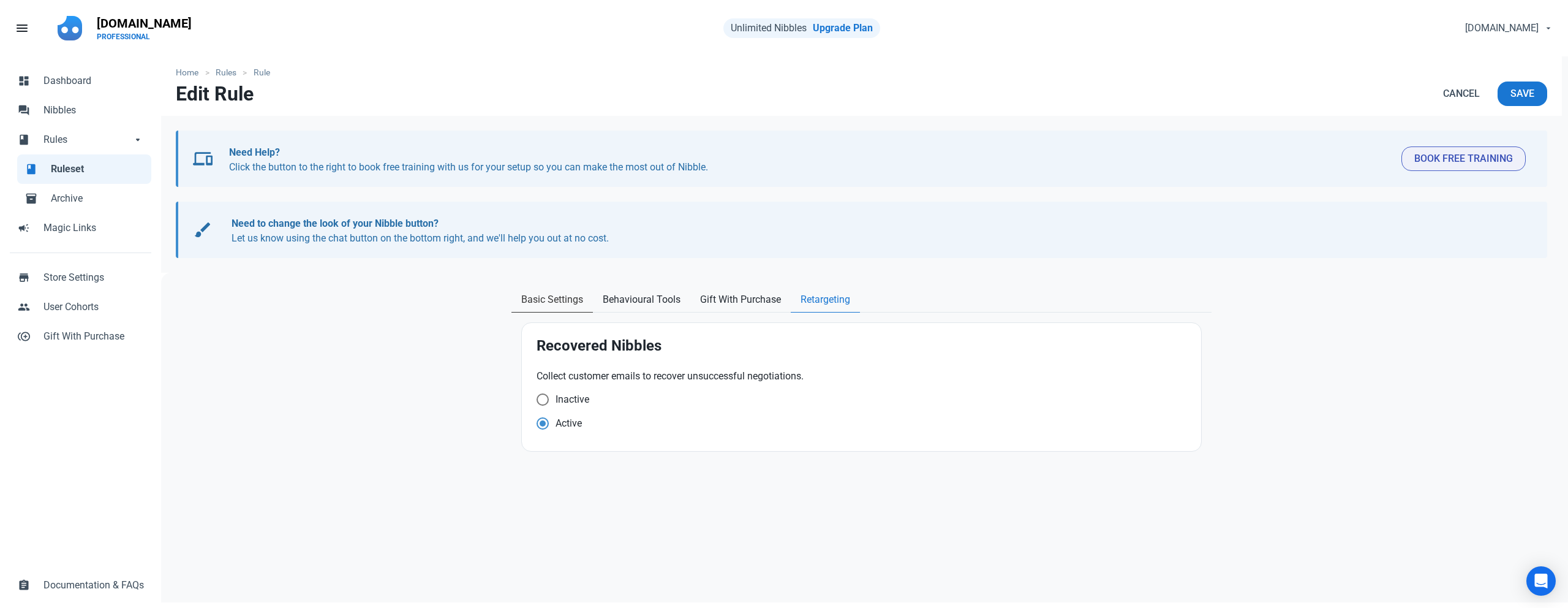
drag, startPoint x: 535, startPoint y: 299, endPoint x: 524, endPoint y: 299, distance: 11.0
click at [535, 299] on span "Basic Settings" at bounding box center [552, 299] width 62 height 14
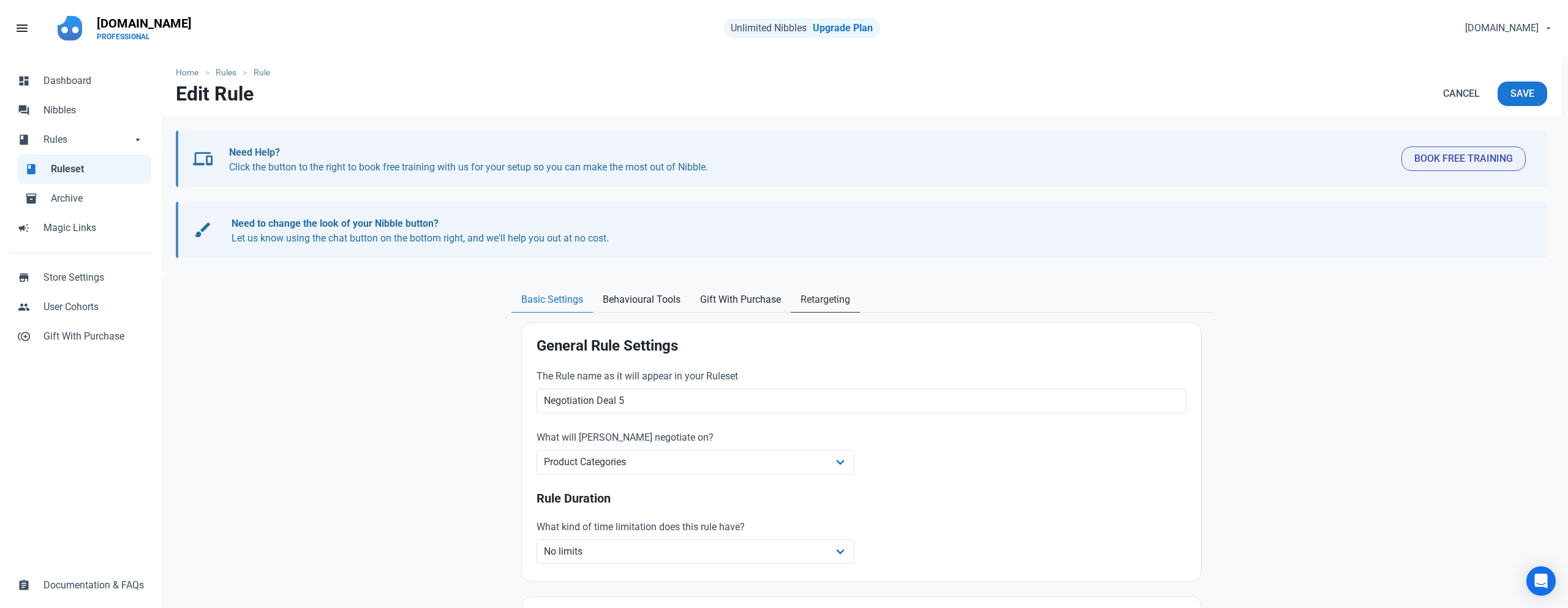
click at [812, 303] on span "Retargeting" at bounding box center [826, 299] width 50 height 14
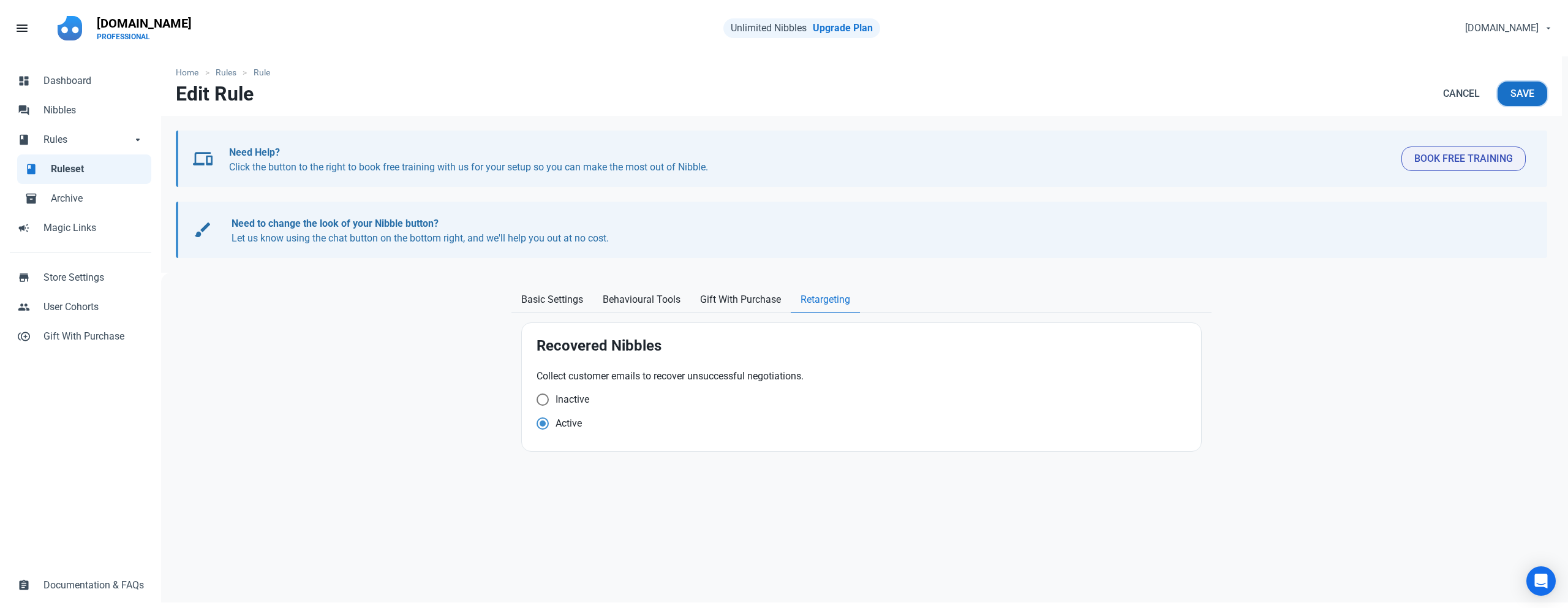
click at [1543, 88] on button "Save" at bounding box center [1522, 93] width 50 height 24
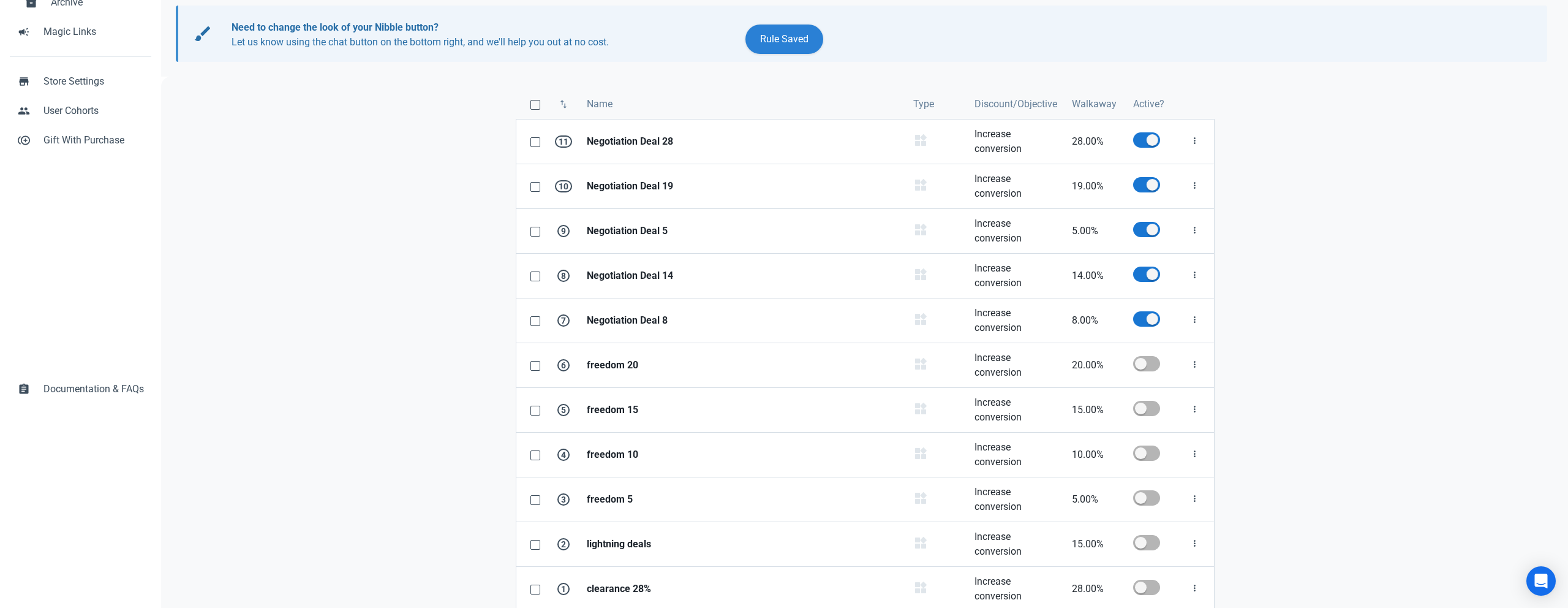
scroll to position [197, 0]
click at [629, 279] on strong "Negotiation Deal 14" at bounding box center [742, 275] width 312 height 14
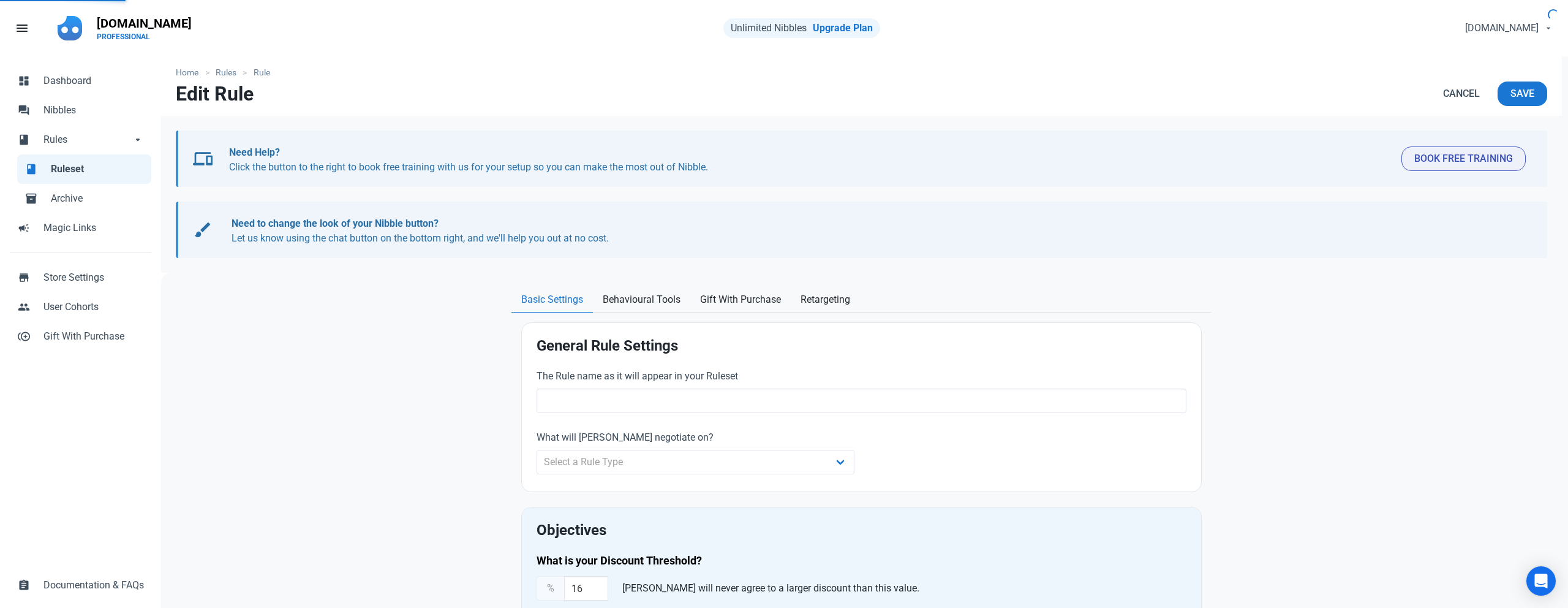
type input "Negotiation Deal 14"
select select "product_category"
type input "14.00"
radio input "true"
radio input "false"
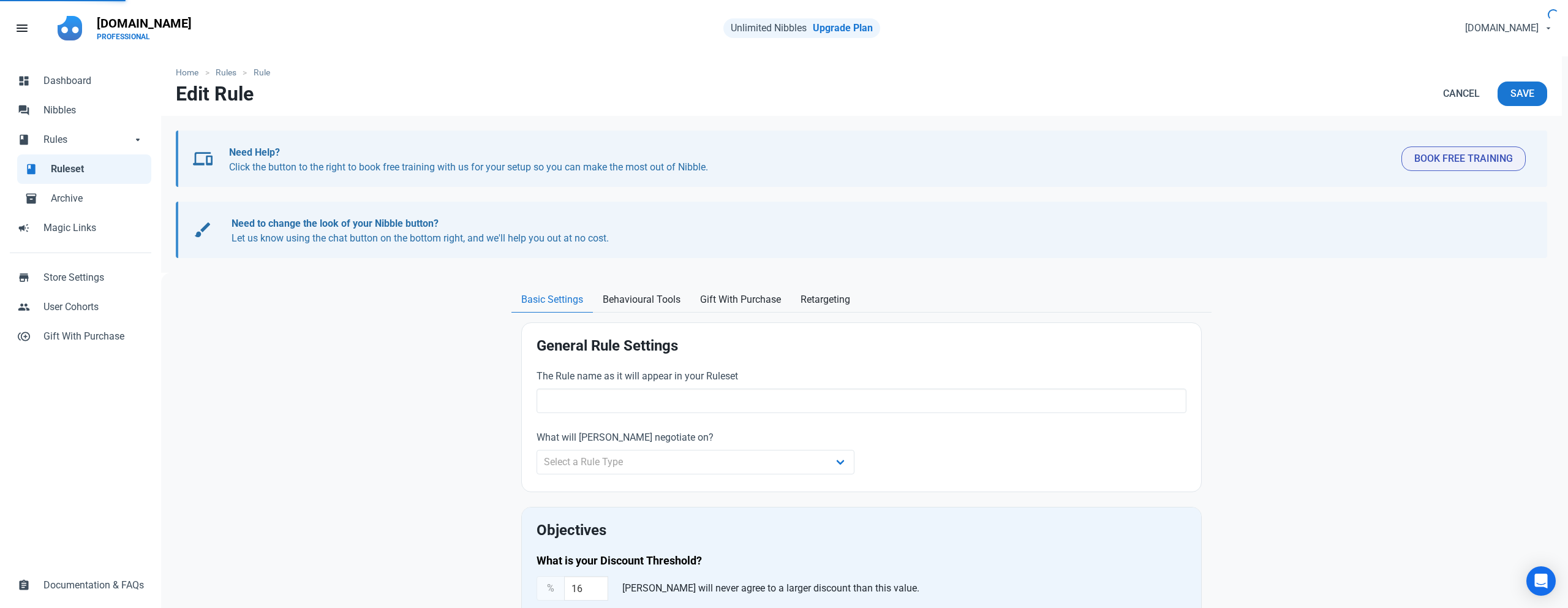
radio input "true"
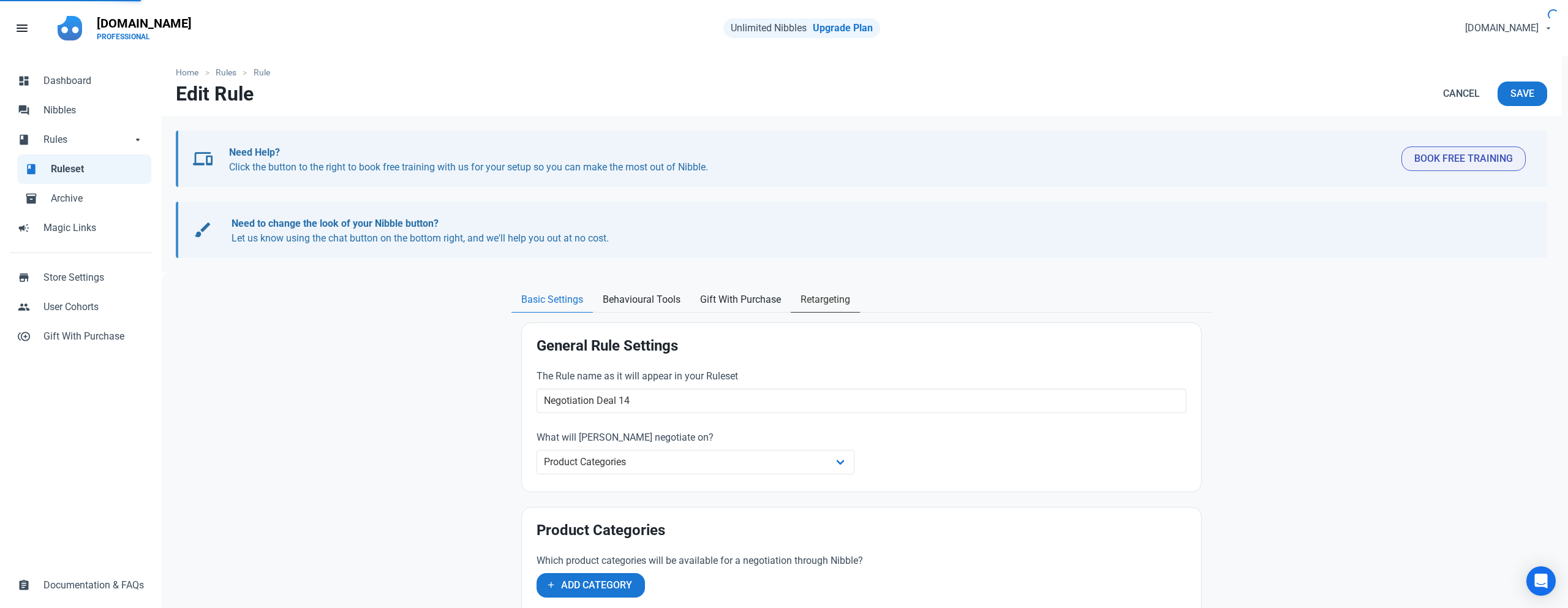
click at [860, 299] on link "Retargeting" at bounding box center [826, 300] width 69 height 25
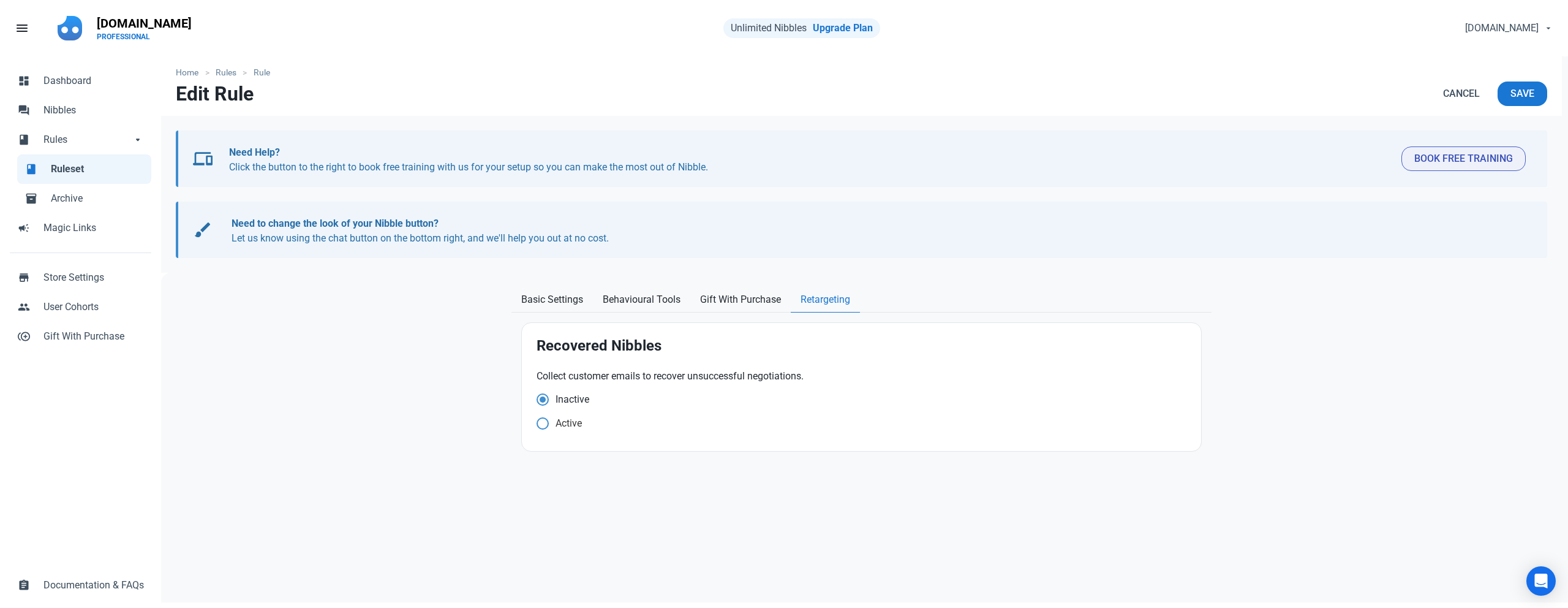
click at [548, 426] on span at bounding box center [542, 423] width 12 height 12
click at [544, 426] on input "Active" at bounding box center [541, 423] width 8 height 8
radio input "true"
radio input "false"
click at [1542, 90] on button "Save" at bounding box center [1522, 93] width 50 height 24
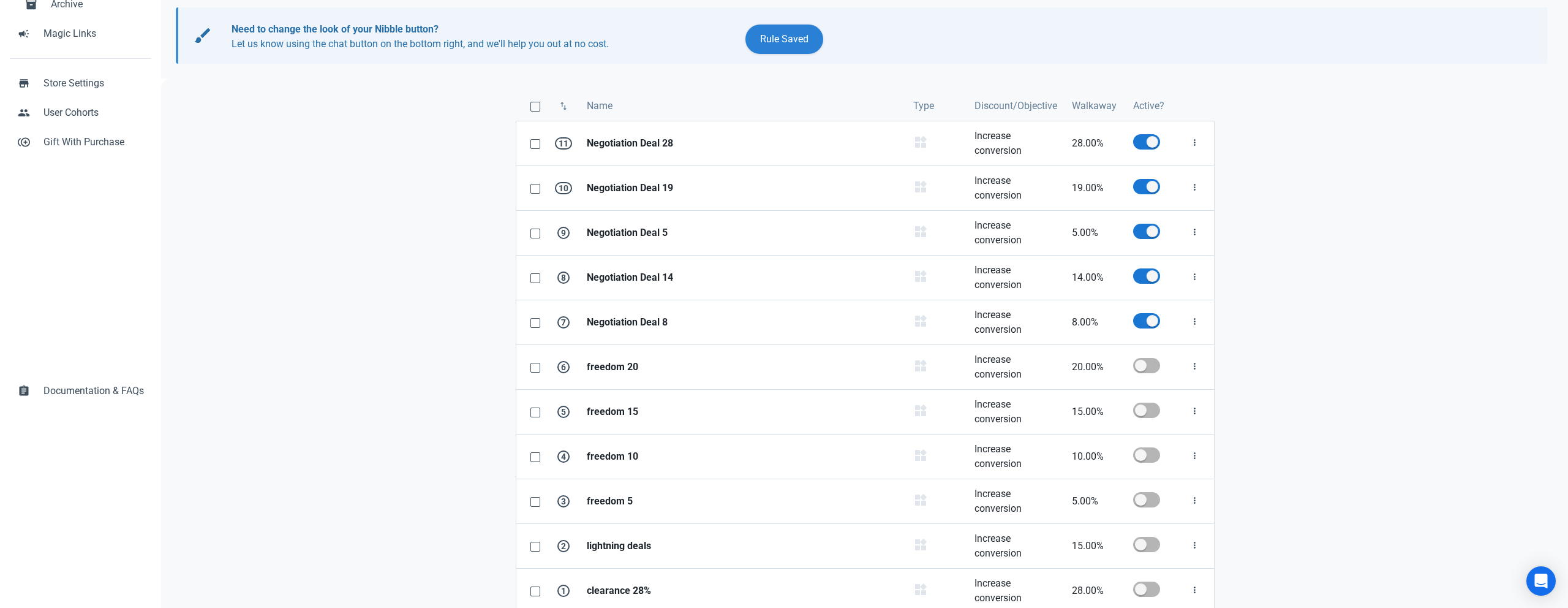
scroll to position [218, 0]
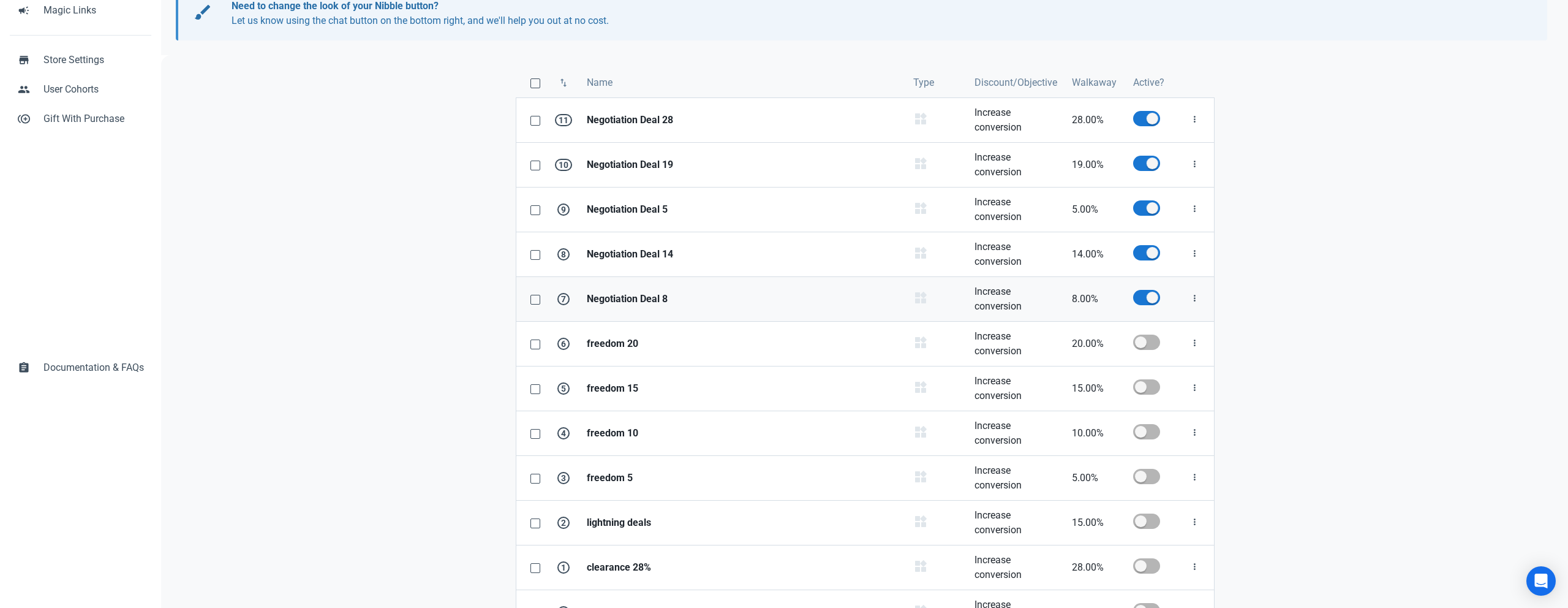
click at [627, 299] on strong "Negotiation Deal 8" at bounding box center [742, 299] width 312 height 14
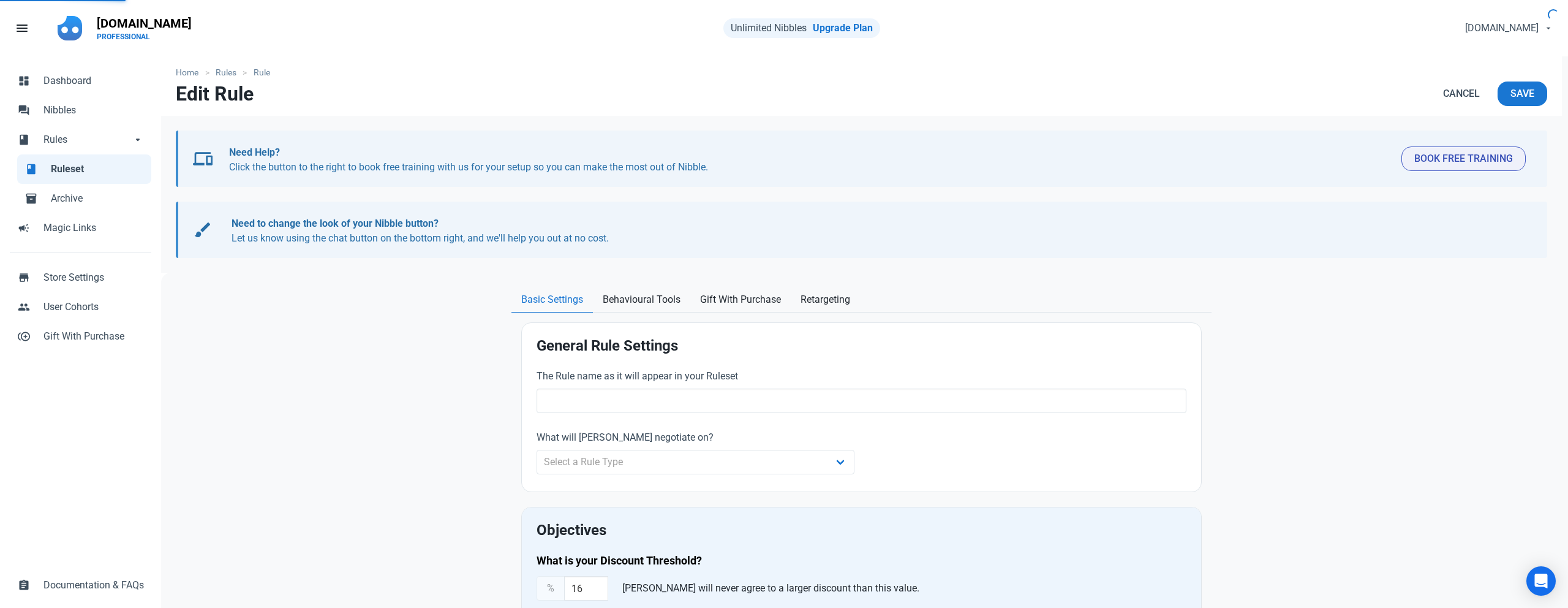
type input "Negotiation Deal 8"
select select "product_category"
type input "8.00"
radio input "true"
radio input "false"
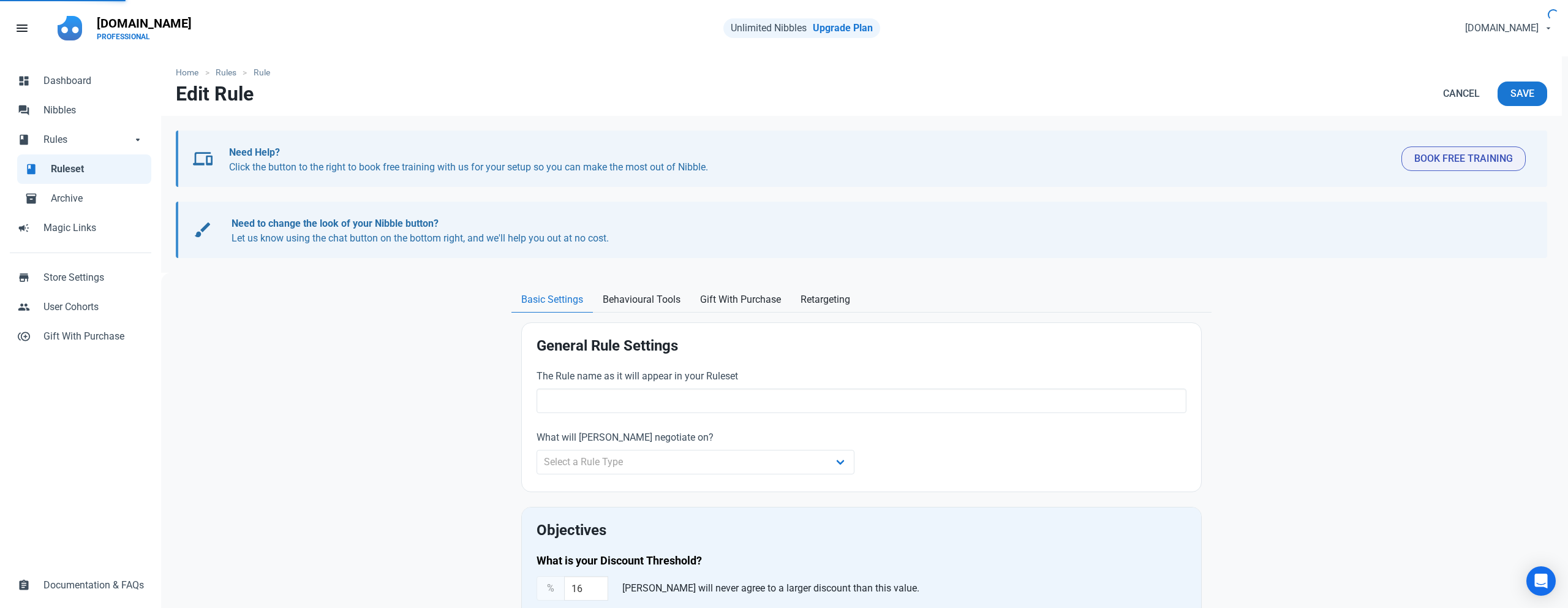
radio input "true"
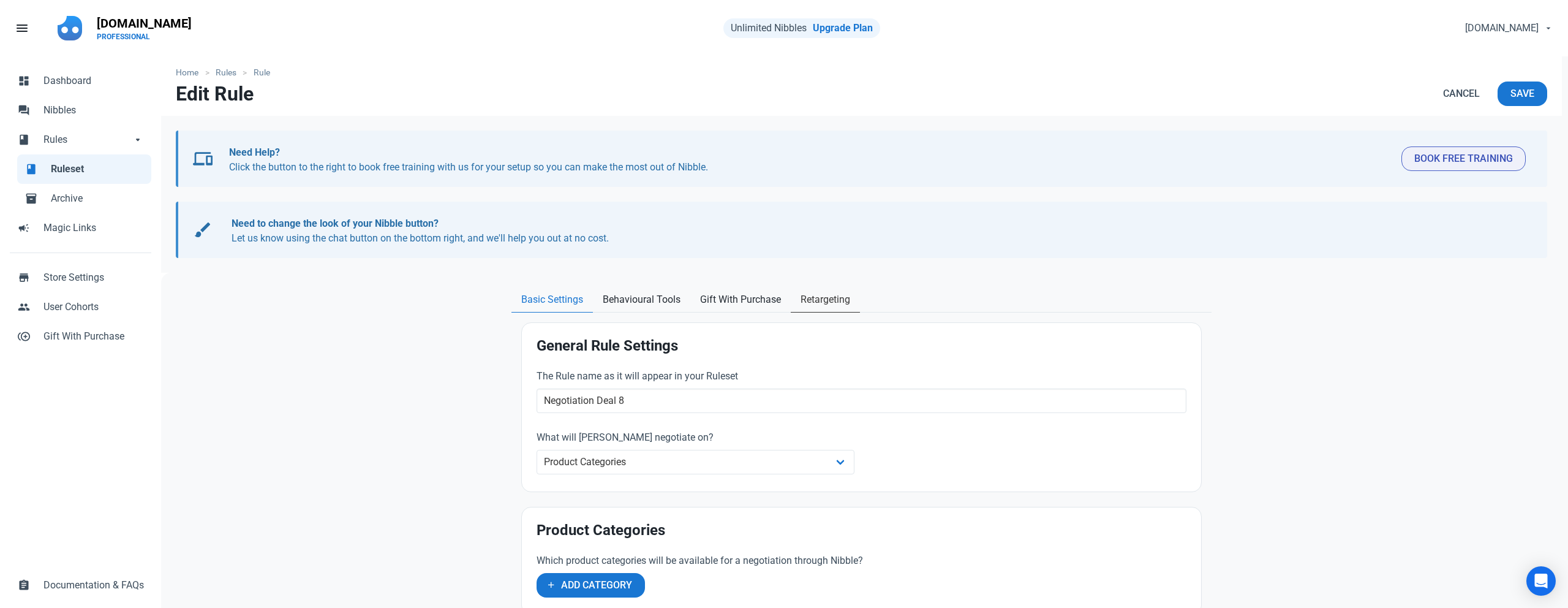
click at [799, 297] on link "Retargeting" at bounding box center [826, 300] width 69 height 25
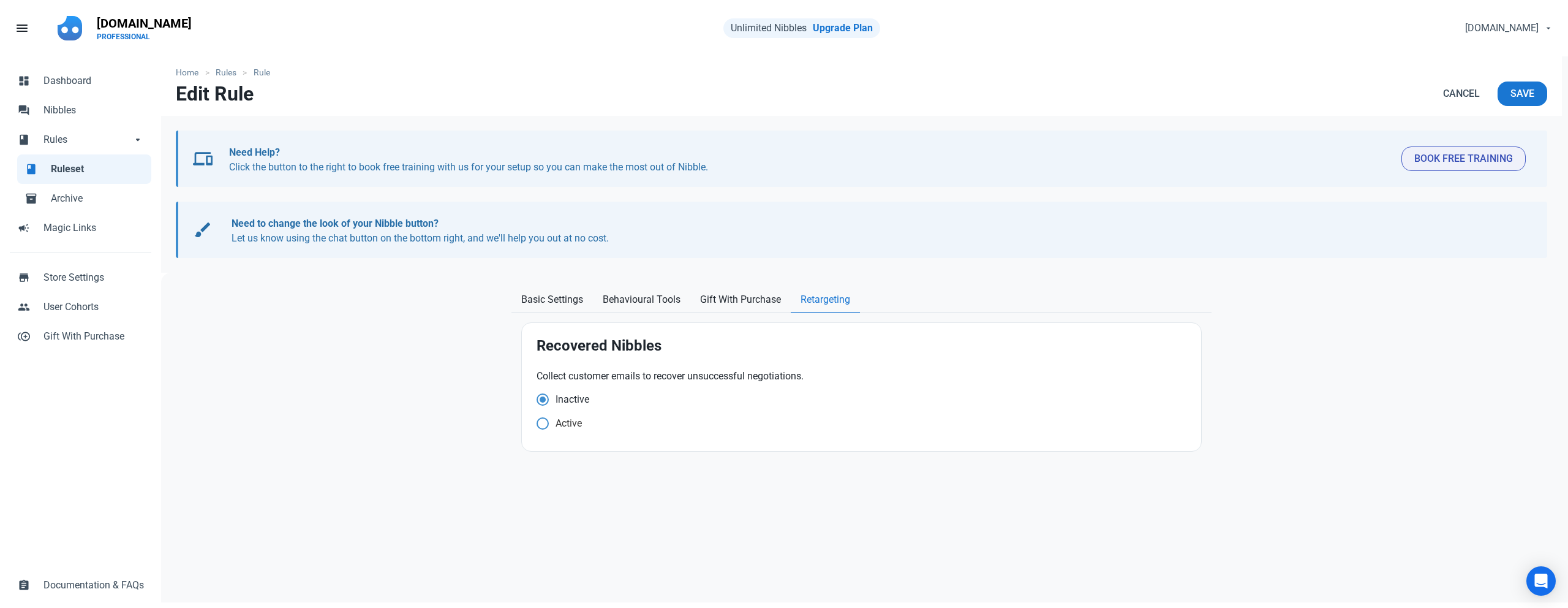
click at [541, 426] on span at bounding box center [542, 423] width 12 height 12
click at [541, 426] on input "Active" at bounding box center [541, 423] width 8 height 8
radio input "true"
radio input "false"
click at [1522, 92] on span "Save" at bounding box center [1522, 93] width 24 height 14
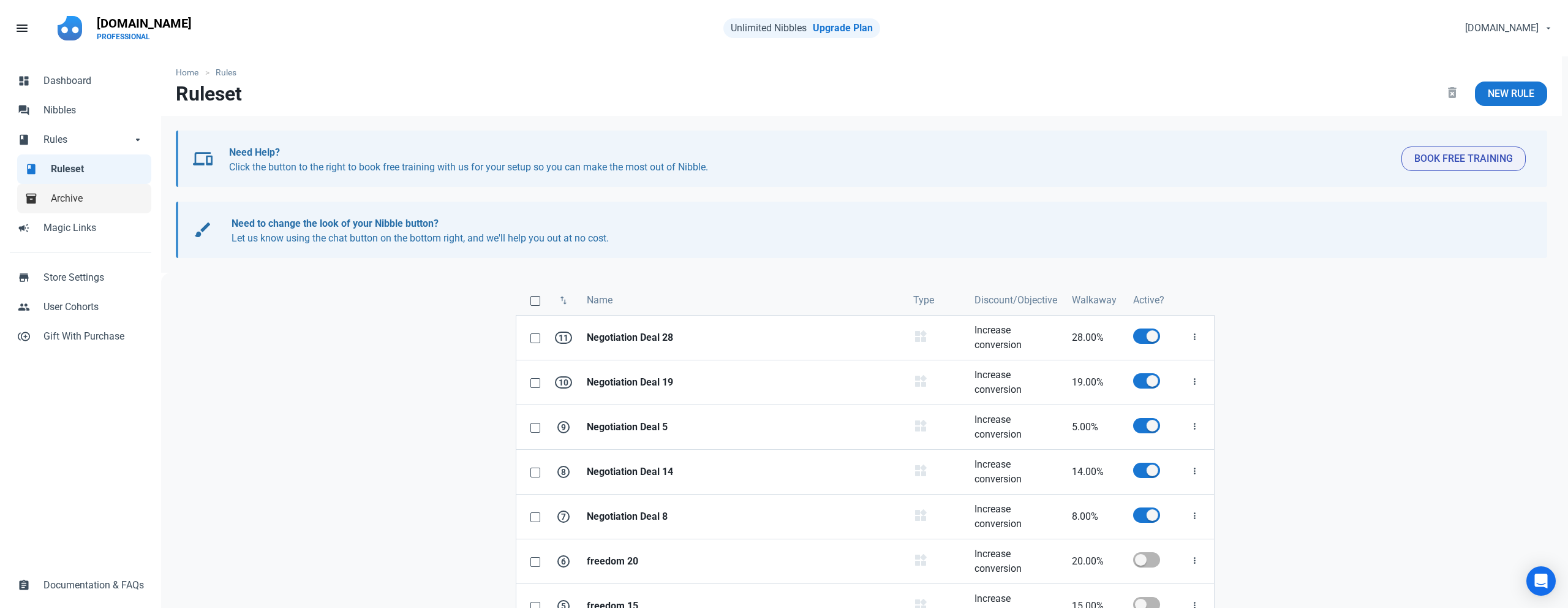
click at [90, 200] on span "Archive" at bounding box center [97, 198] width 93 height 14
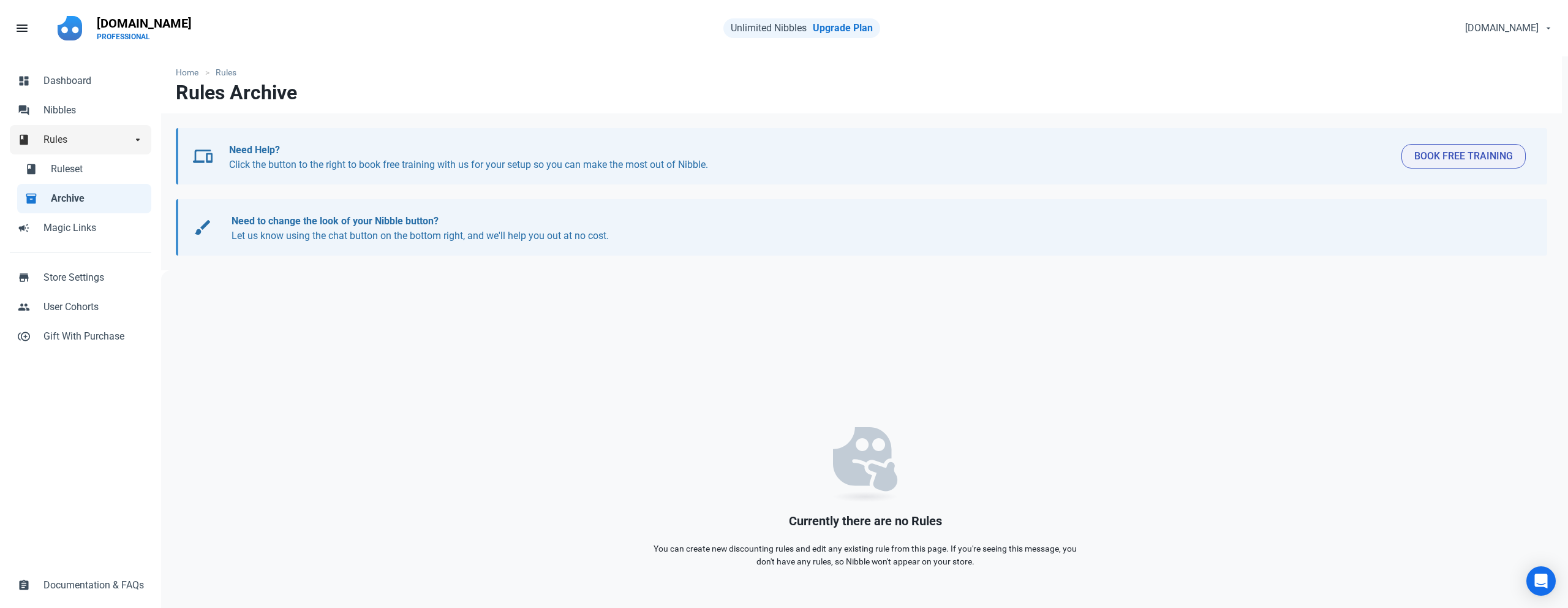
click at [67, 139] on span "Rules" at bounding box center [88, 139] width 88 height 14
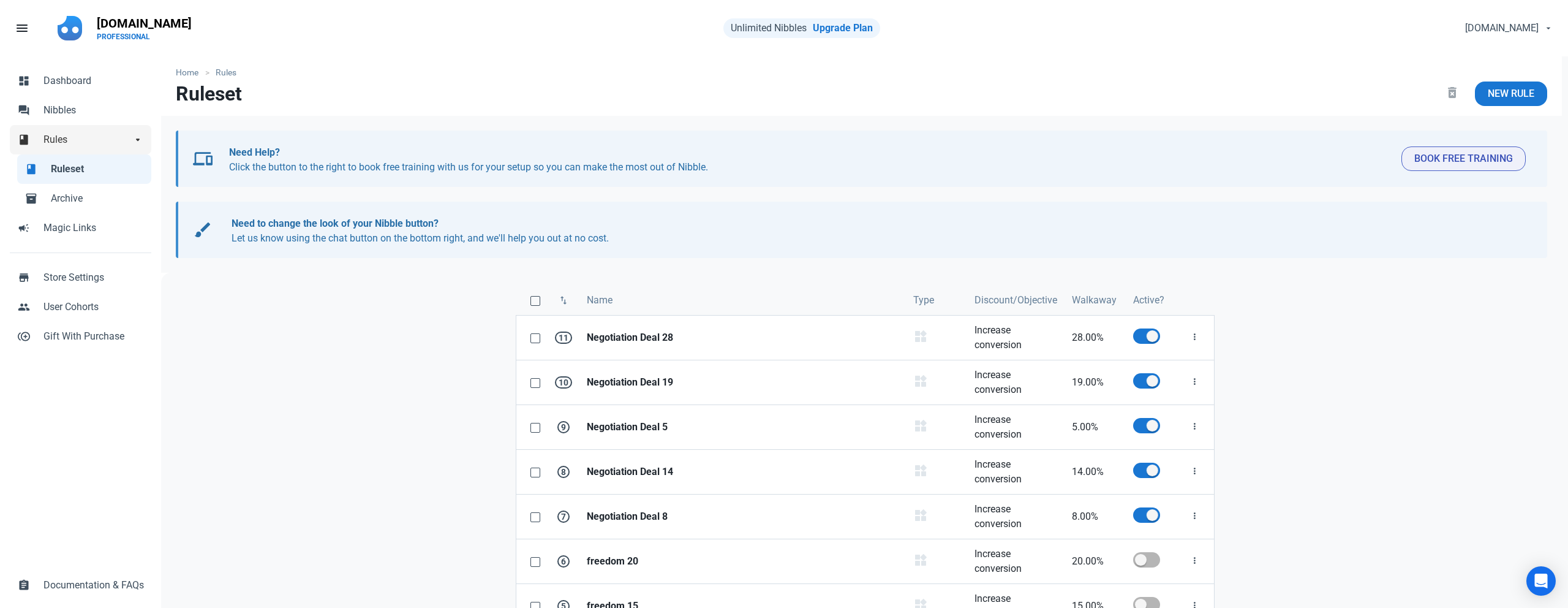
click at [85, 135] on span "Rules" at bounding box center [88, 139] width 88 height 14
click at [64, 312] on span "User Cohorts" at bounding box center [94, 307] width 101 height 14
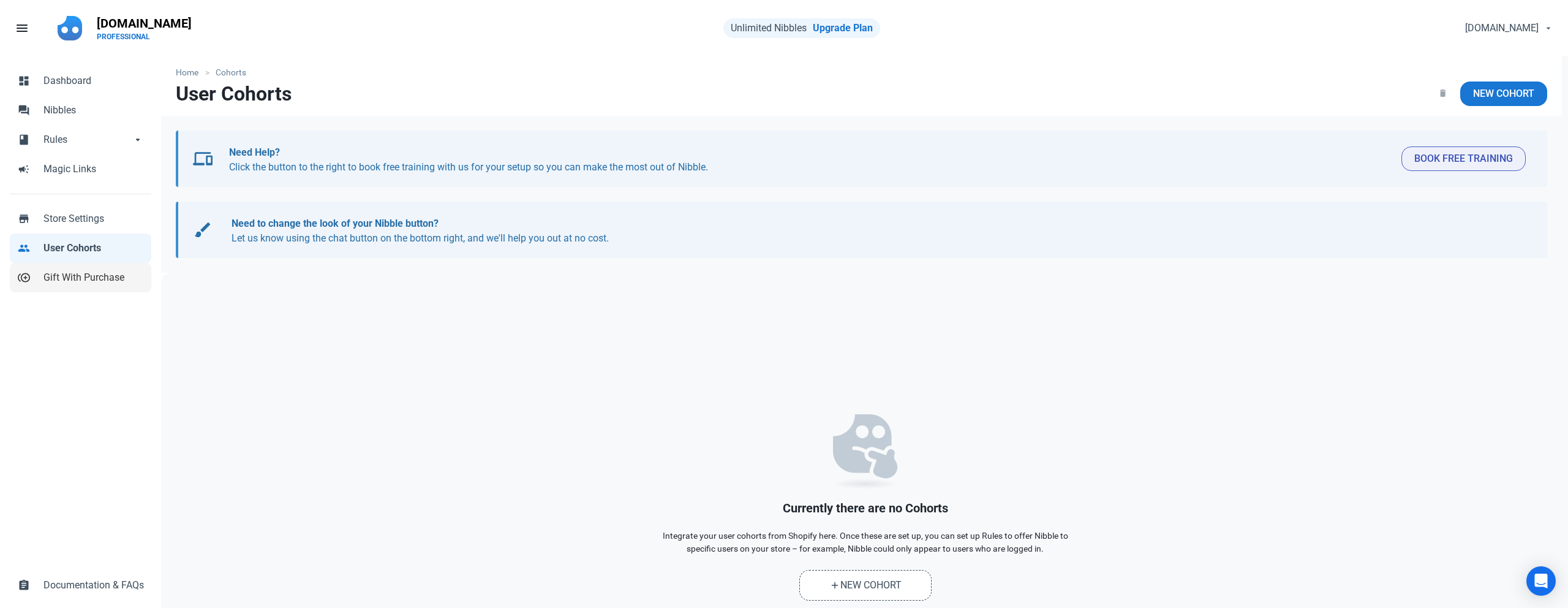
click at [67, 277] on span "Gift With Purchase" at bounding box center [94, 277] width 101 height 14
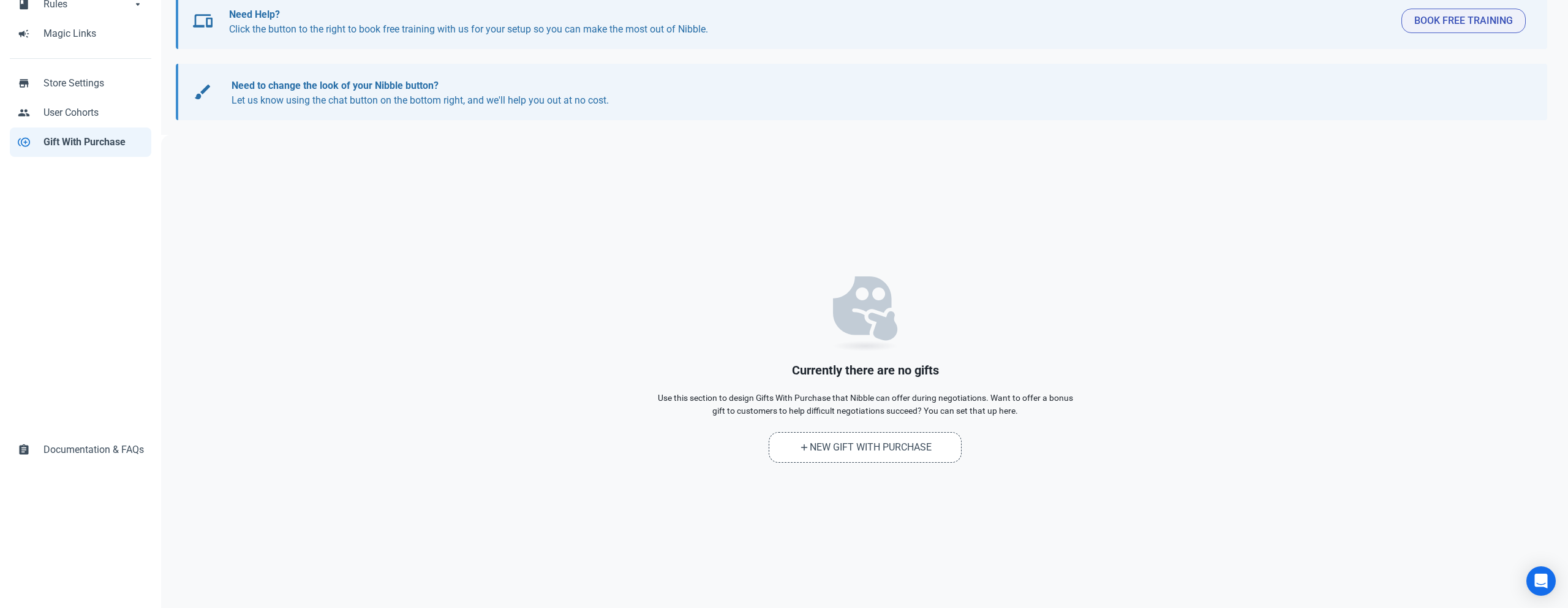
scroll to position [137, 0]
drag, startPoint x: 660, startPoint y: 395, endPoint x: 842, endPoint y: 396, distance: 182.0
click at [840, 396] on p "Use this section to design Gifts With Purchase that Nibble can offer during neg…" at bounding box center [865, 403] width 429 height 25
click at [868, 400] on p "Use this section to design Gifts With Purchase that Nibble can offer during neg…" at bounding box center [865, 403] width 429 height 25
drag, startPoint x: 873, startPoint y: 397, endPoint x: 1012, endPoint y: 398, distance: 139.0
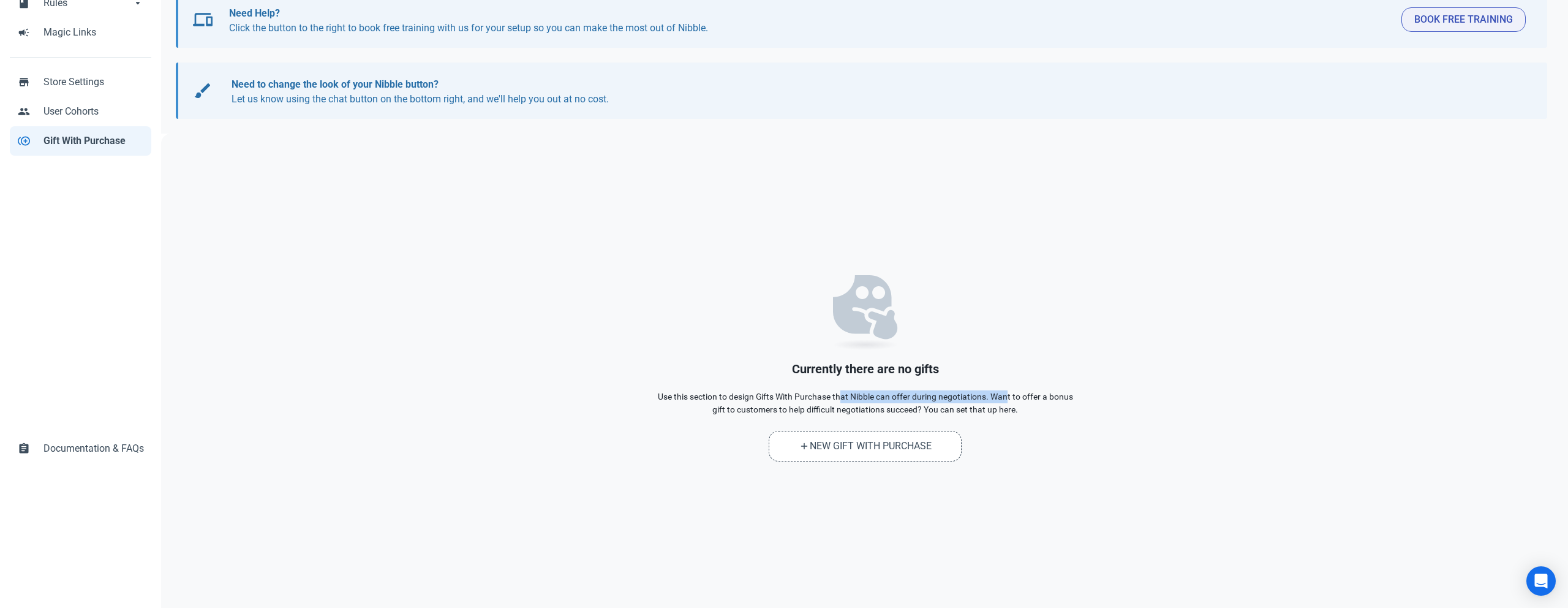
click at [997, 399] on p "Use this section to design Gifts With Purchase that Nibble can offer during neg…" at bounding box center [865, 403] width 429 height 25
click at [1063, 396] on p "Use this section to design Gifts With Purchase that Nibble can offer during neg…" at bounding box center [865, 403] width 429 height 25
drag, startPoint x: 987, startPoint y: 396, endPoint x: 1018, endPoint y: 421, distance: 39.8
click at [1009, 413] on p "Use this section to design Gifts With Purchase that Nibble can offer during neg…" at bounding box center [865, 403] width 429 height 25
click at [1033, 443] on p "add New Gift With Purchase" at bounding box center [865, 446] width 429 height 31
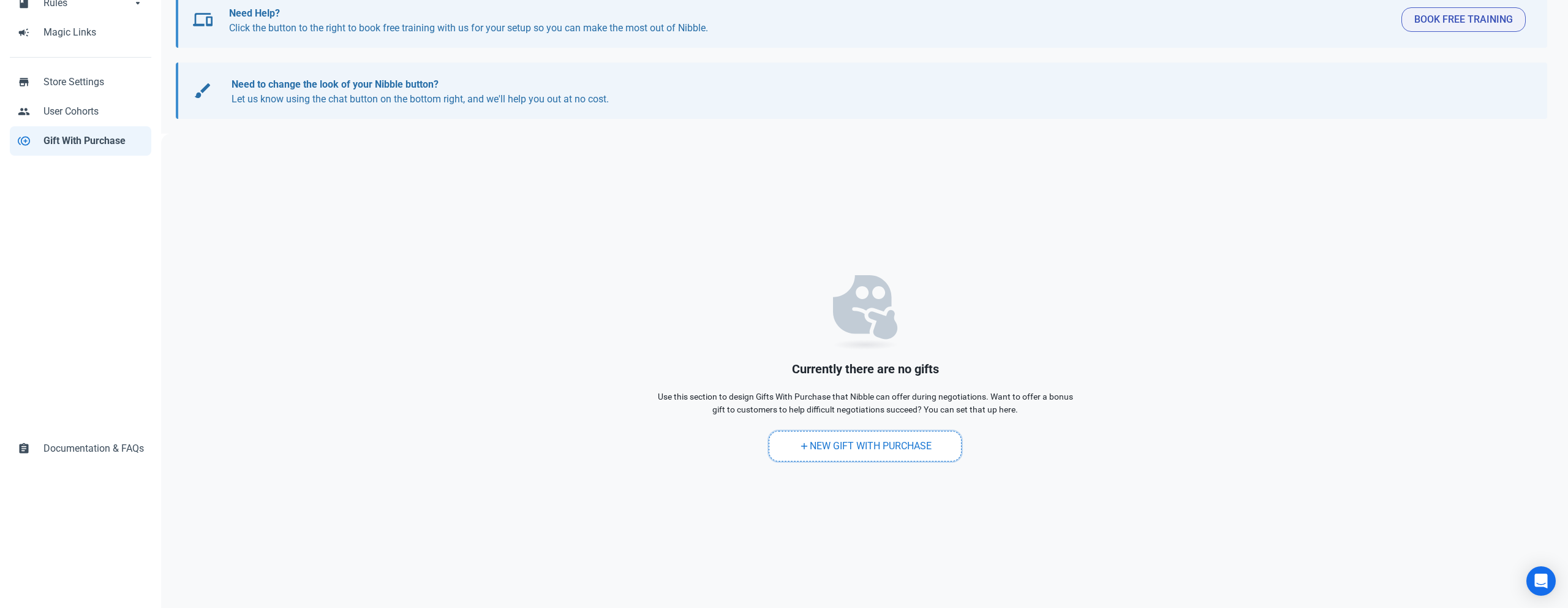
click at [843, 449] on link "add New Gift With Purchase" at bounding box center [865, 446] width 193 height 31
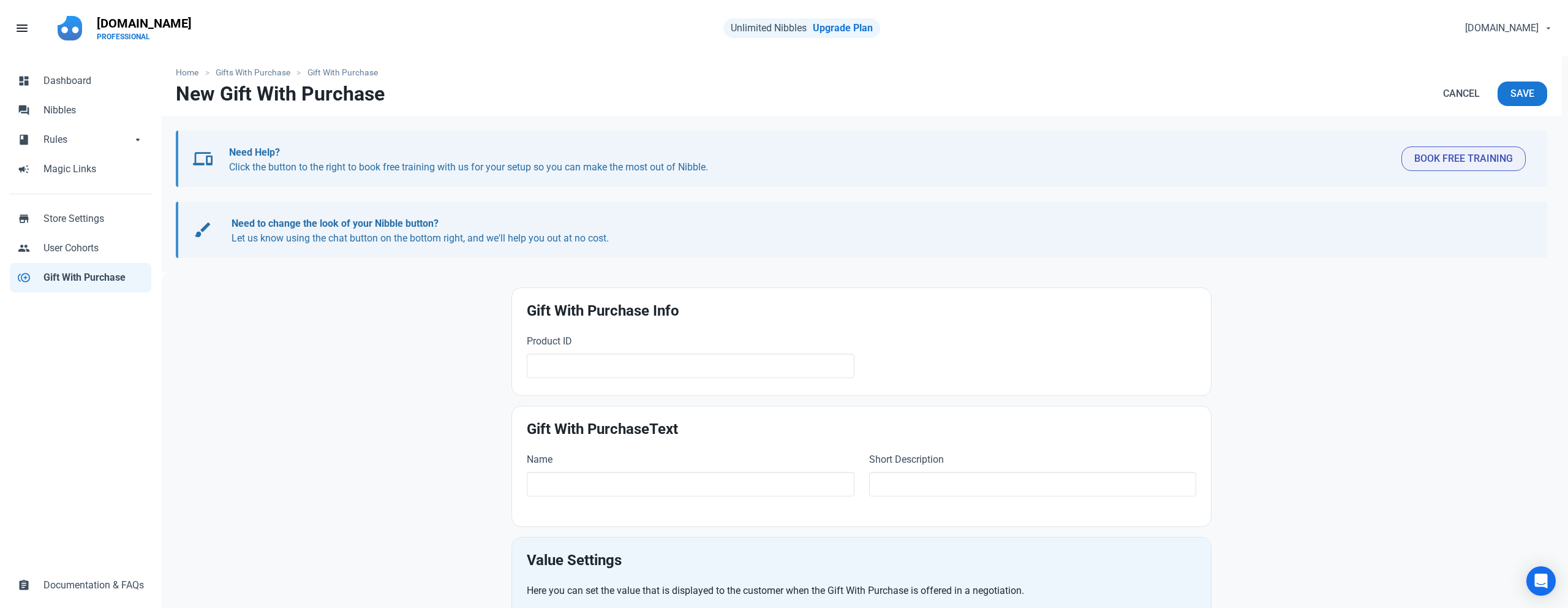
click at [420, 367] on div "Home Gifts With Purchase Gift With Purchase New Gift With Purchase Cancel Save …" at bounding box center [861, 488] width 1401 height 864
click at [614, 357] on input "text" at bounding box center [690, 365] width 327 height 24
click at [395, 353] on div "Home Gifts With Purchase Gift With Purchase New Gift With Purchase Cancel Save …" at bounding box center [861, 488] width 1401 height 864
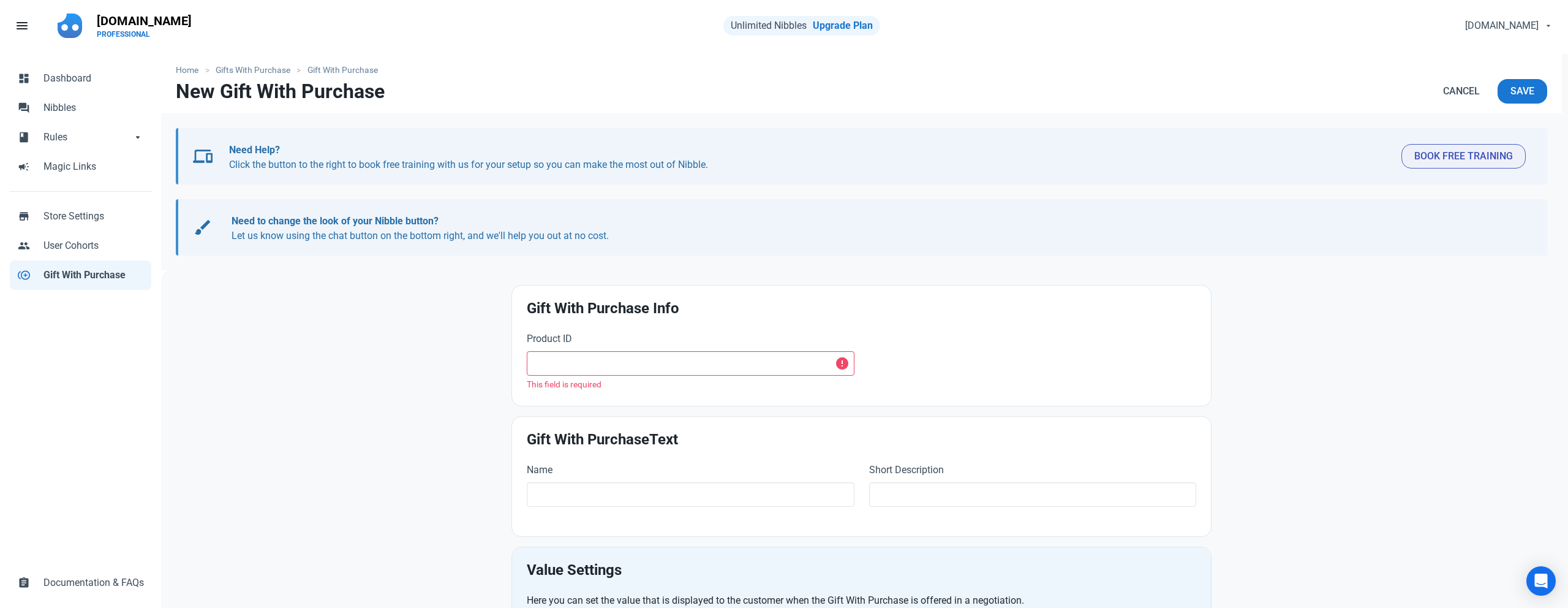
click at [390, 307] on div "Home Gifts With Purchase Gift With Purchase New Gift With Purchase Cancel Save …" at bounding box center [861, 492] width 1401 height 876
click at [103, 246] on span "User Cohorts" at bounding box center [94, 246] width 101 height 14
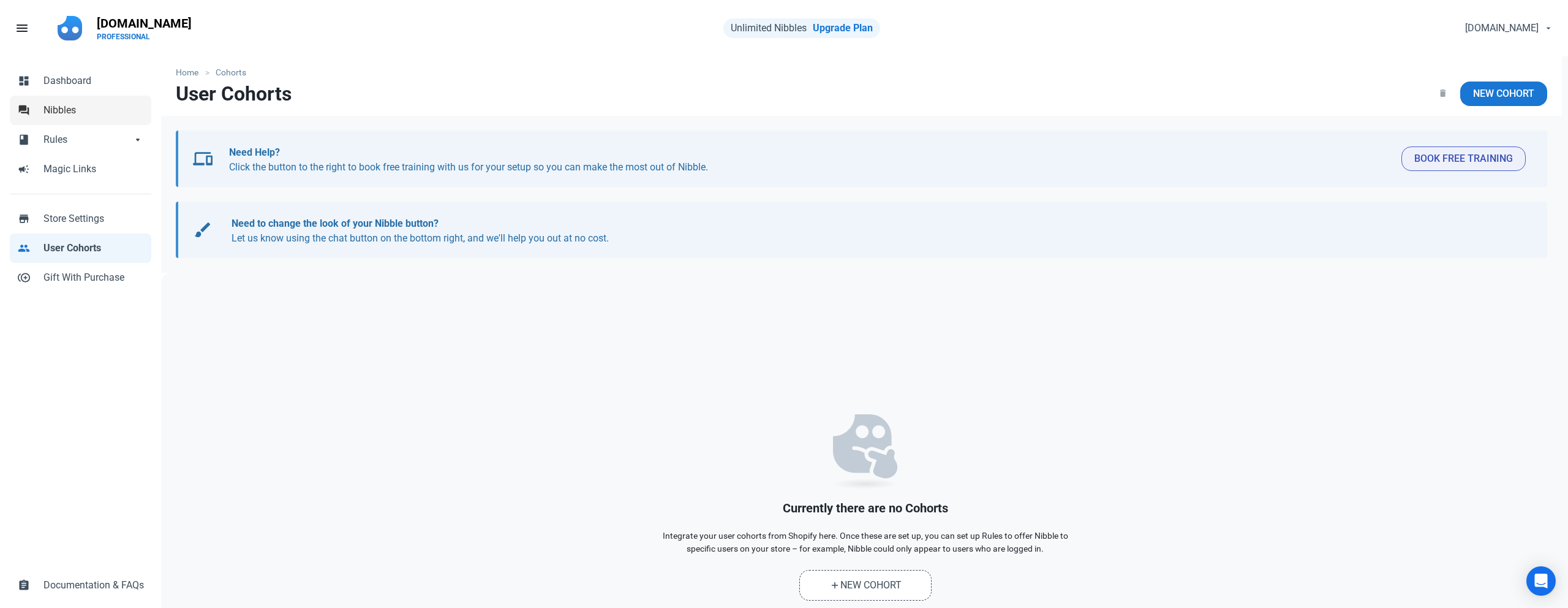
click at [87, 110] on span "Nibbles" at bounding box center [94, 110] width 101 height 14
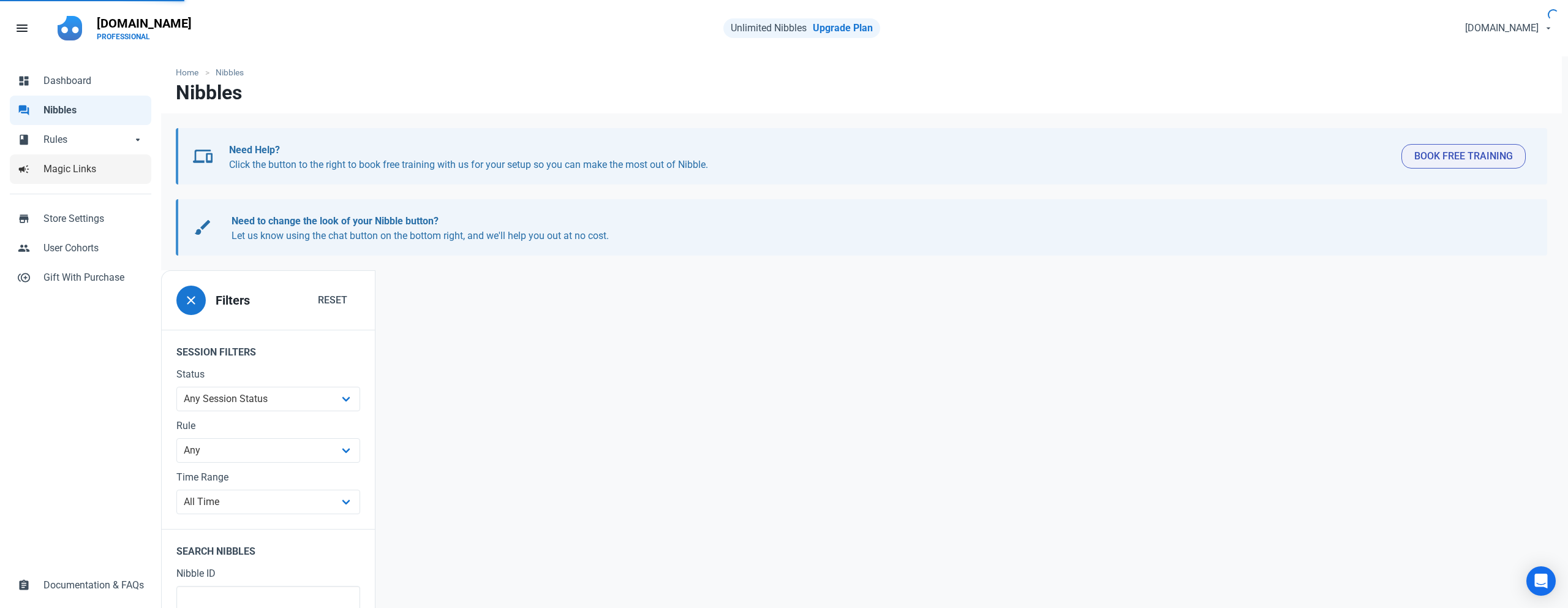
click at [53, 154] on link "campaign Magic Links" at bounding box center [80, 169] width 141 height 29
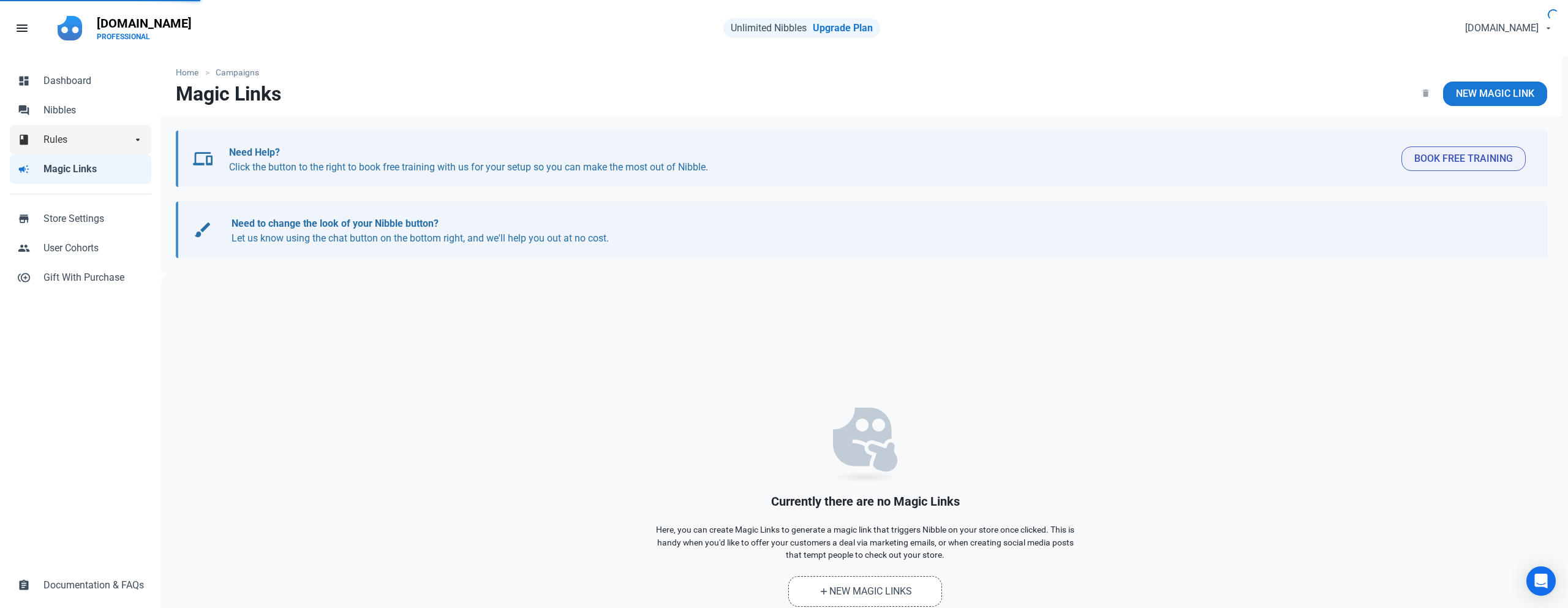
click at [78, 130] on link "book Rules arrow_drop_down" at bounding box center [80, 139] width 141 height 29
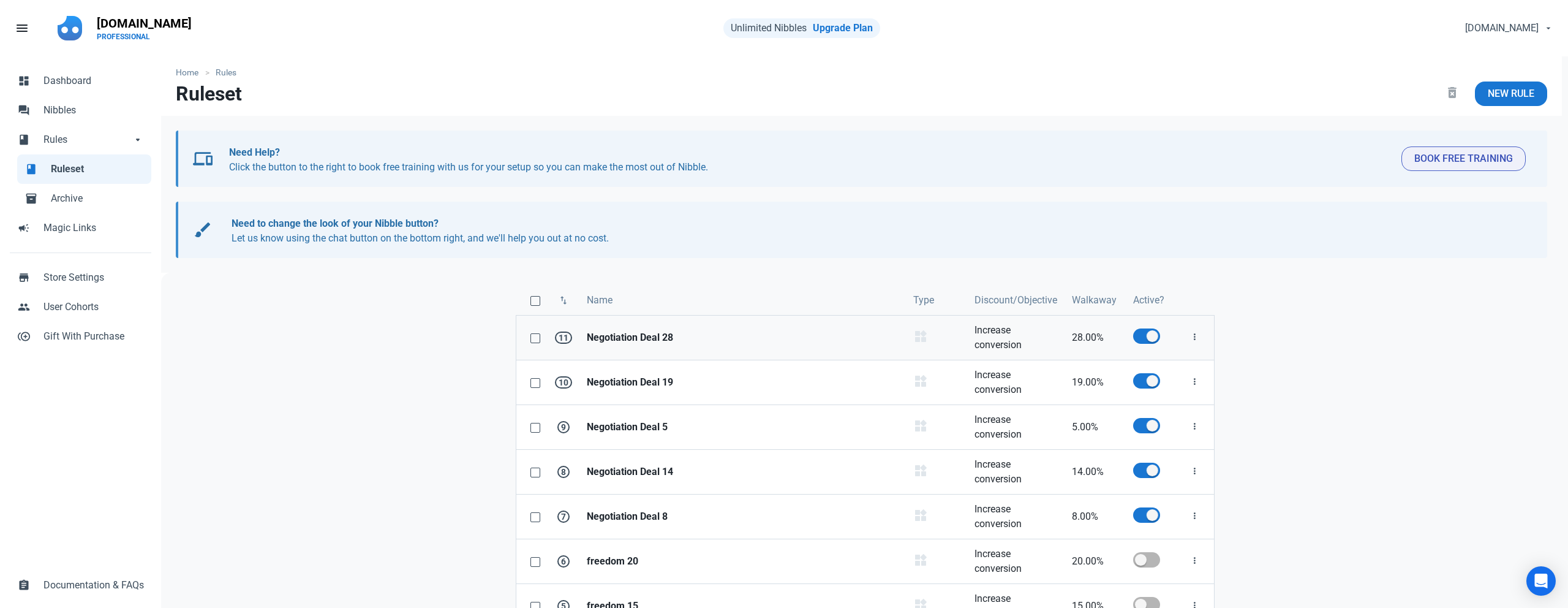
click at [646, 343] on strong "Negotiation Deal 28" at bounding box center [742, 337] width 312 height 14
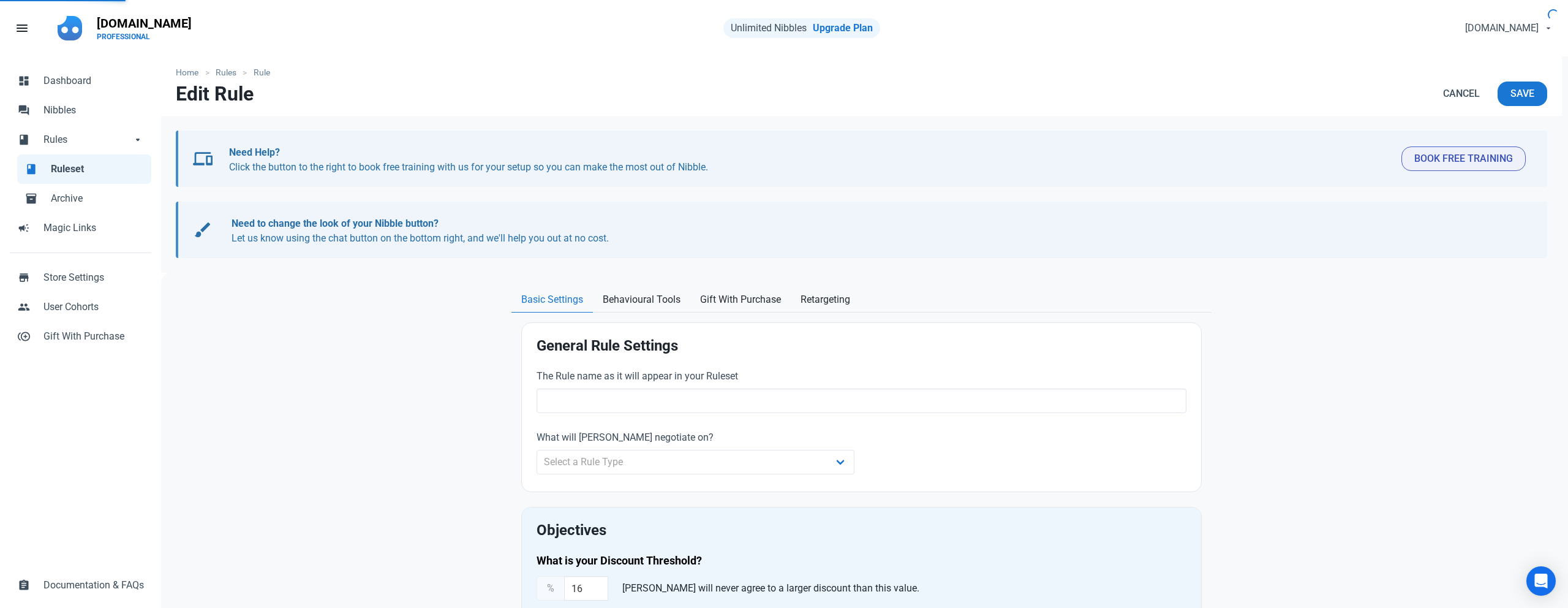
type input "Negotiation Deal 28"
select select "product_category"
type input "28.00"
radio input "true"
radio input "false"
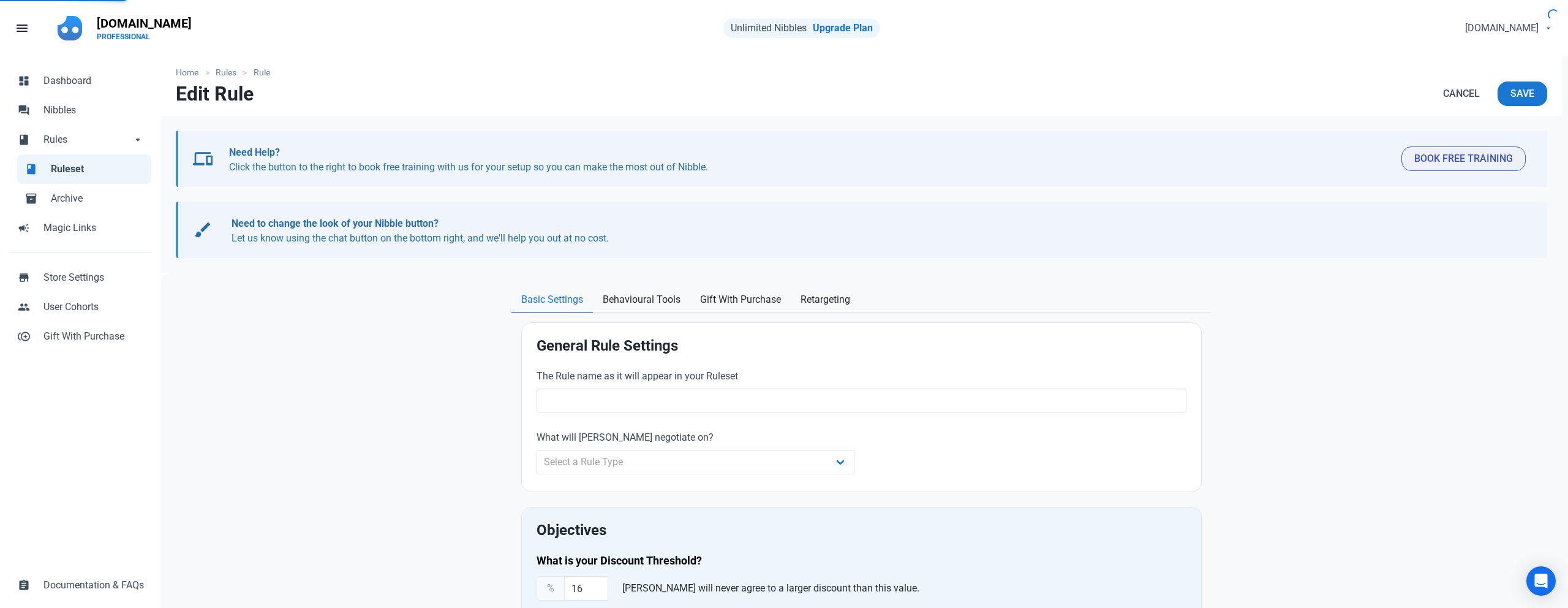
radio input "true"
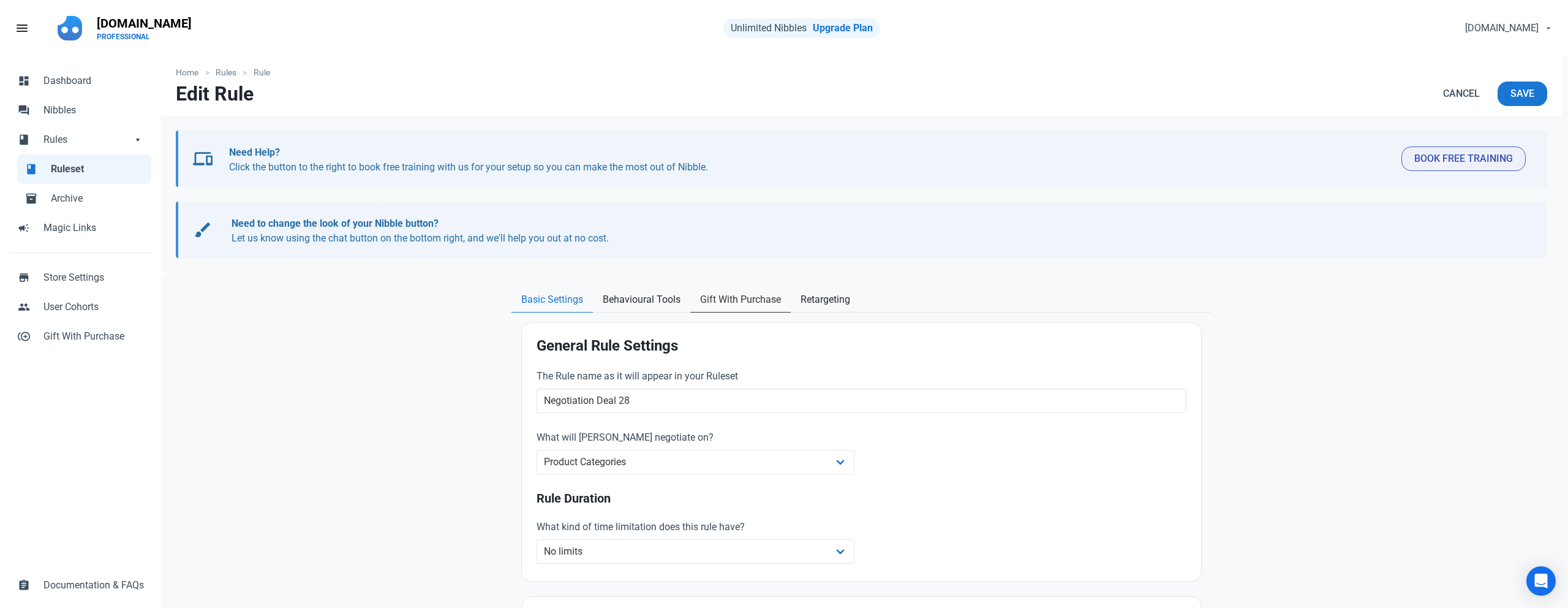
click at [757, 300] on span "Gift With Purchase" at bounding box center [741, 299] width 81 height 14
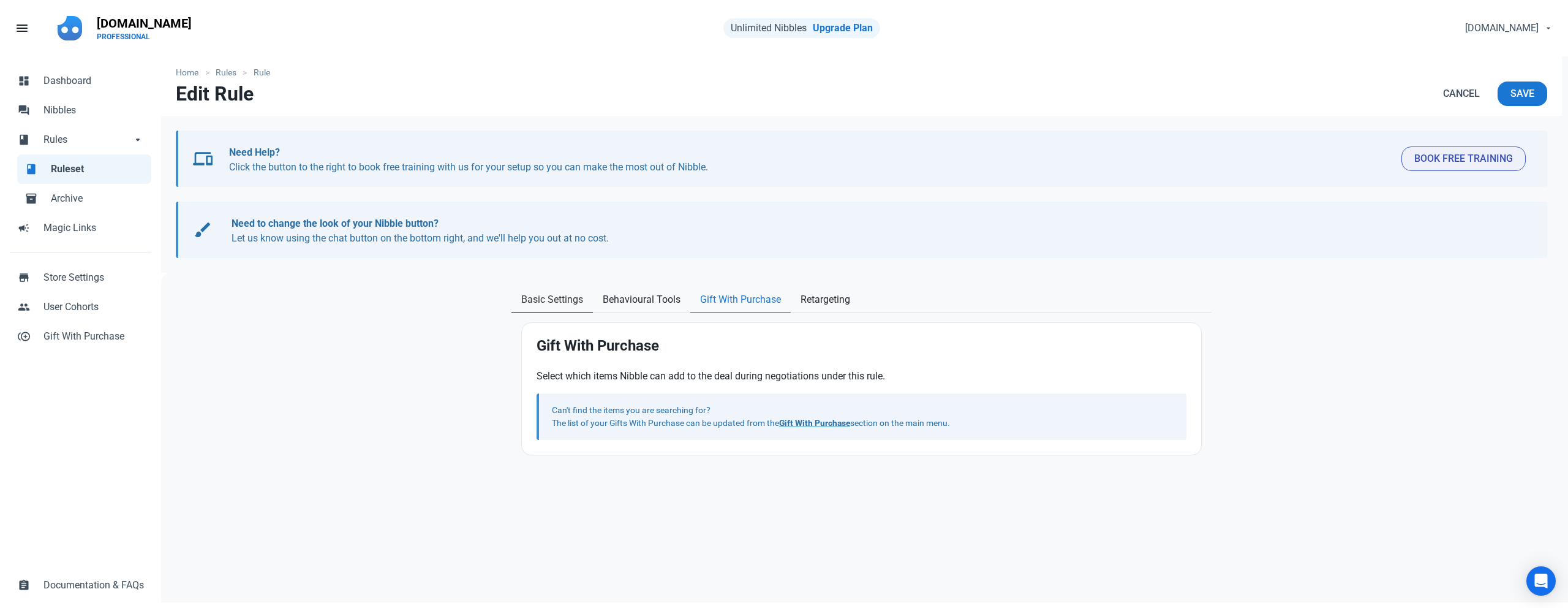
click at [550, 303] on span "Basic Settings" at bounding box center [552, 299] width 62 height 14
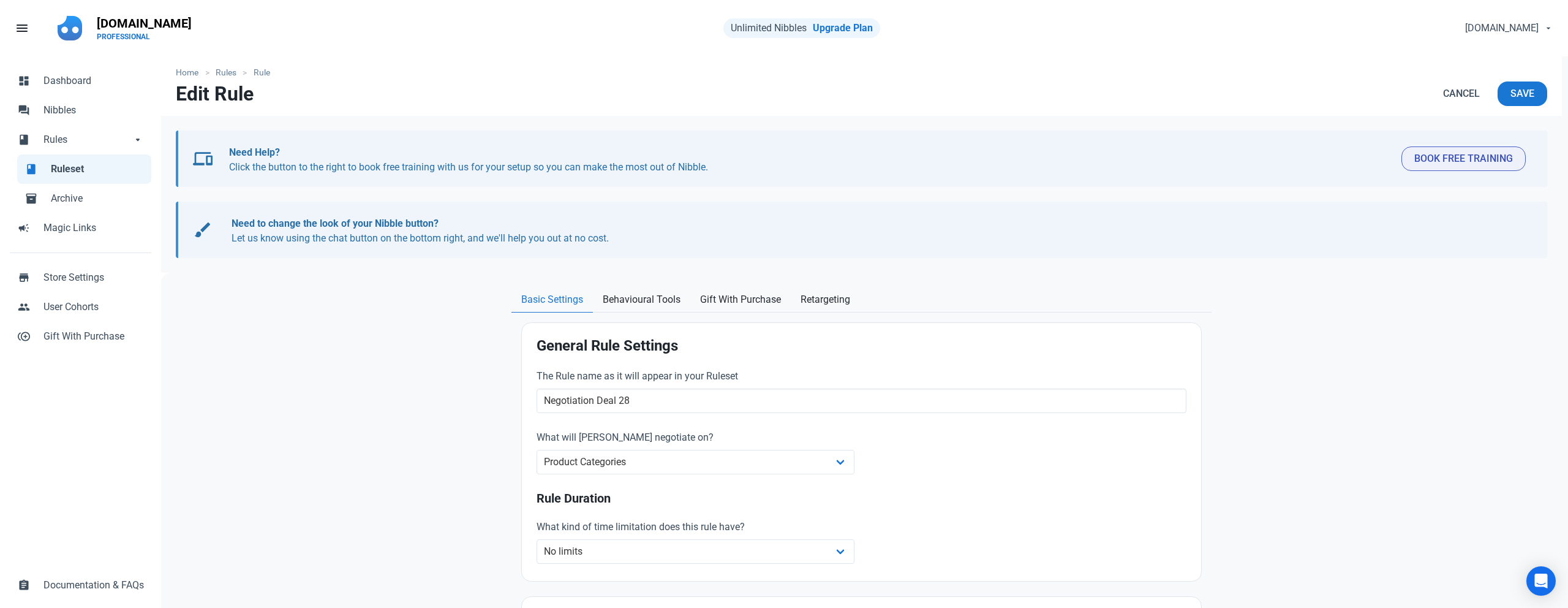
click at [72, 169] on span "Ruleset" at bounding box center [97, 169] width 93 height 14
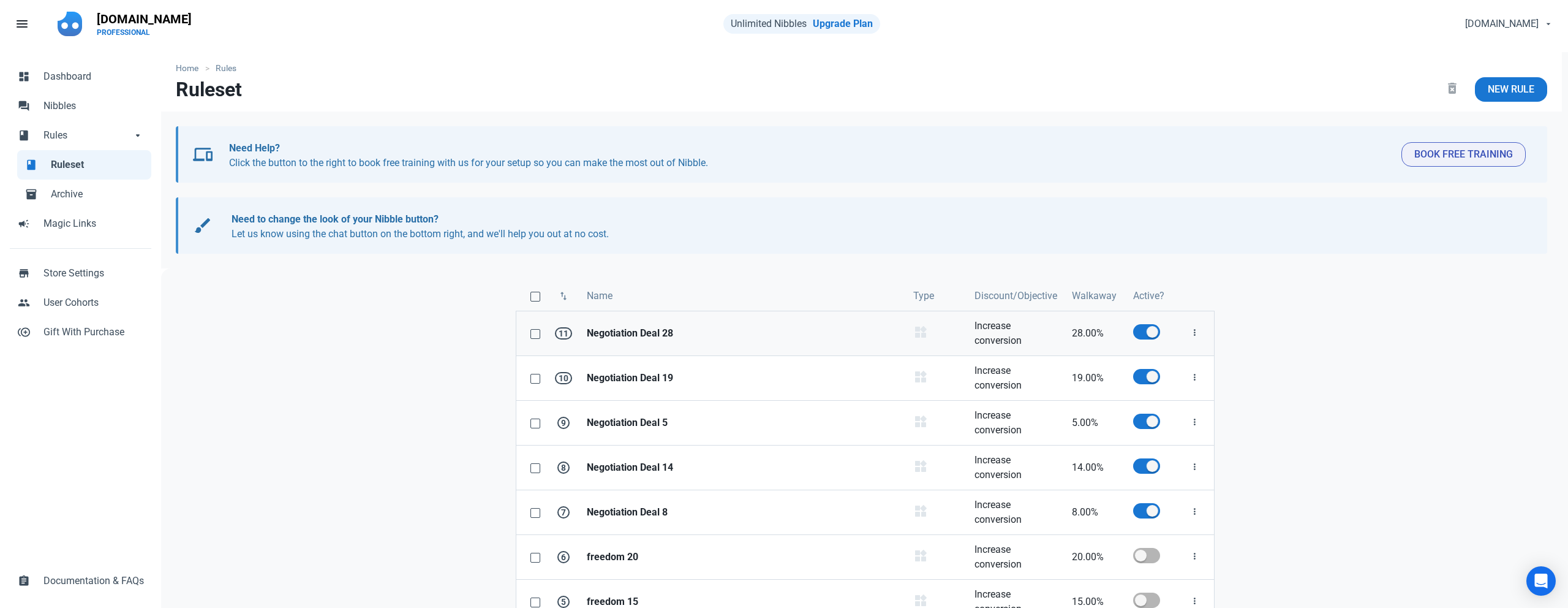
scroll to position [2, 0]
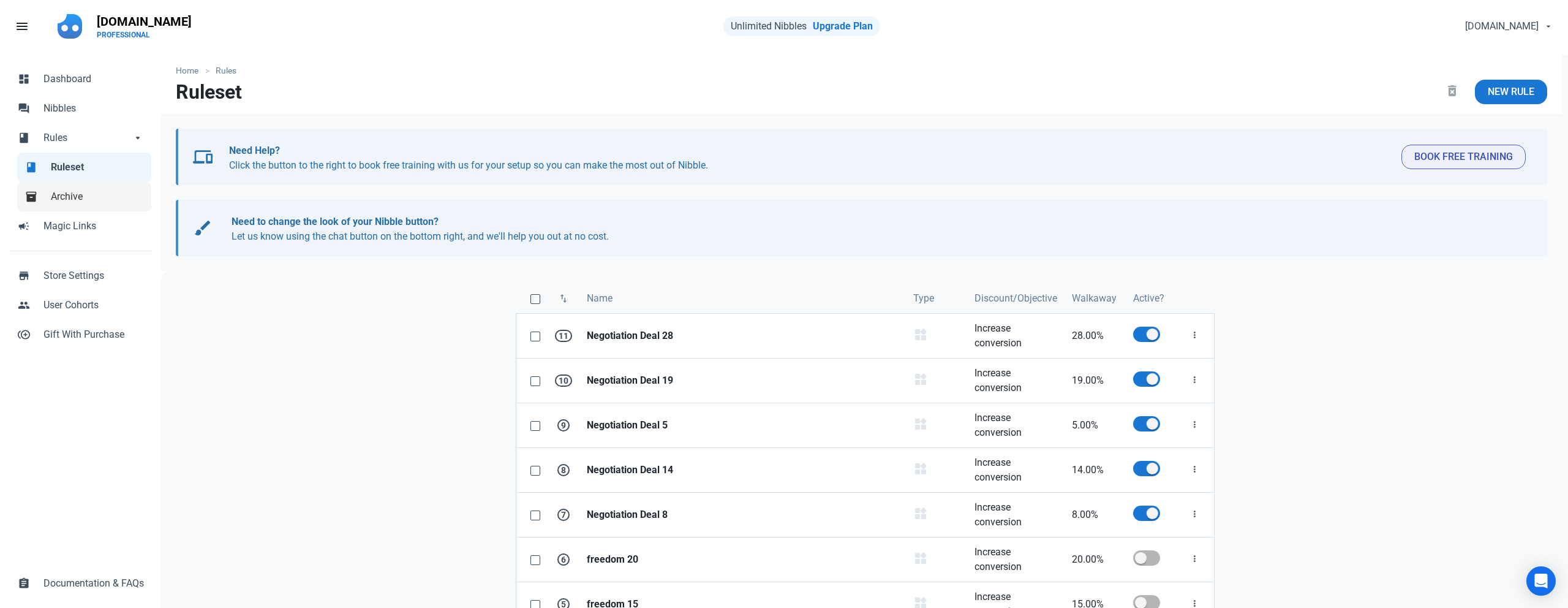
click at [92, 204] on link "inventory_2 Archive" at bounding box center [84, 196] width 134 height 29
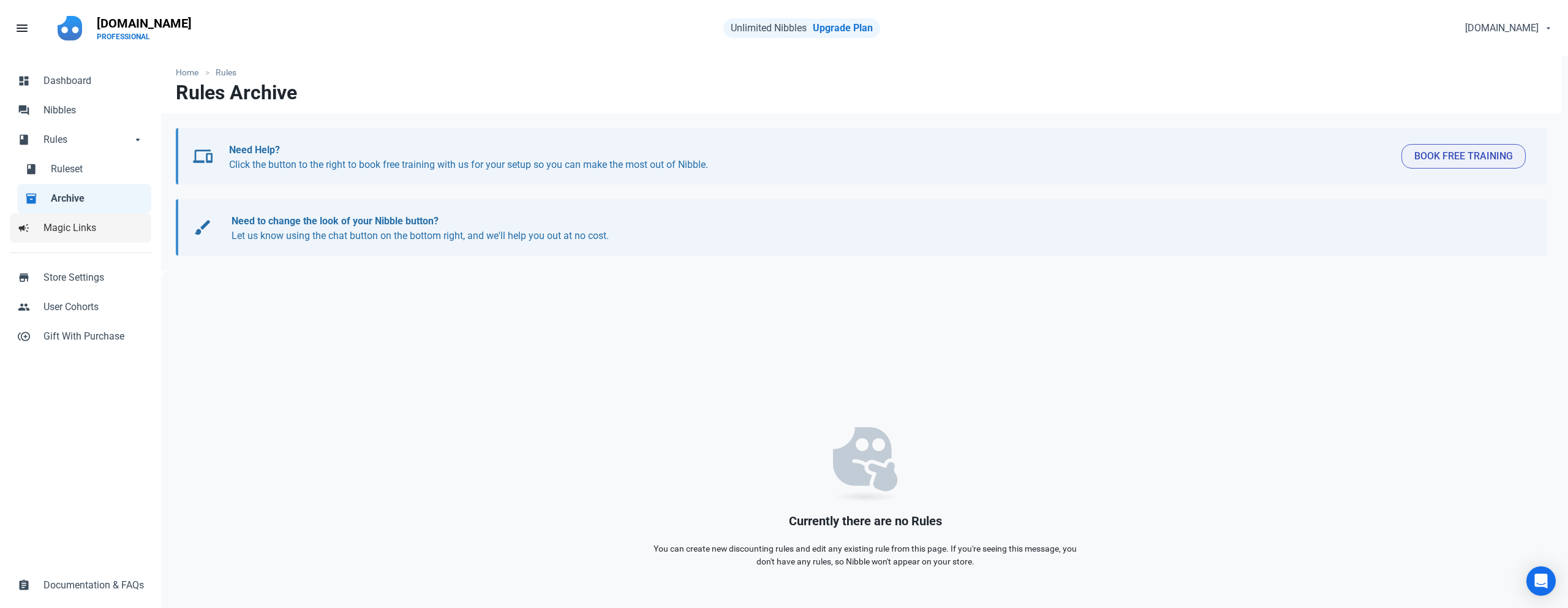
click at [85, 233] on span "Magic Links" at bounding box center [94, 228] width 101 height 14
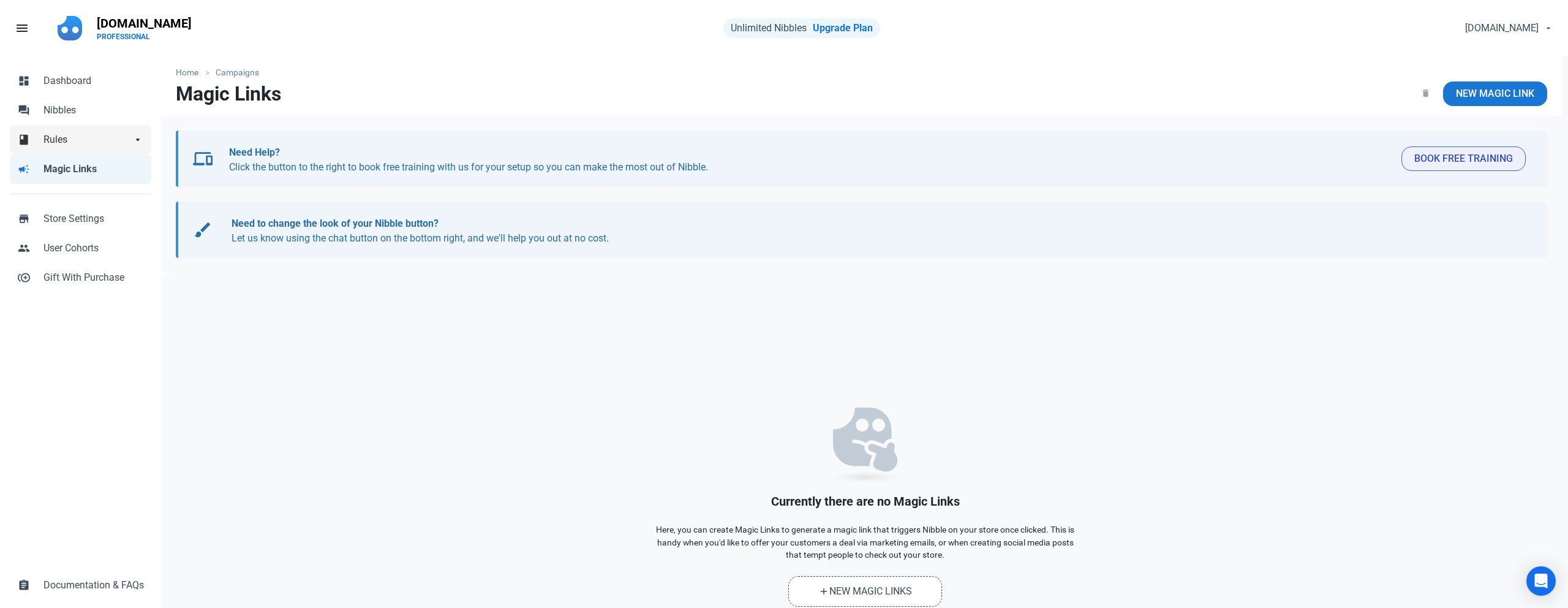
click at [69, 138] on span "Rules" at bounding box center [88, 139] width 88 height 14
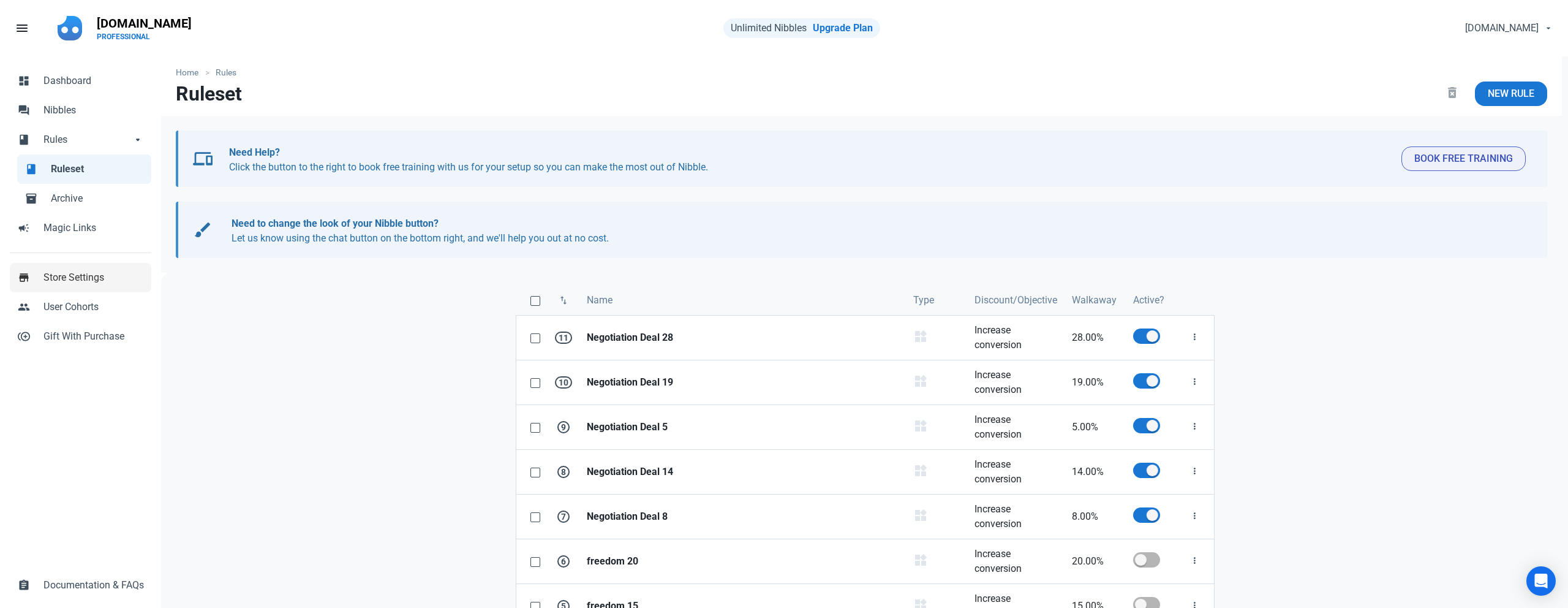
click at [93, 279] on span "Store Settings" at bounding box center [94, 277] width 101 height 14
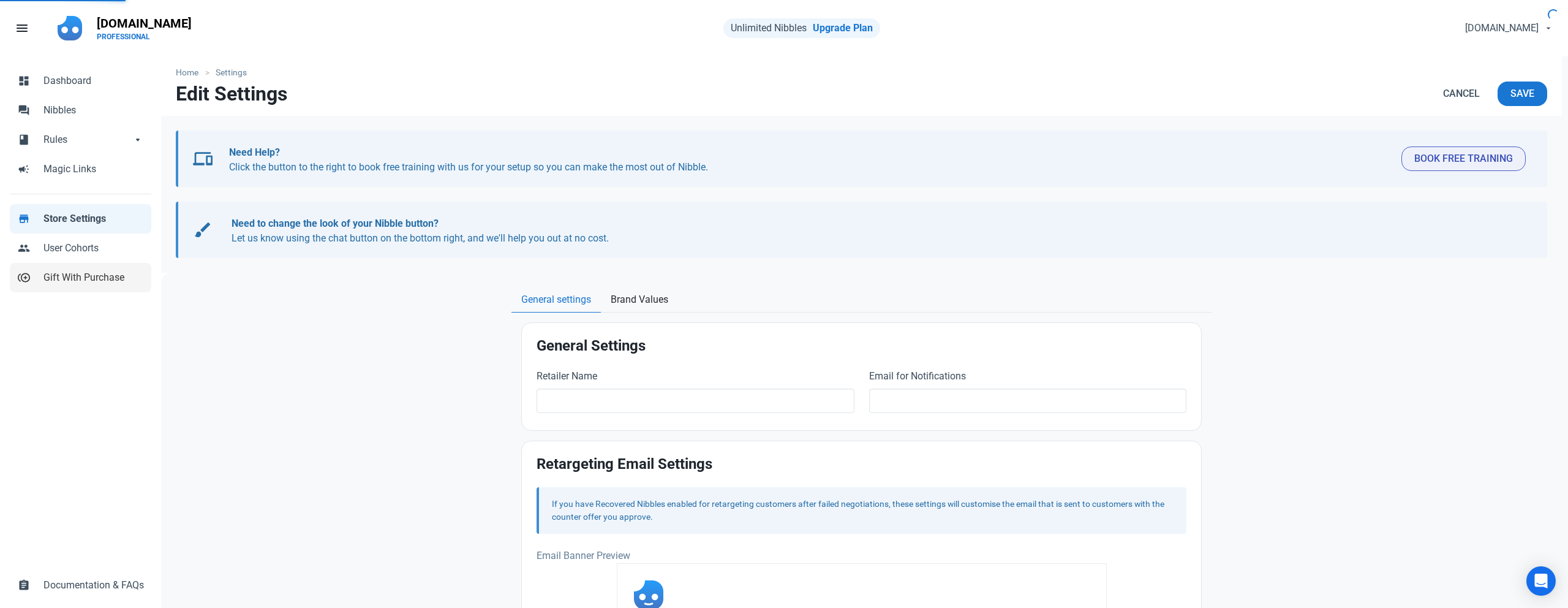
type input "[DOMAIN_NAME]"
click at [83, 92] on link "dashboard Dashboard" at bounding box center [80, 80] width 141 height 29
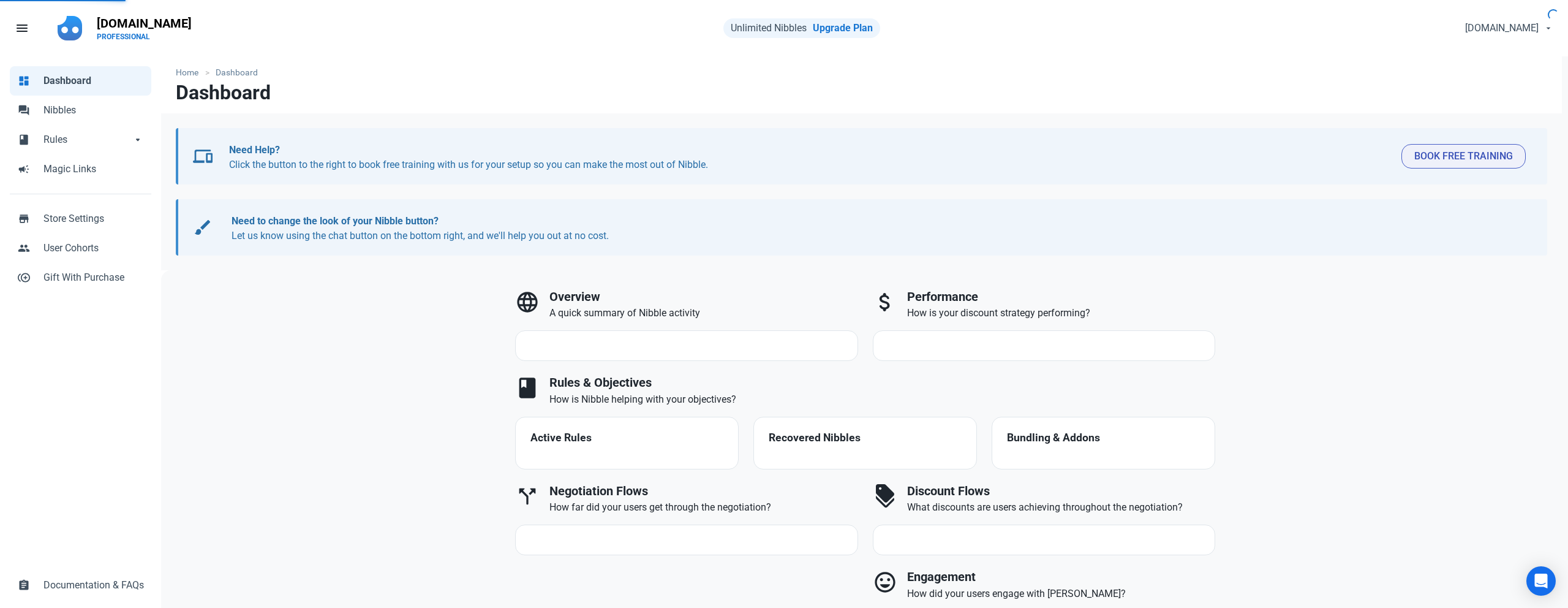
select select "7d"
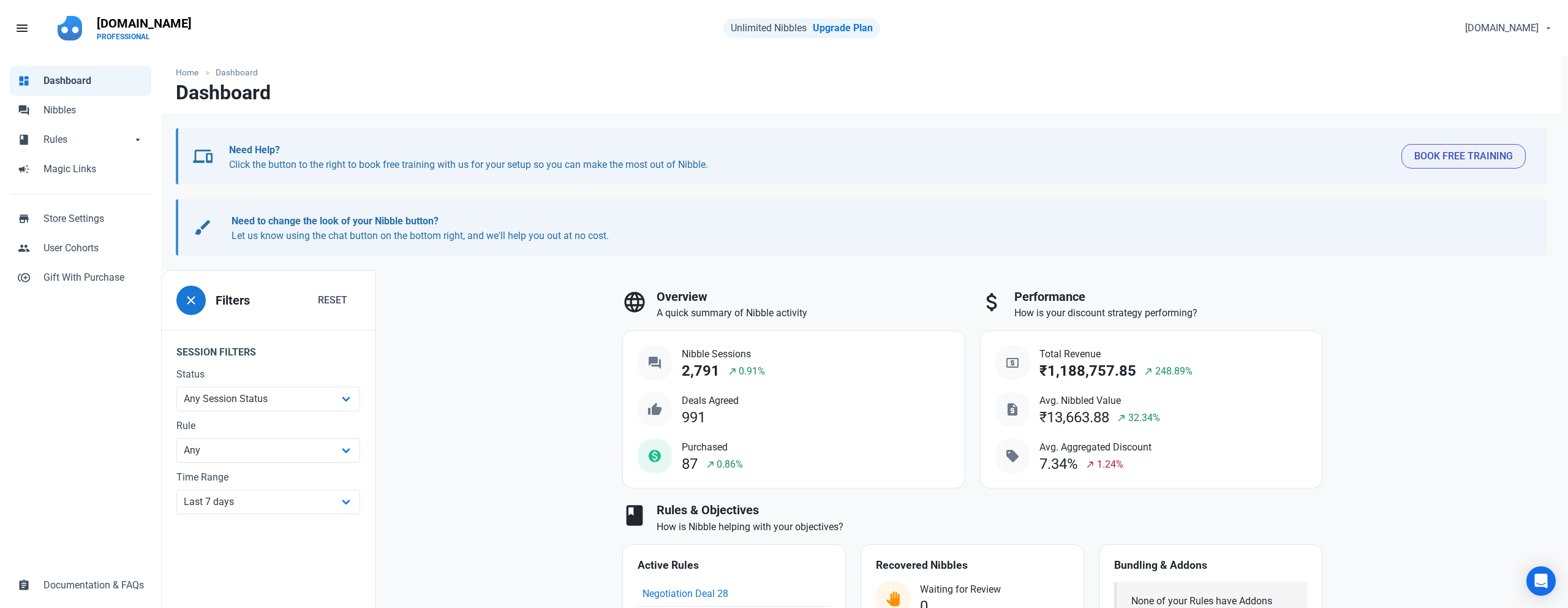
click at [84, 83] on span "Dashboard" at bounding box center [94, 80] width 101 height 14
